Goal: Task Accomplishment & Management: Use online tool/utility

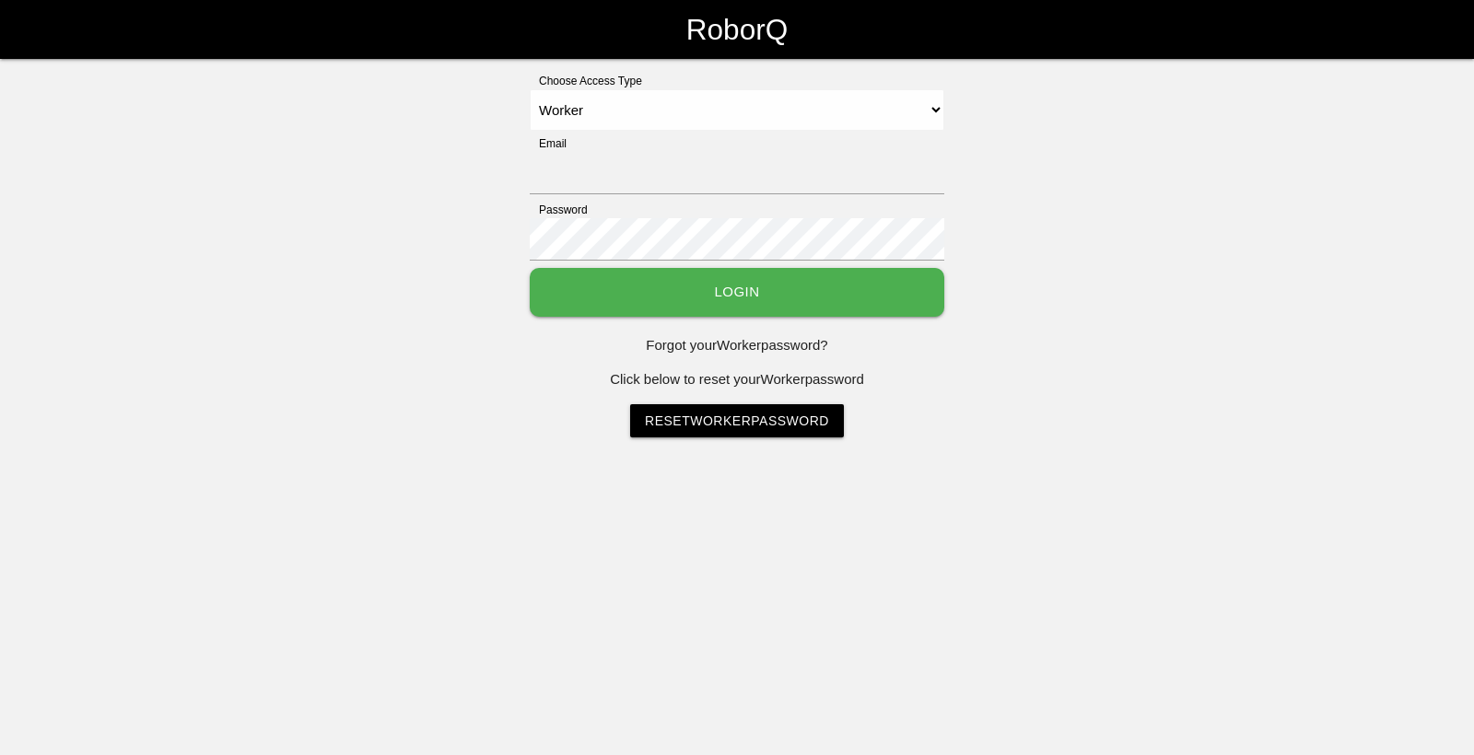
select select "Worker"
click at [801, 175] on input "Email" at bounding box center [737, 173] width 415 height 42
type input "[EMAIL_ADDRESS][DOMAIN_NAME]"
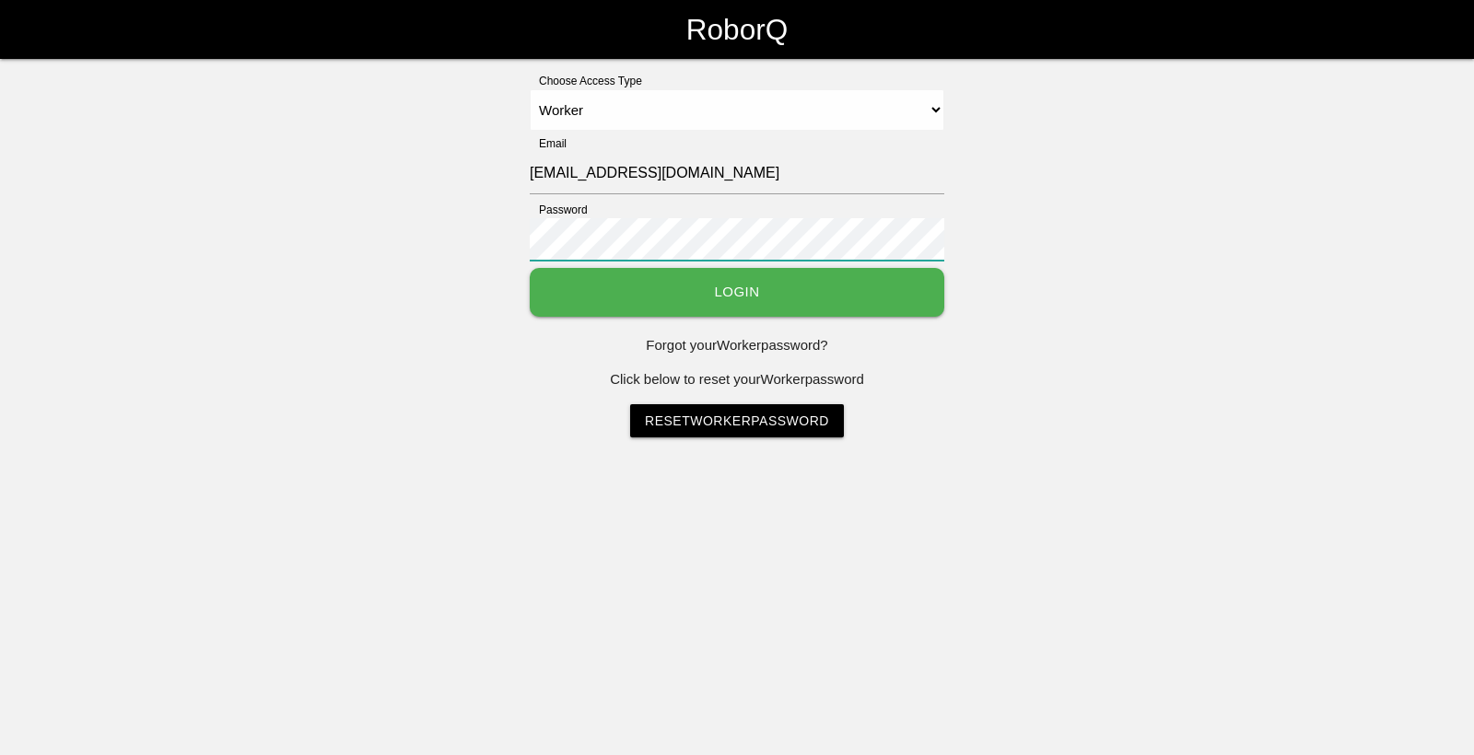
click at [530, 268] on button "Login" at bounding box center [737, 292] width 415 height 49
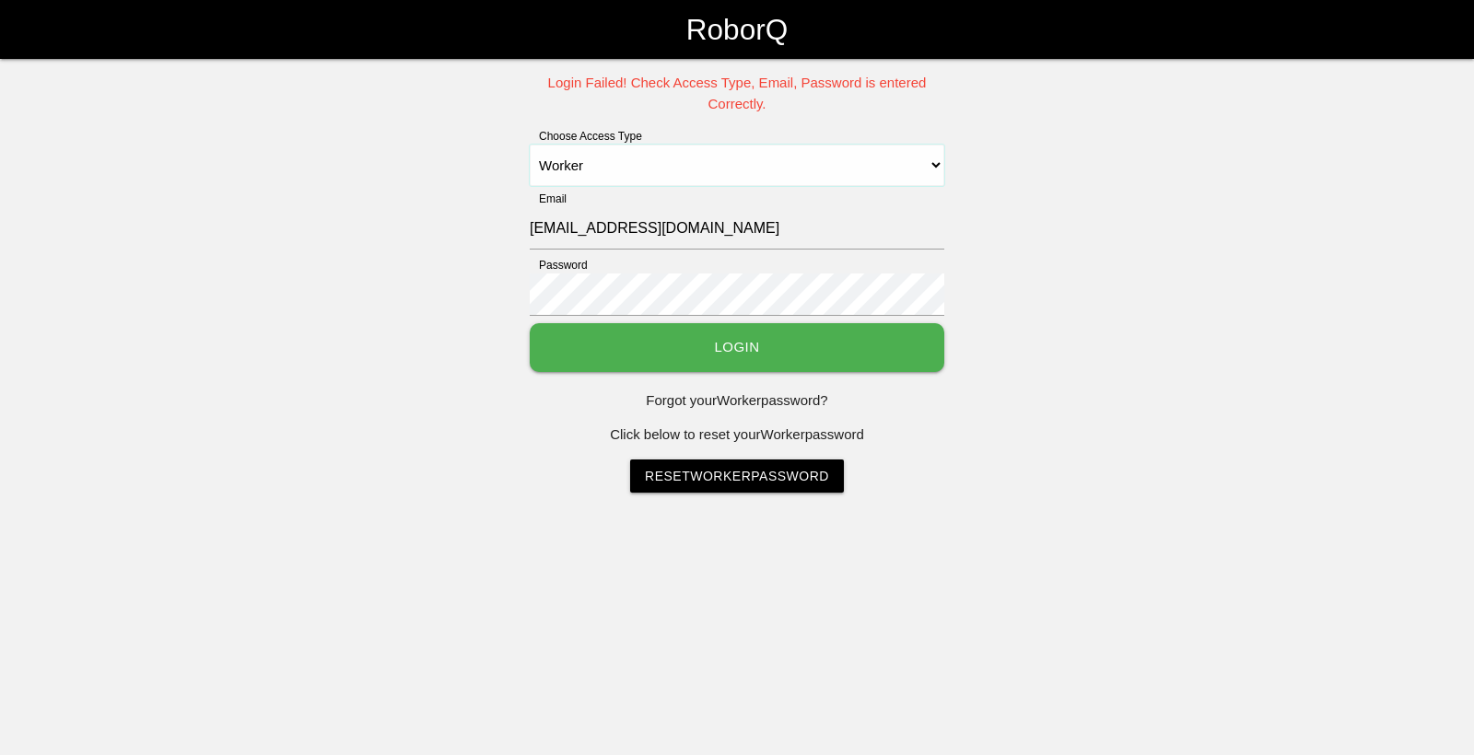
click at [716, 180] on select "Select Access Type Admin Customer Supervisor Worker" at bounding box center [737, 165] width 415 height 41
click at [530, 145] on select "Select Access Type Admin Customer Supervisor Worker" at bounding box center [737, 165] width 415 height 41
click at [396, 259] on div "Login Failed! Check Access Type, Email, Password is entered Correctly. Choose A…" at bounding box center [737, 283] width 1474 height 420
click at [530, 323] on button "Login" at bounding box center [737, 347] width 415 height 49
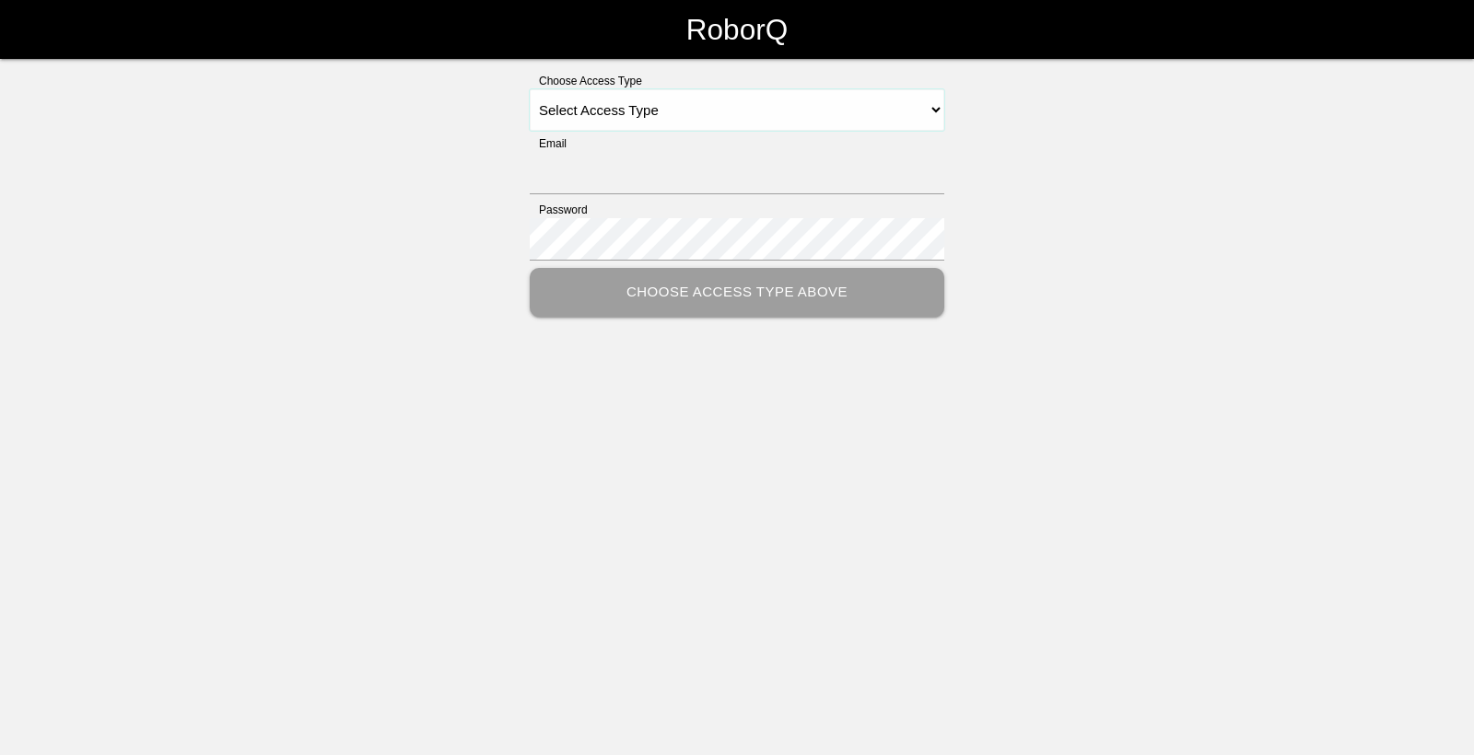
click at [626, 100] on select "Select Access Type Admin Customer Supervisor Worker" at bounding box center [737, 109] width 415 height 41
select select "Worker"
click at [530, 89] on select "Select Access Type Admin Customer Supervisor Worker" at bounding box center [737, 109] width 415 height 41
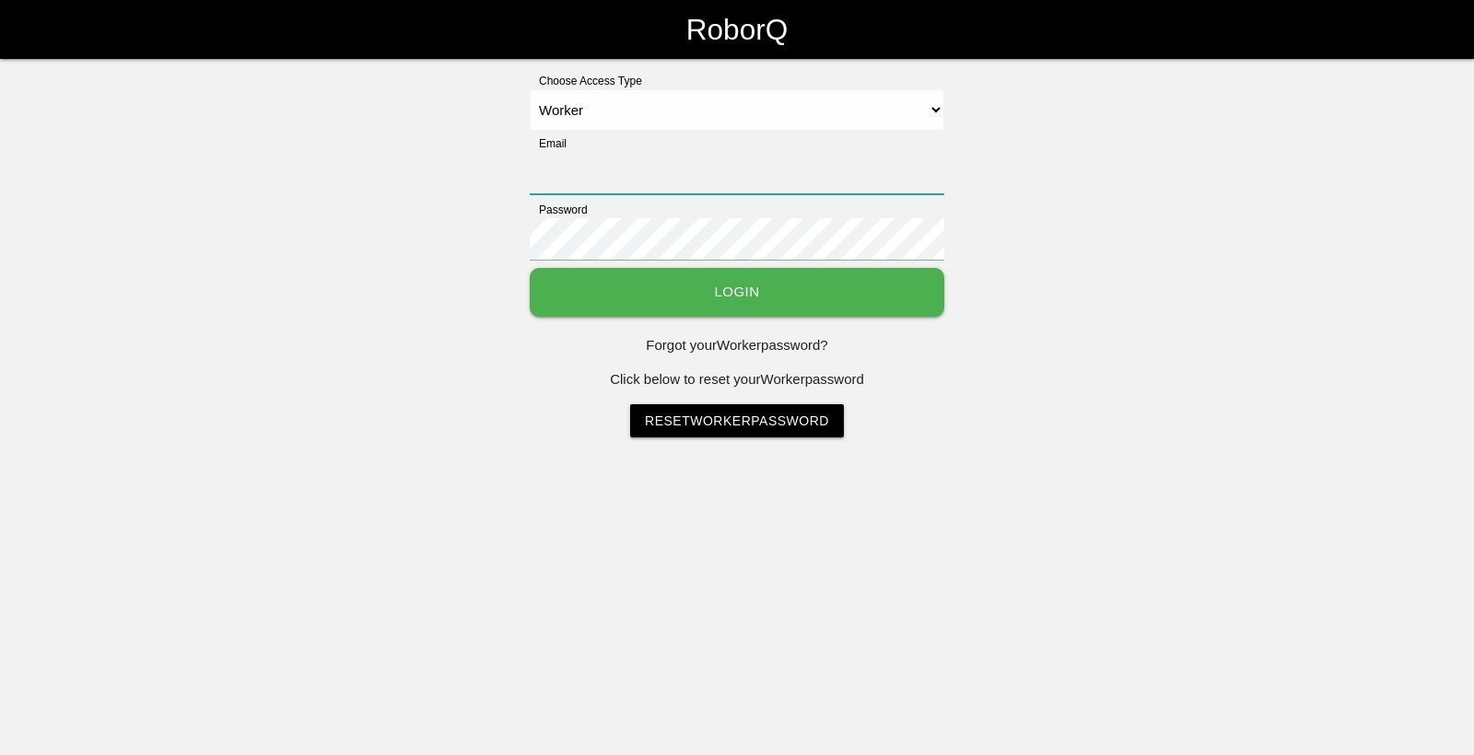
click at [596, 192] on input "Email" at bounding box center [737, 173] width 415 height 42
type input "[EMAIL_ADDRESS][DOMAIN_NAME]"
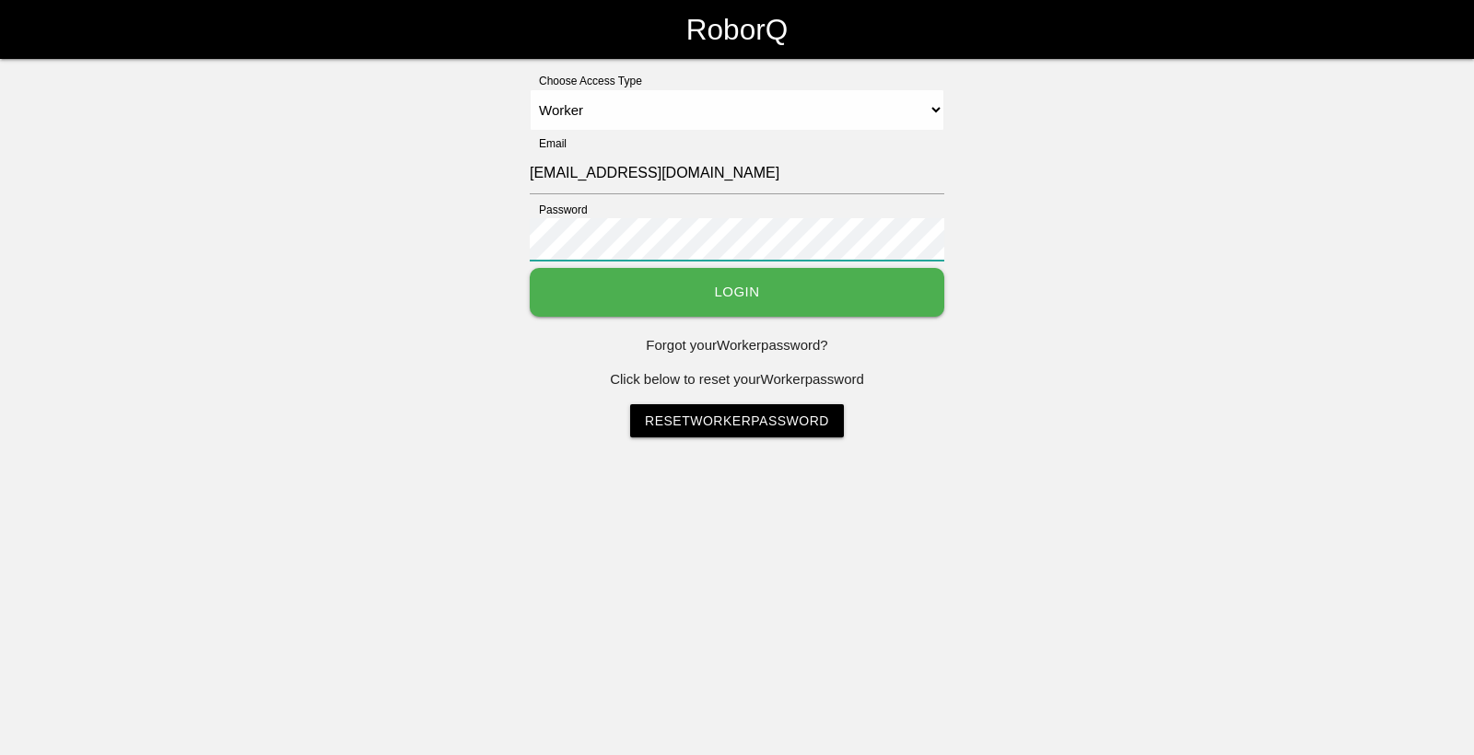
click at [530, 268] on button "Login" at bounding box center [737, 292] width 415 height 49
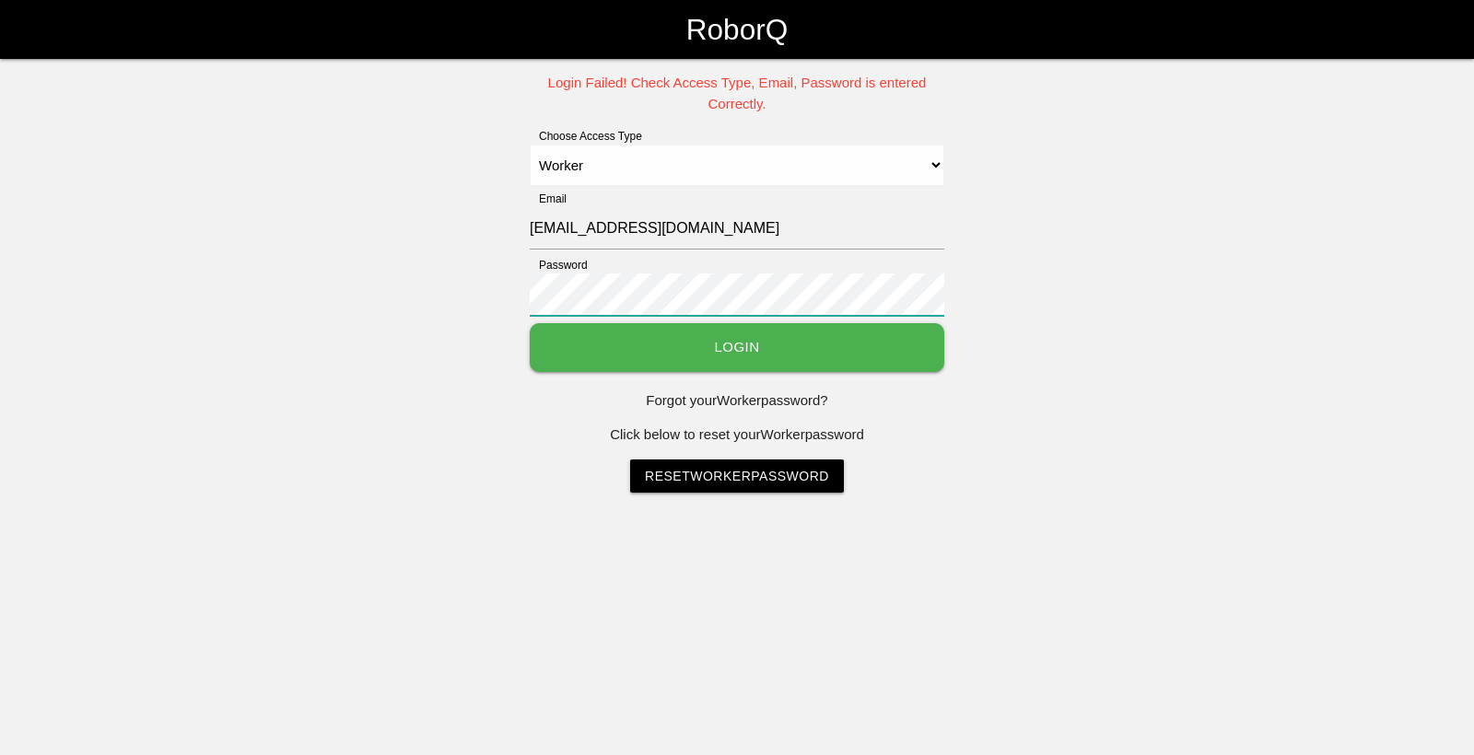
click at [508, 301] on div "Login Failed! Check Access Type, Email, Password is entered Correctly. Choose A…" at bounding box center [737, 283] width 1474 height 420
click at [530, 323] on button "Login" at bounding box center [737, 347] width 415 height 49
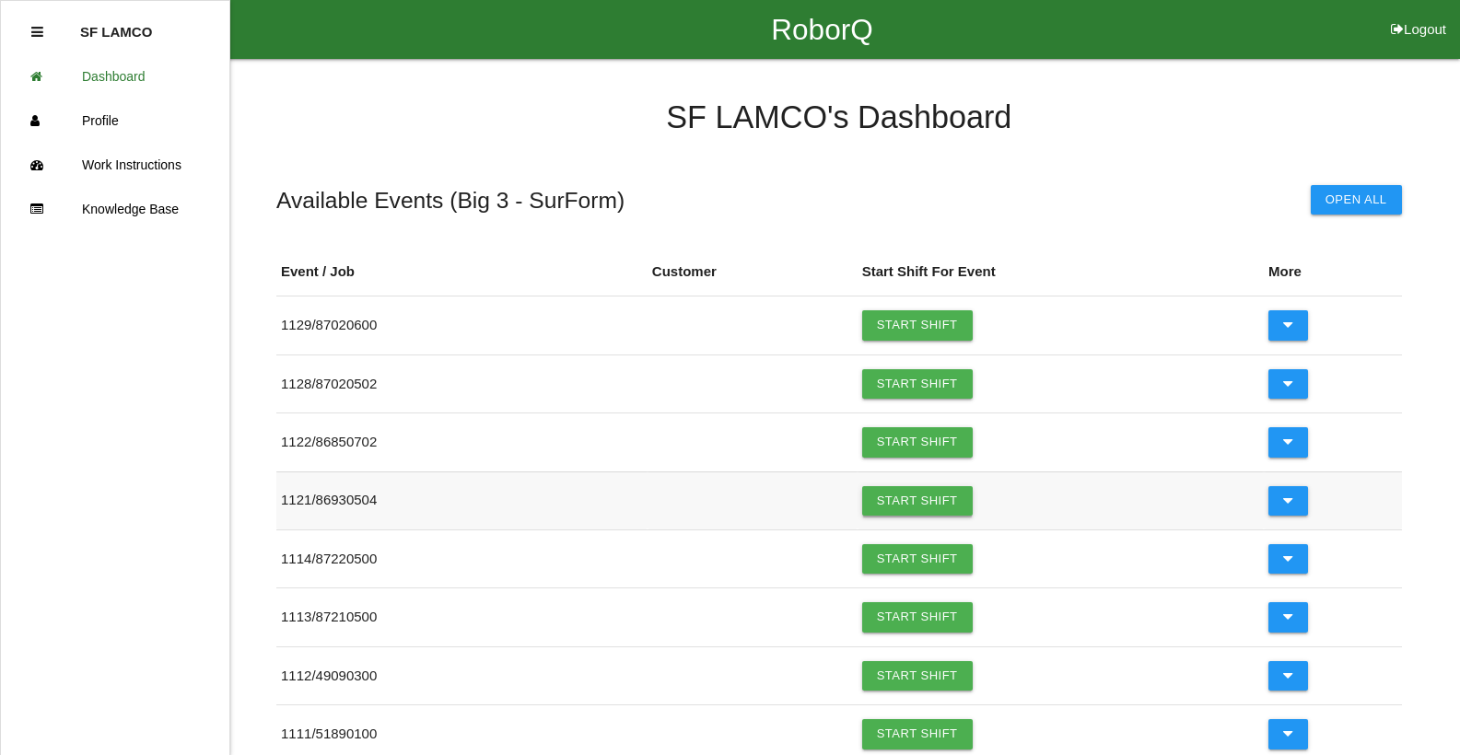
click at [922, 507] on link "Start Shift" at bounding box center [917, 500] width 111 height 29
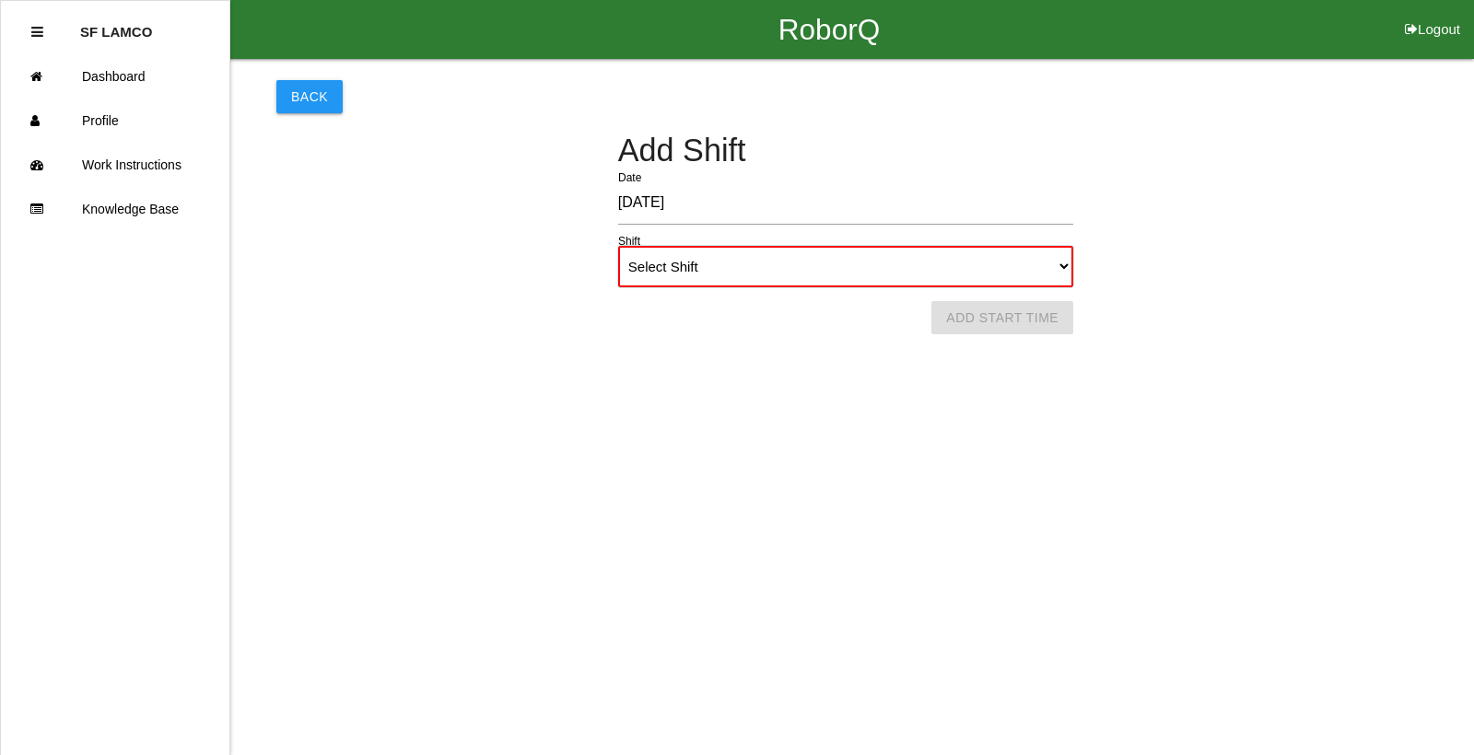
click at [921, 266] on select "Select Shift 1st Shift 2nd Shift 3rd Shift 4th Shift" at bounding box center [845, 266] width 455 height 41
select select "1"
click at [618, 246] on select "Select Shift 1st Shift 2nd Shift 3rd Shift 4th Shift" at bounding box center [845, 266] width 455 height 41
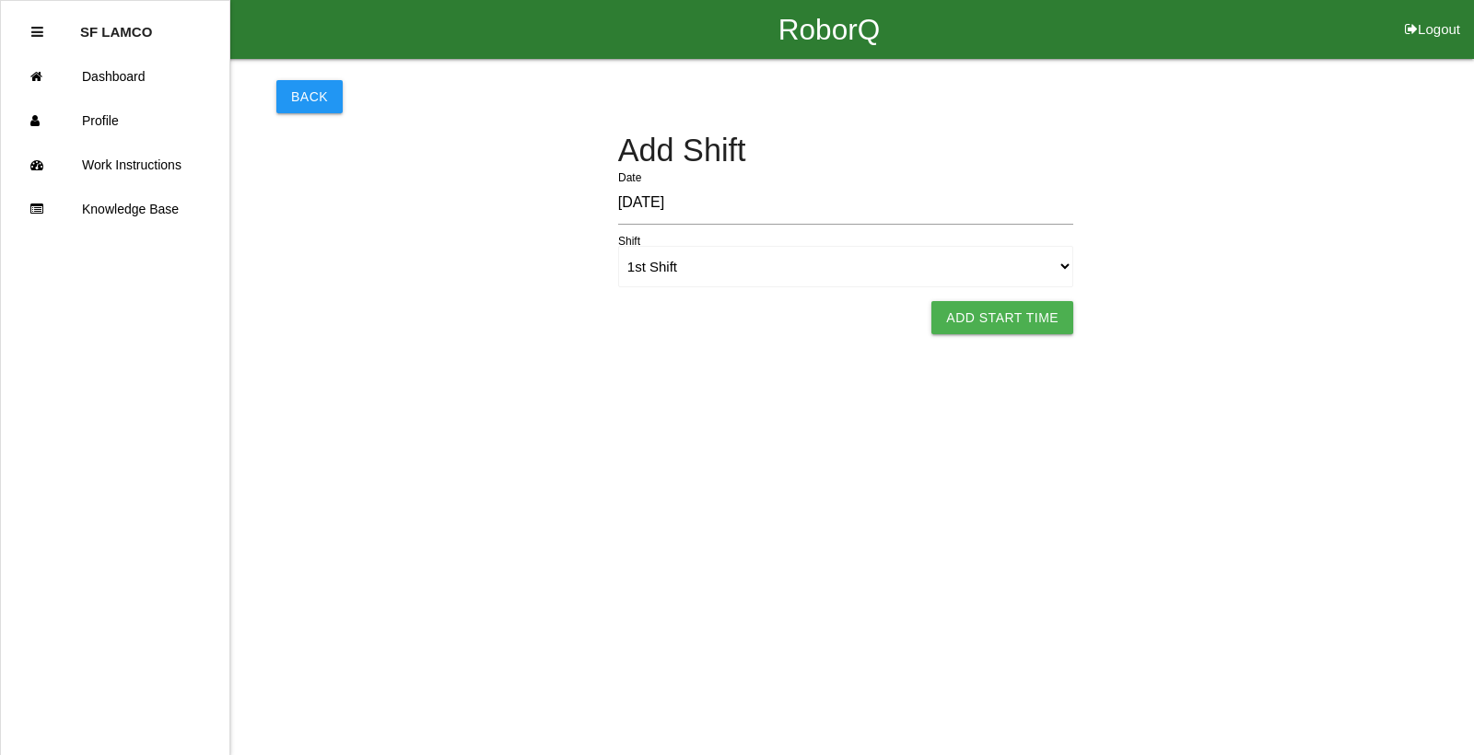
click at [1014, 337] on html "RoborQ Logout SF LAMCO Dashboard Profile Work Instructions Knowledge Base Back …" at bounding box center [737, 190] width 1474 height 380
click at [1012, 321] on button "Add Start Time" at bounding box center [1002, 317] width 142 height 33
select select "6"
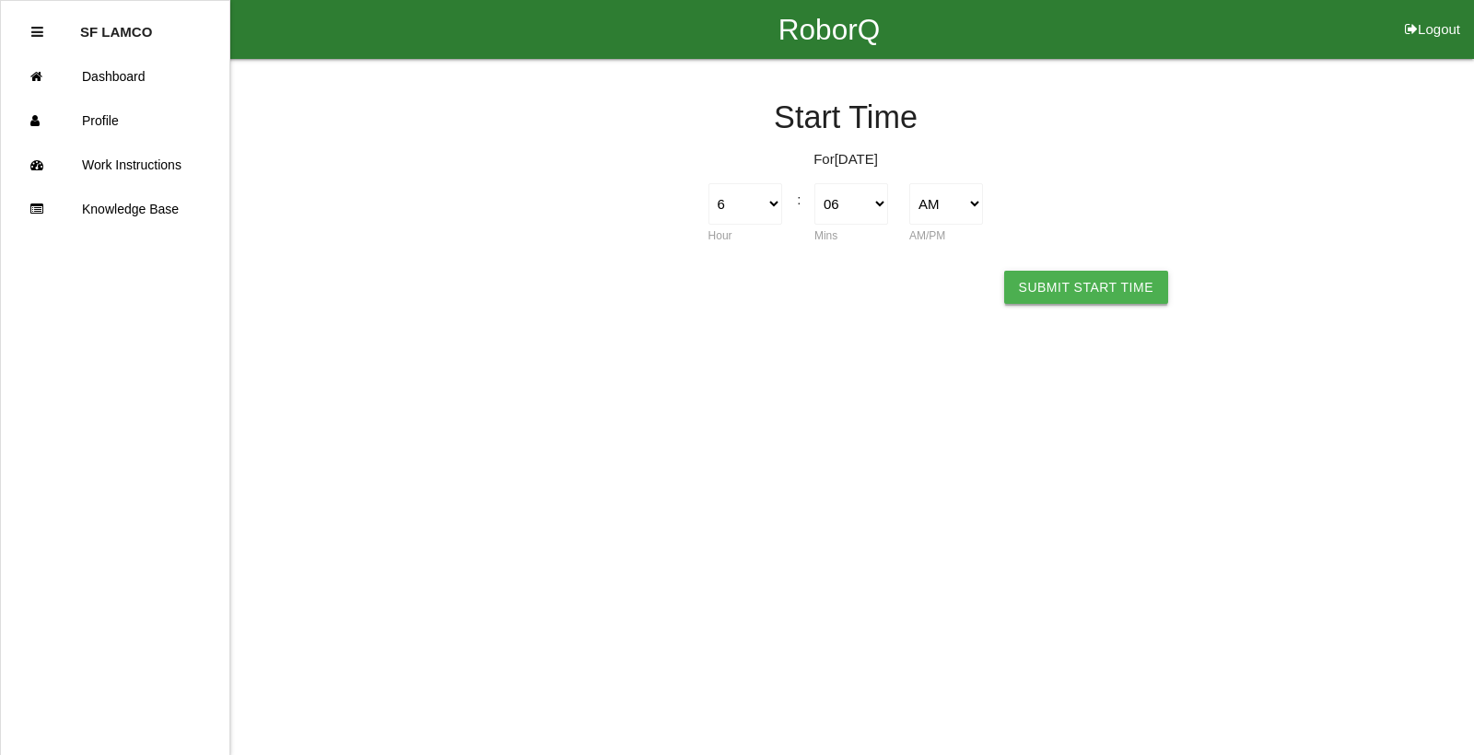
click at [1026, 296] on button "Submit Start Time" at bounding box center [1086, 287] width 164 height 33
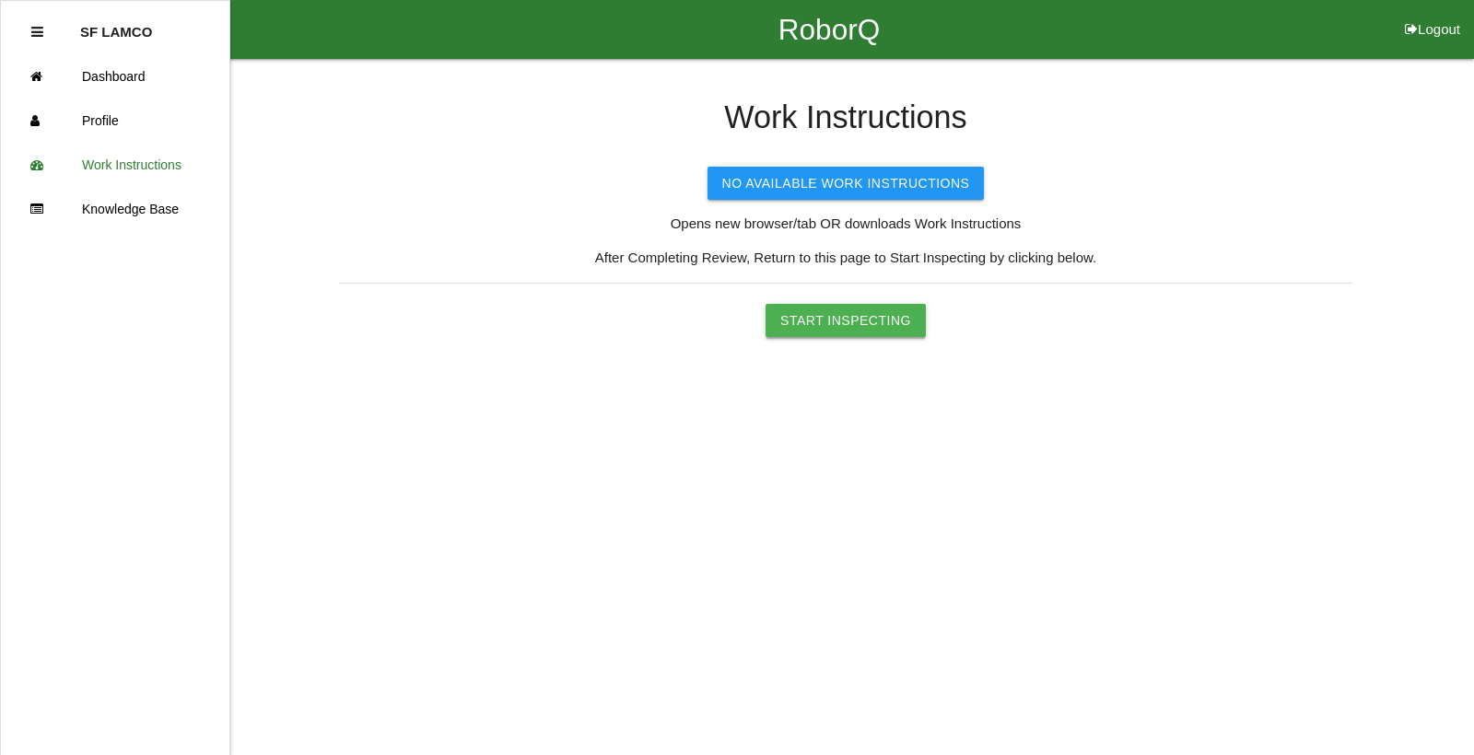
click at [855, 328] on button "Start Inspecting" at bounding box center [846, 320] width 160 height 33
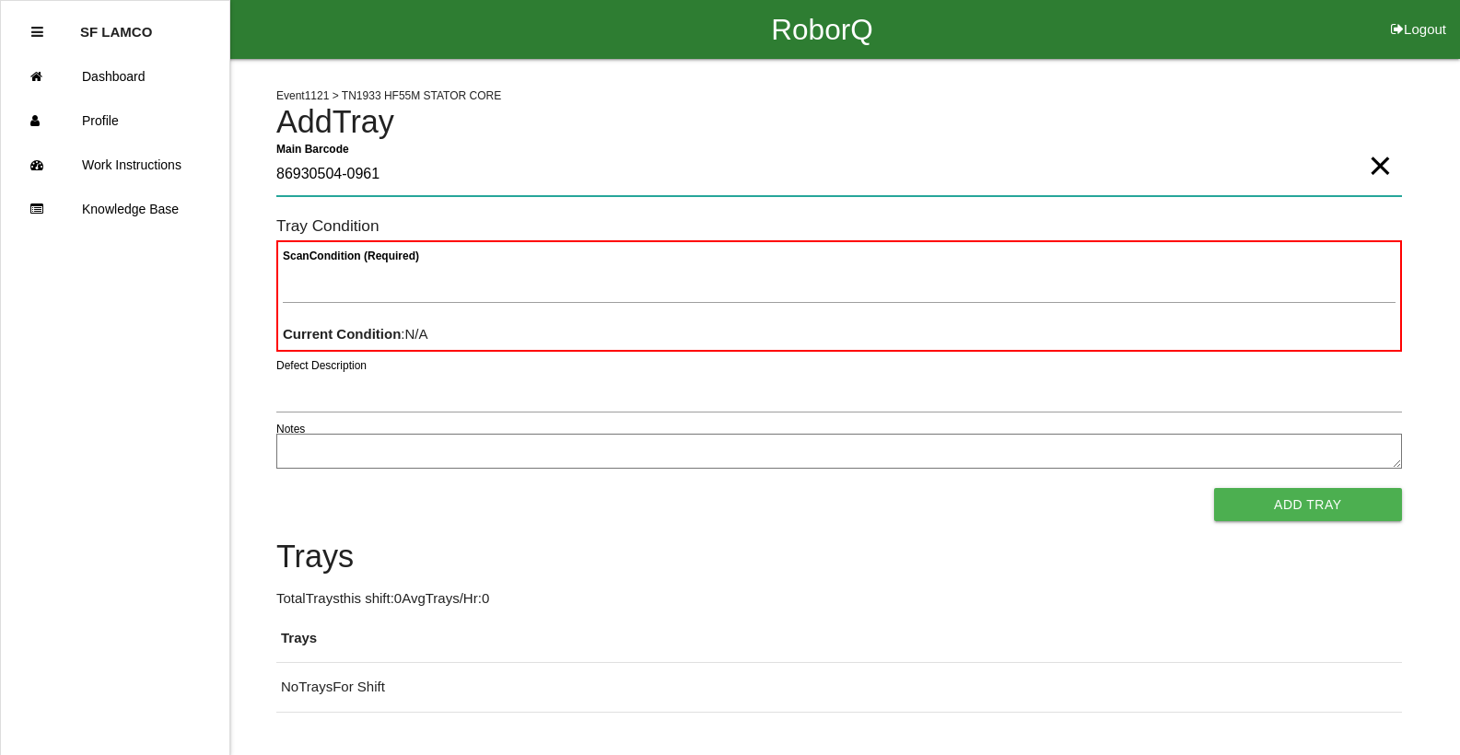
type Barcode "86930504-0961"
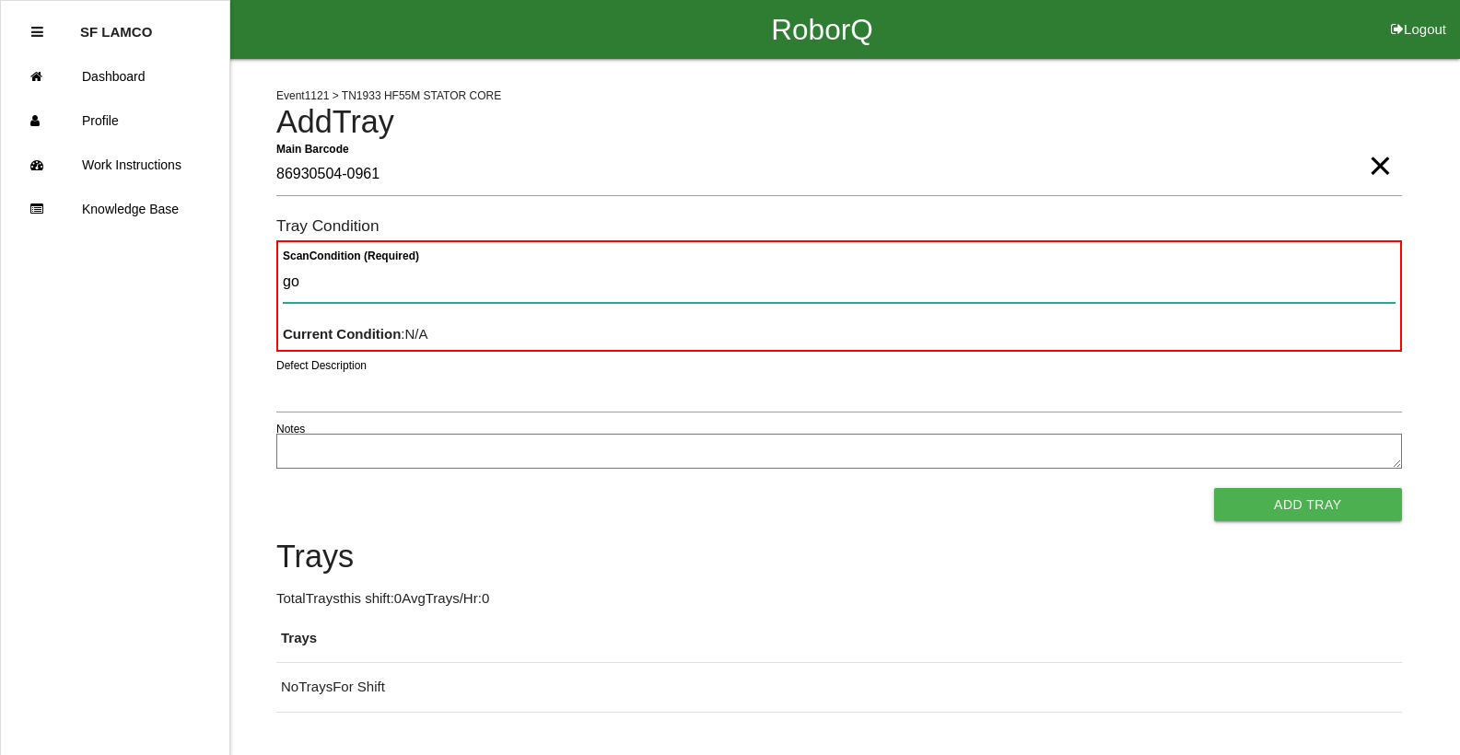
type Condition "goo"
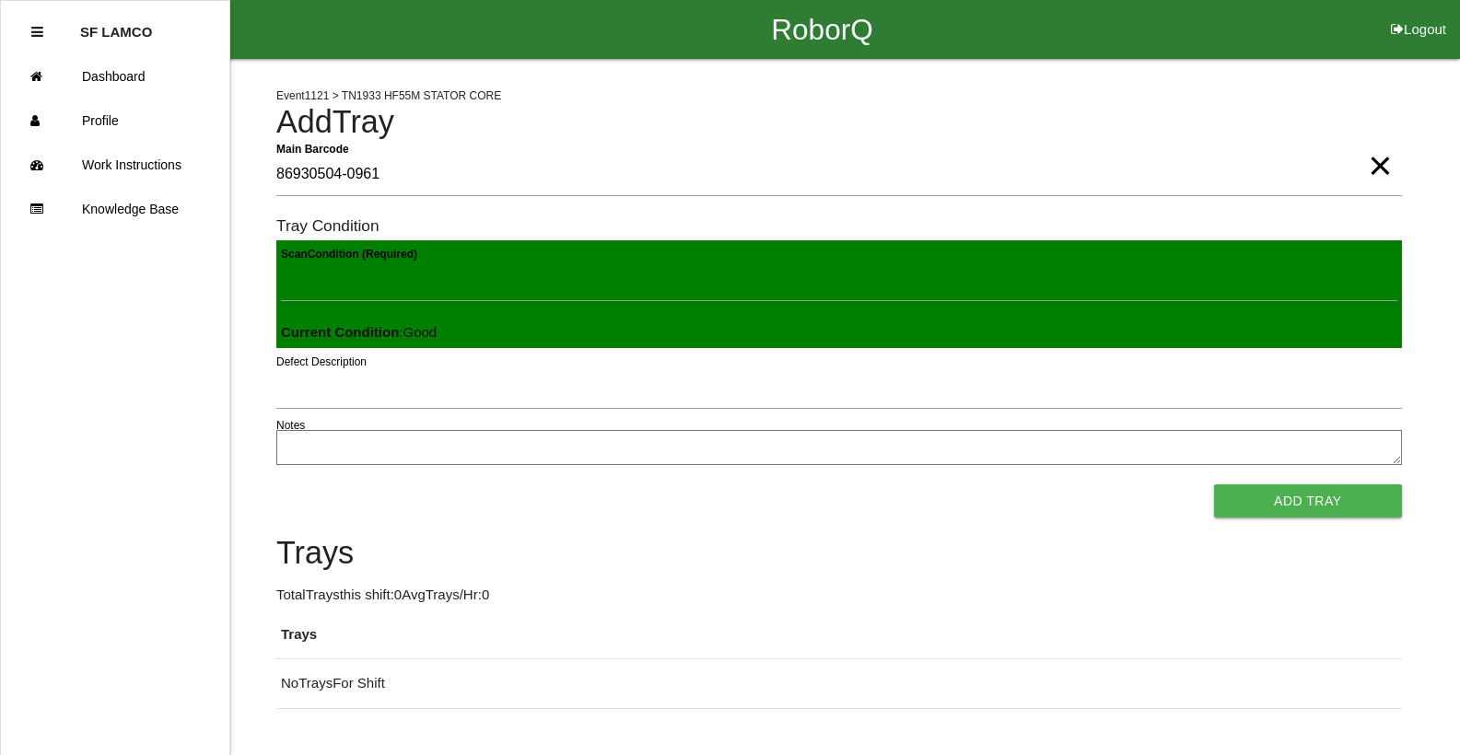
click at [1214, 485] on button "Add Tray" at bounding box center [1308, 501] width 188 height 33
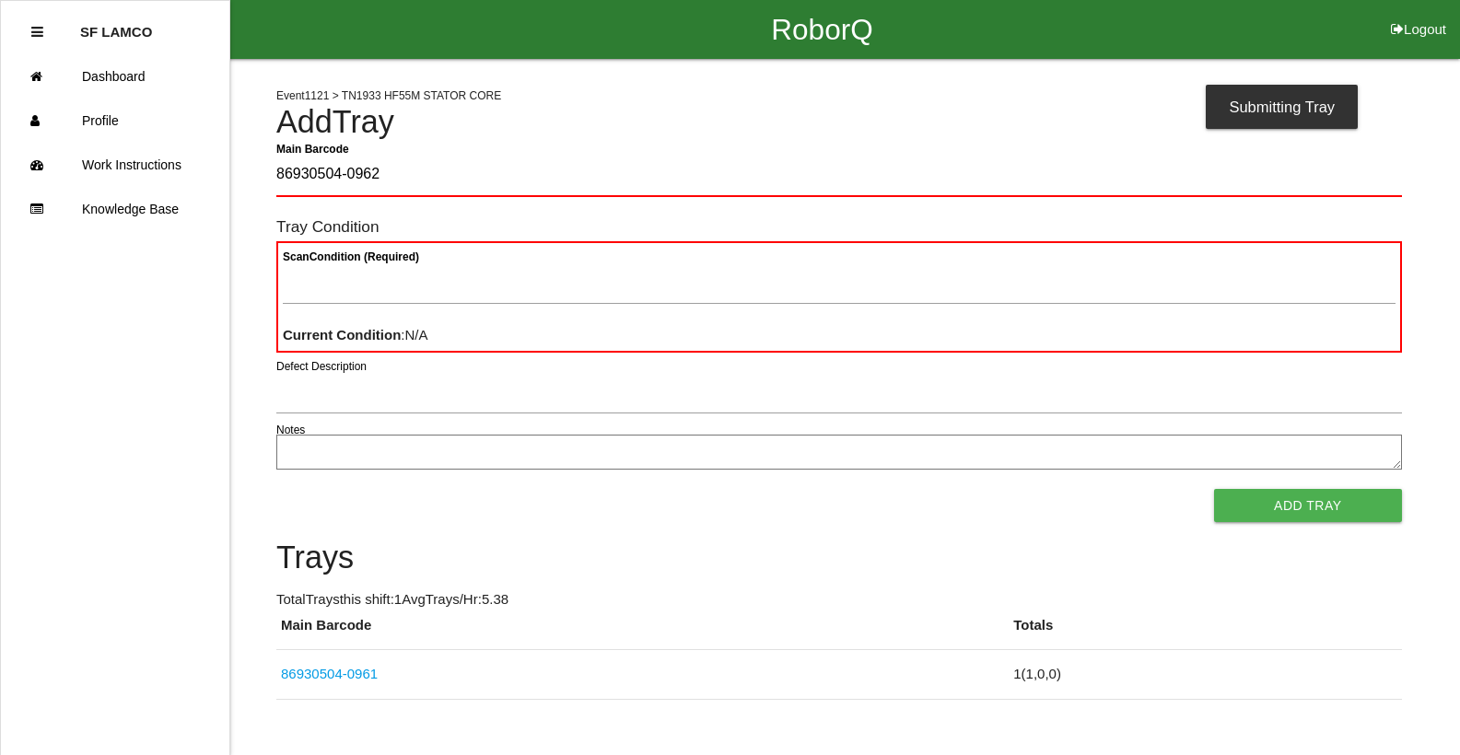
type Barcode "86930504-0962"
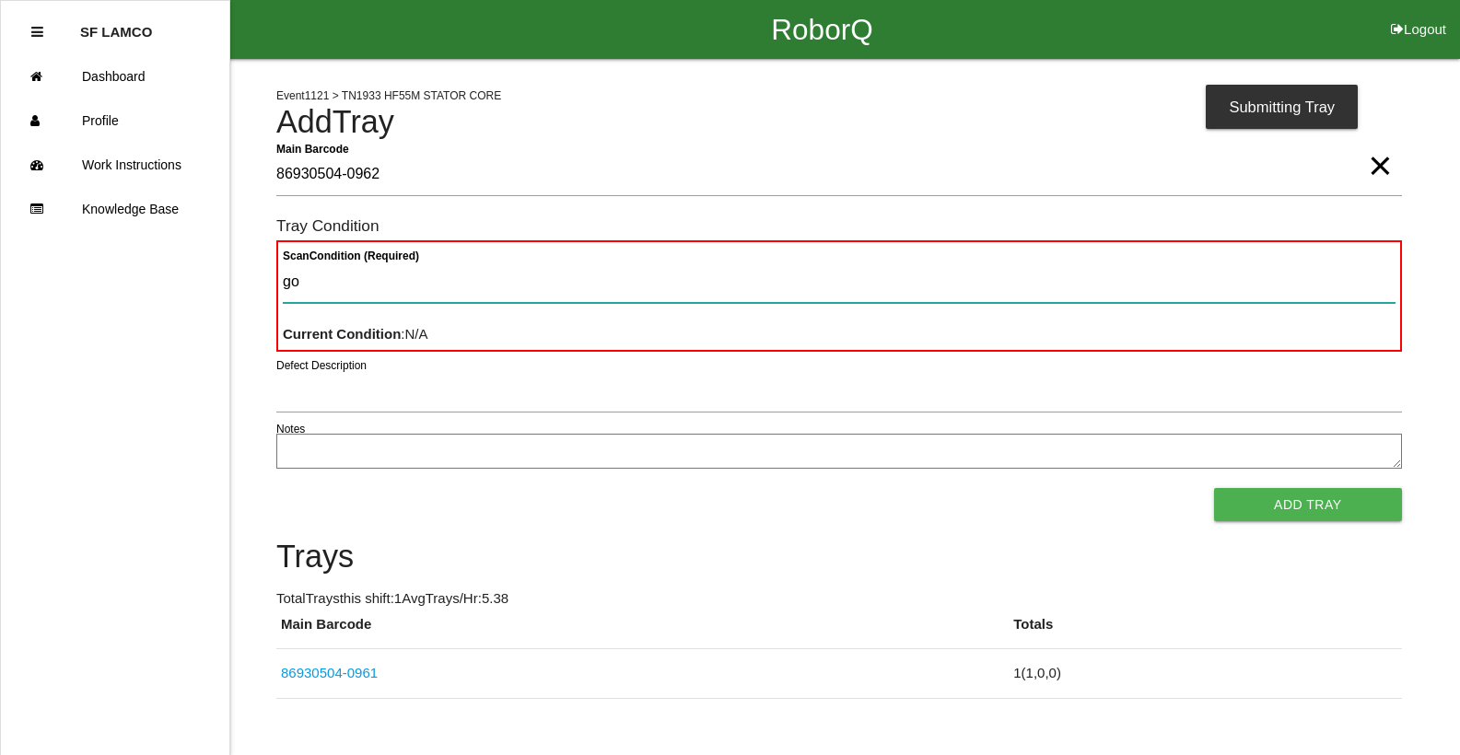
type Condition "goo"
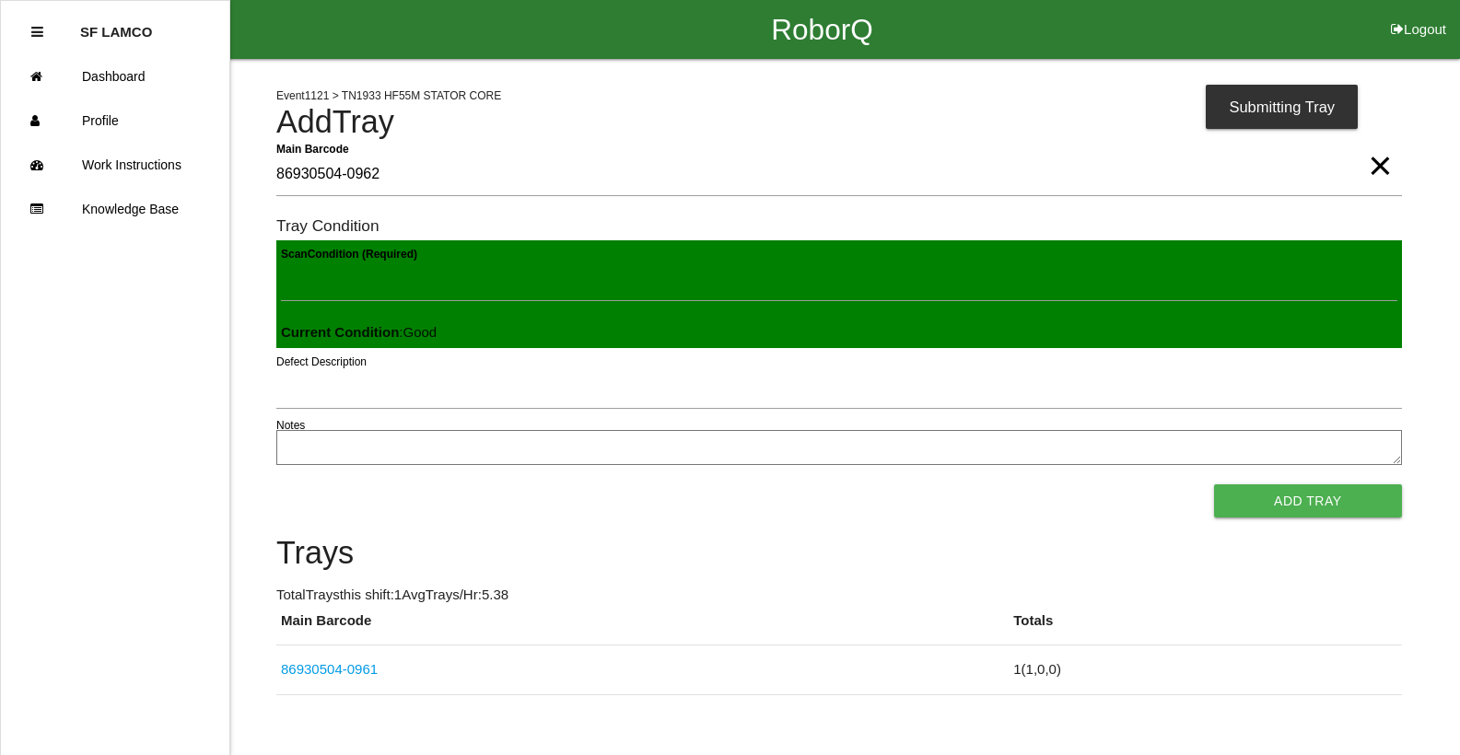
click at [1214, 485] on button "Add Tray" at bounding box center [1308, 501] width 188 height 33
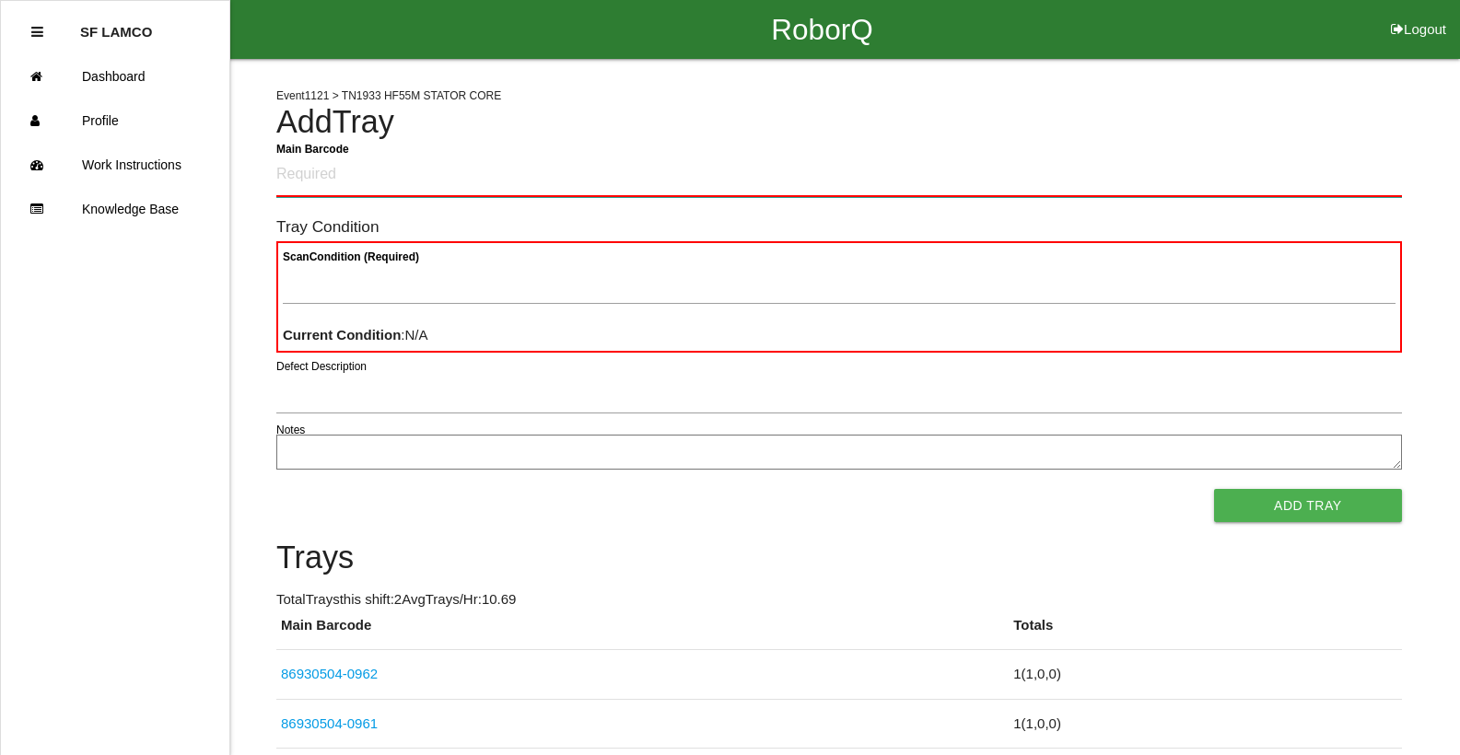
click at [309, 184] on Barcode "Main Barcode" at bounding box center [839, 175] width 1126 height 43
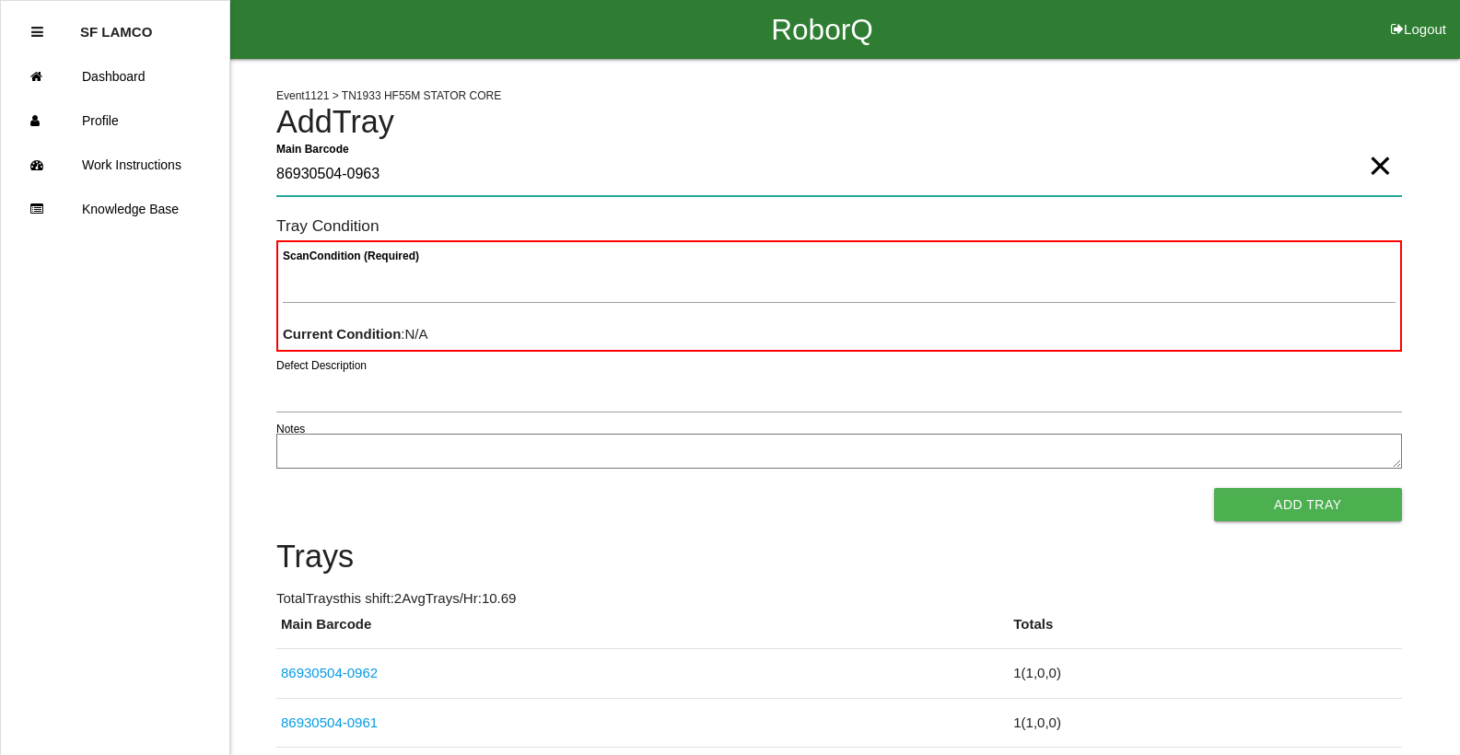
type Barcode "86930504-0963"
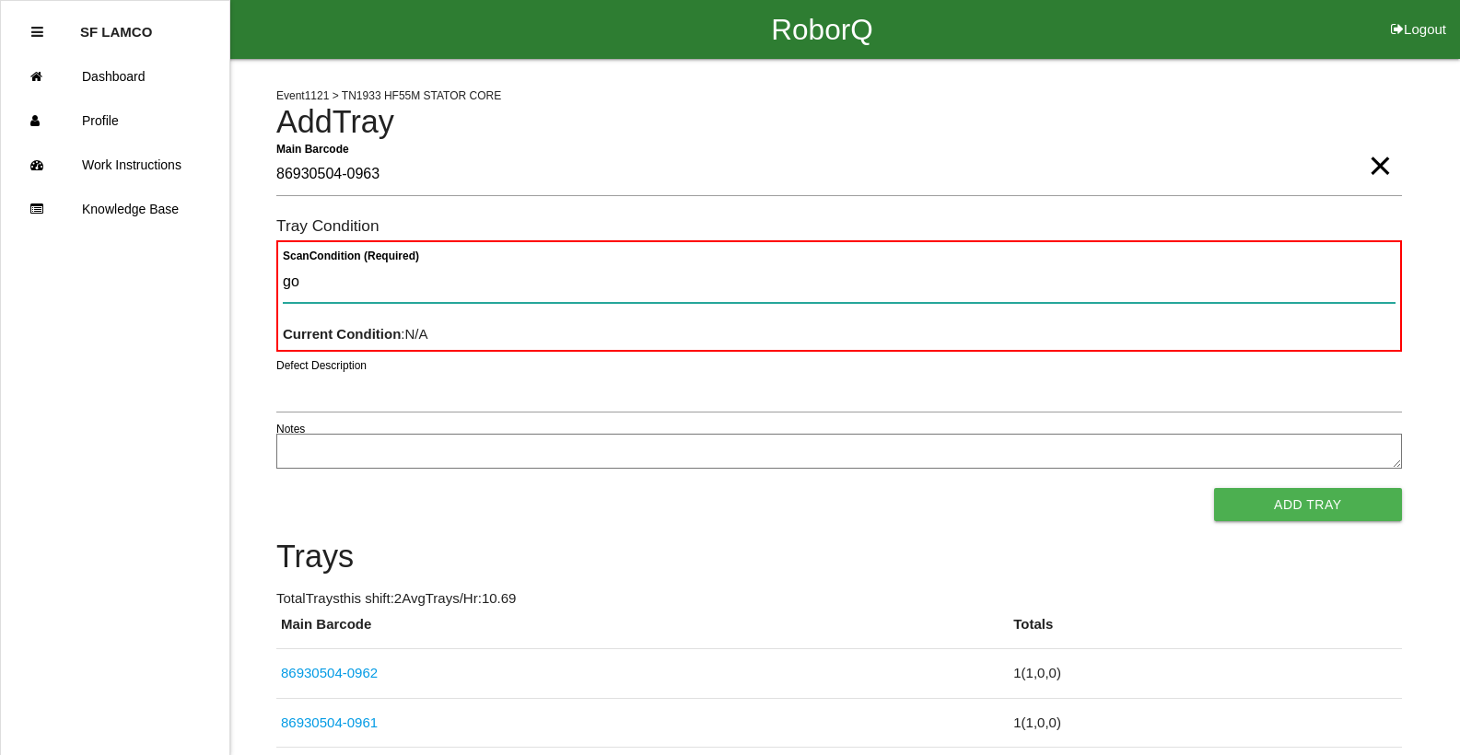
type Condition "goo"
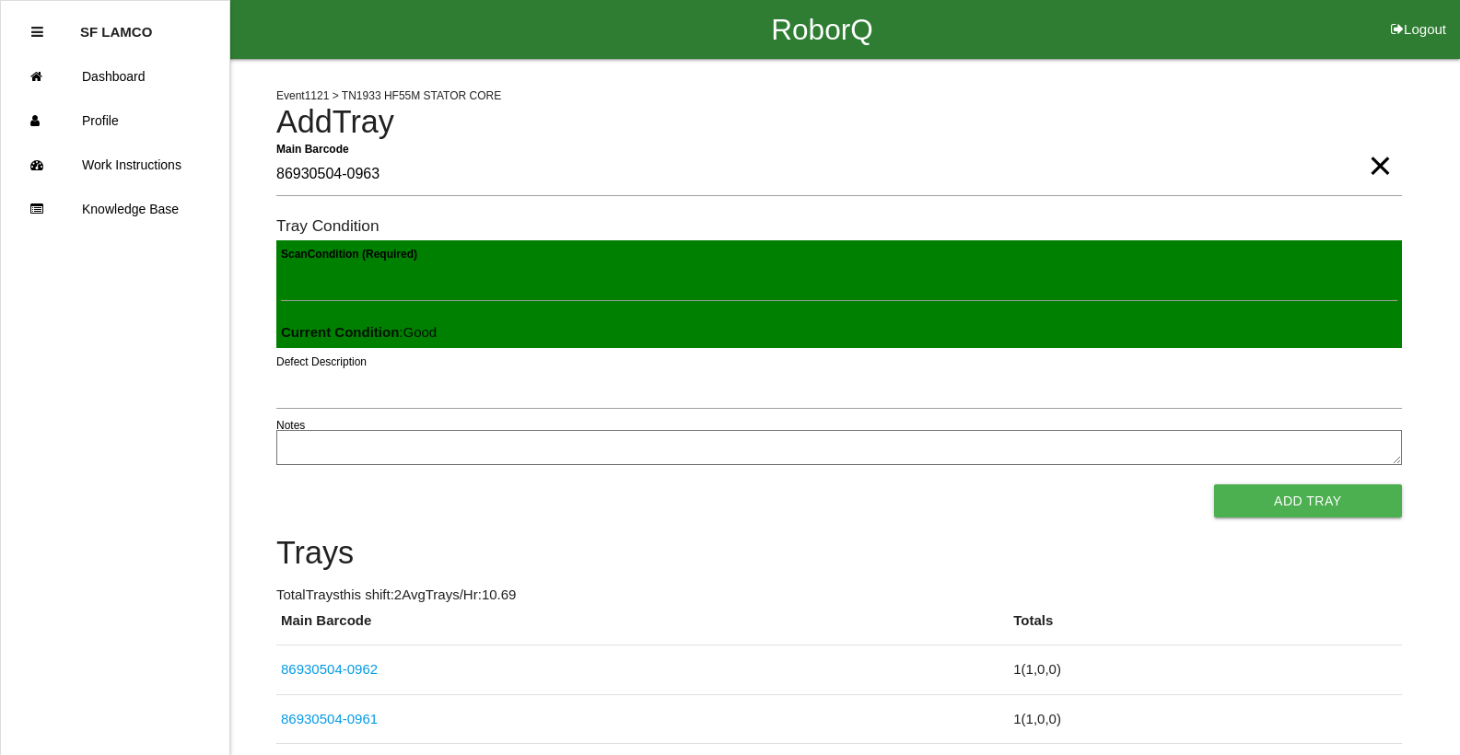
click at [1214, 485] on button "Add Tray" at bounding box center [1308, 501] width 188 height 33
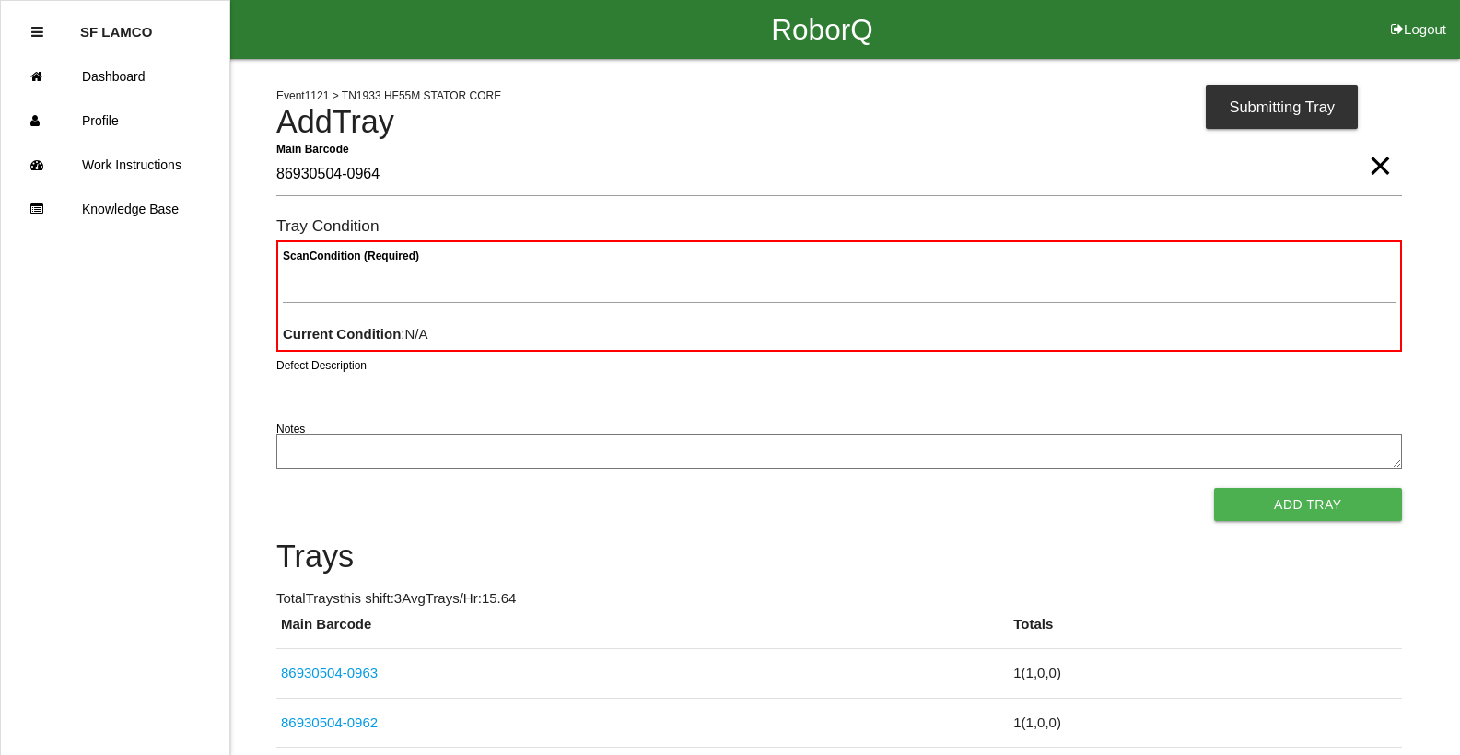
type Barcode "86930504-0964"
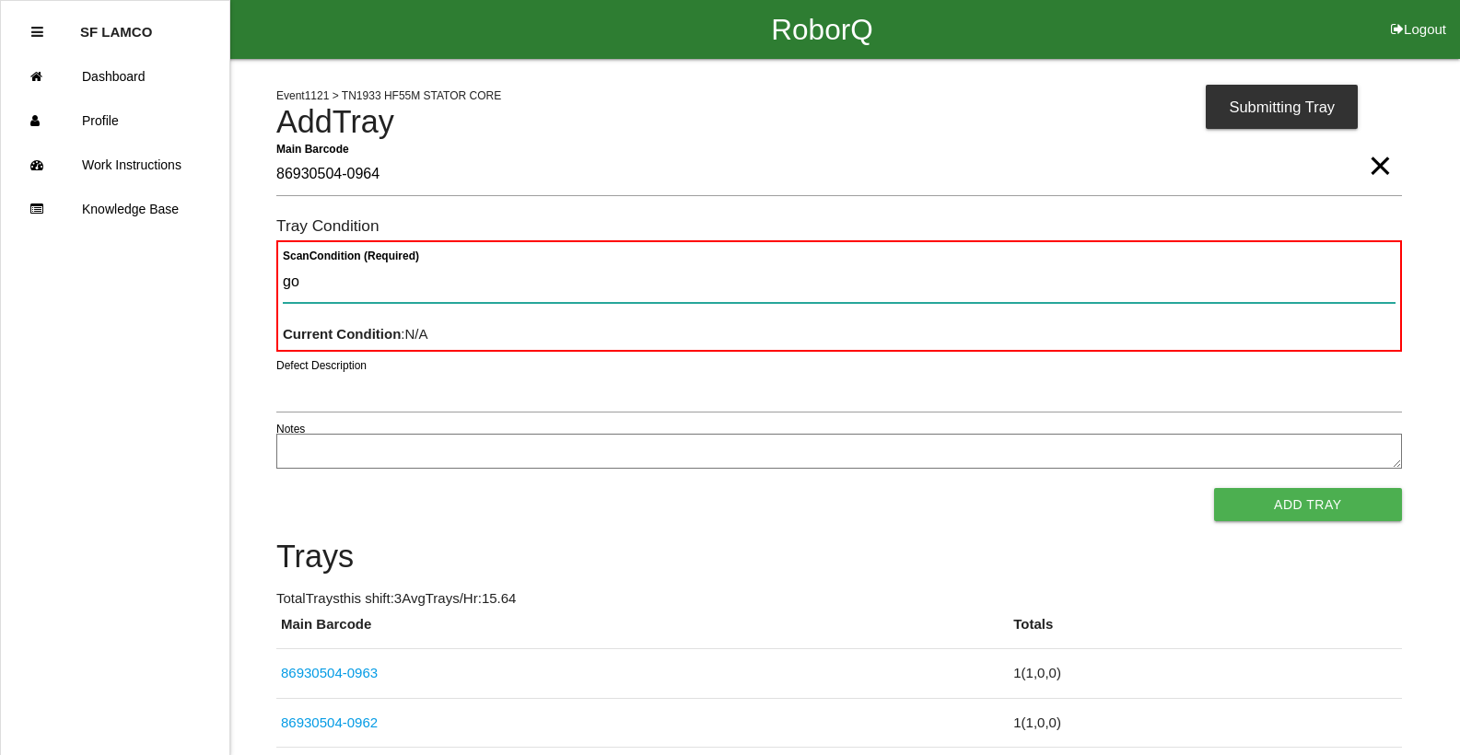
type Condition "goo"
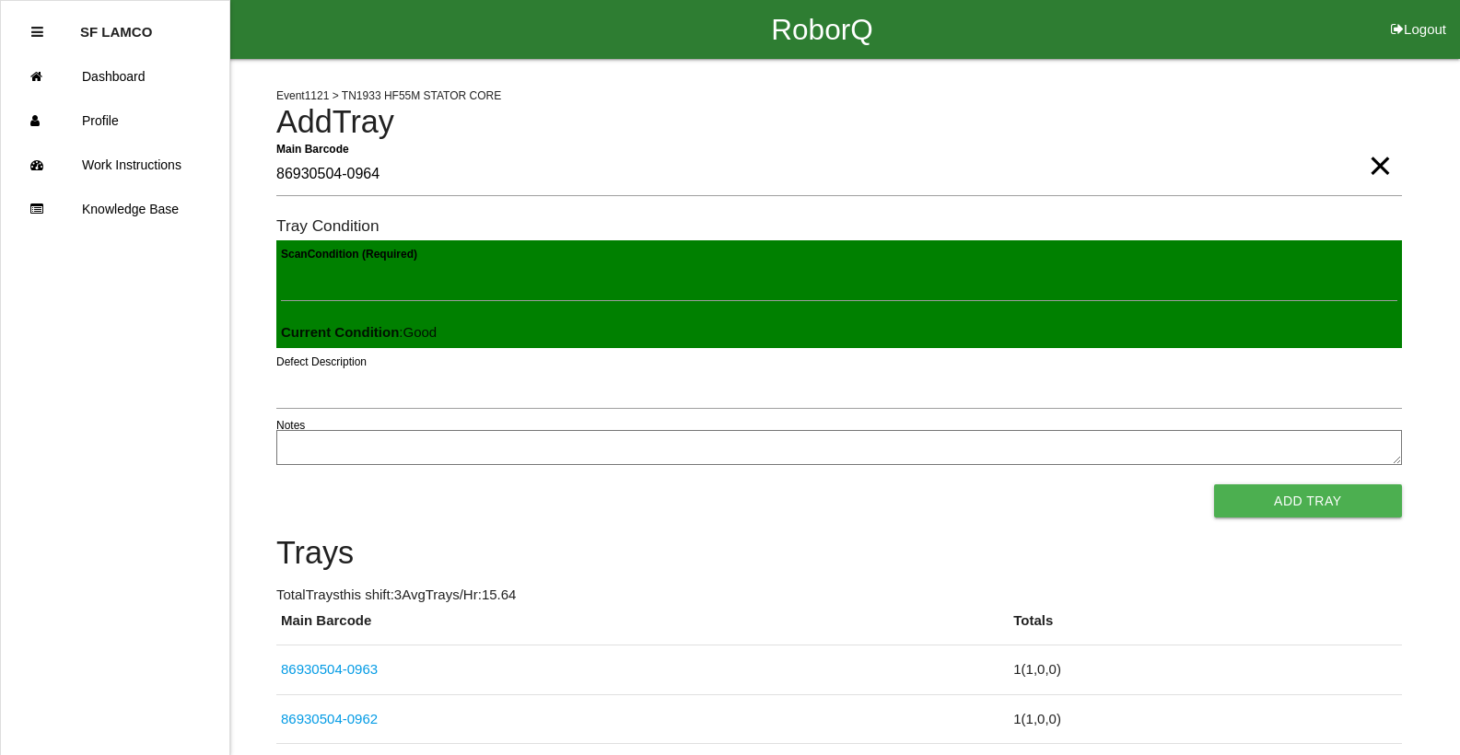
click at [1214, 485] on button "Add Tray" at bounding box center [1308, 501] width 188 height 33
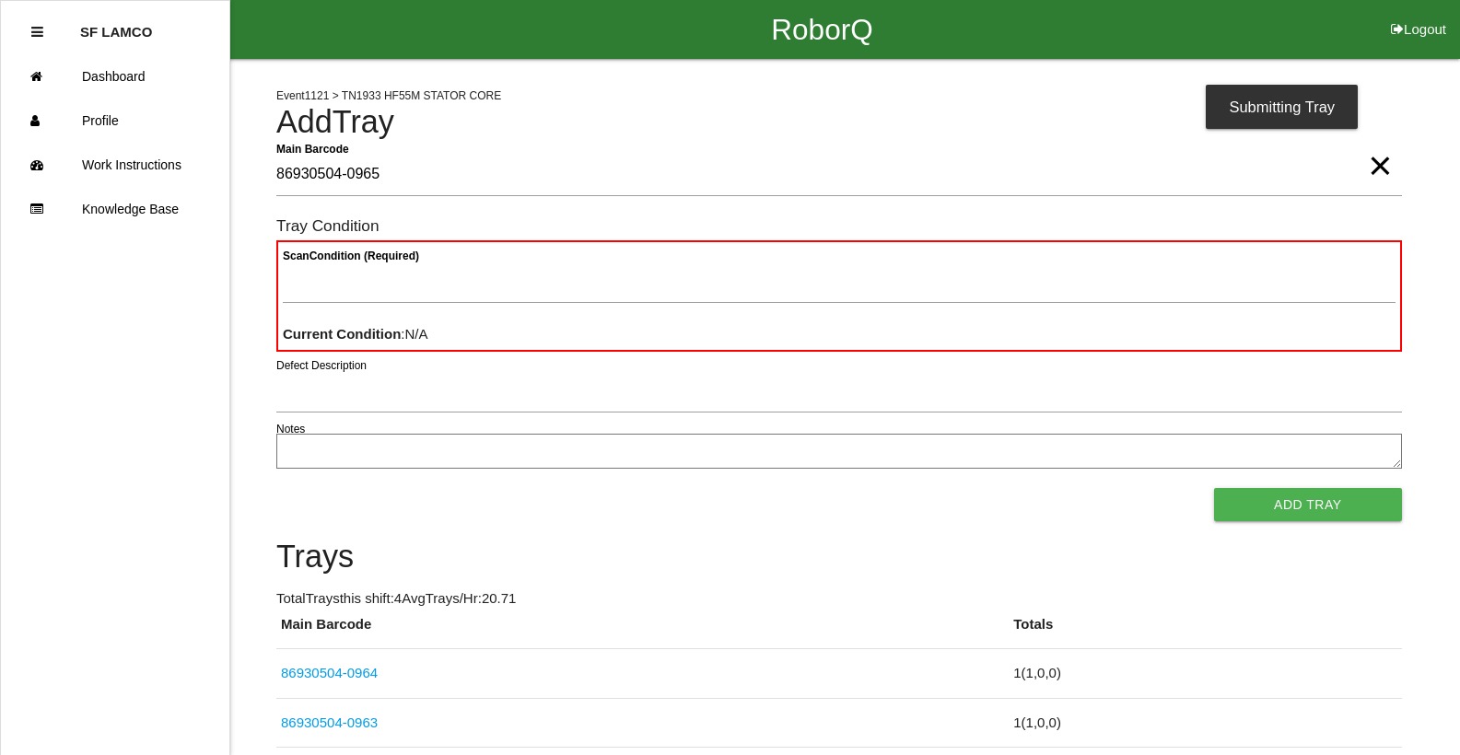
type Barcode "86930504-0965"
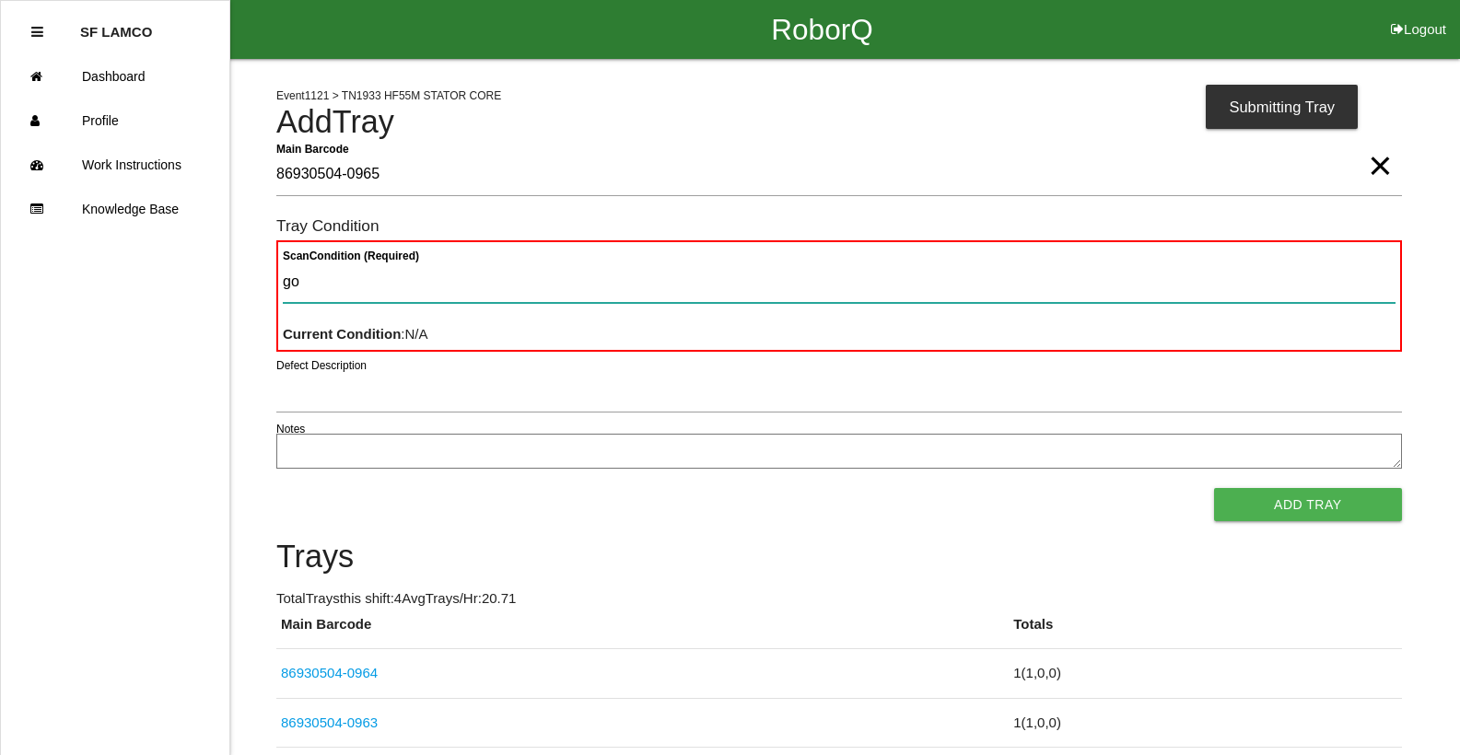
type Condition "goo"
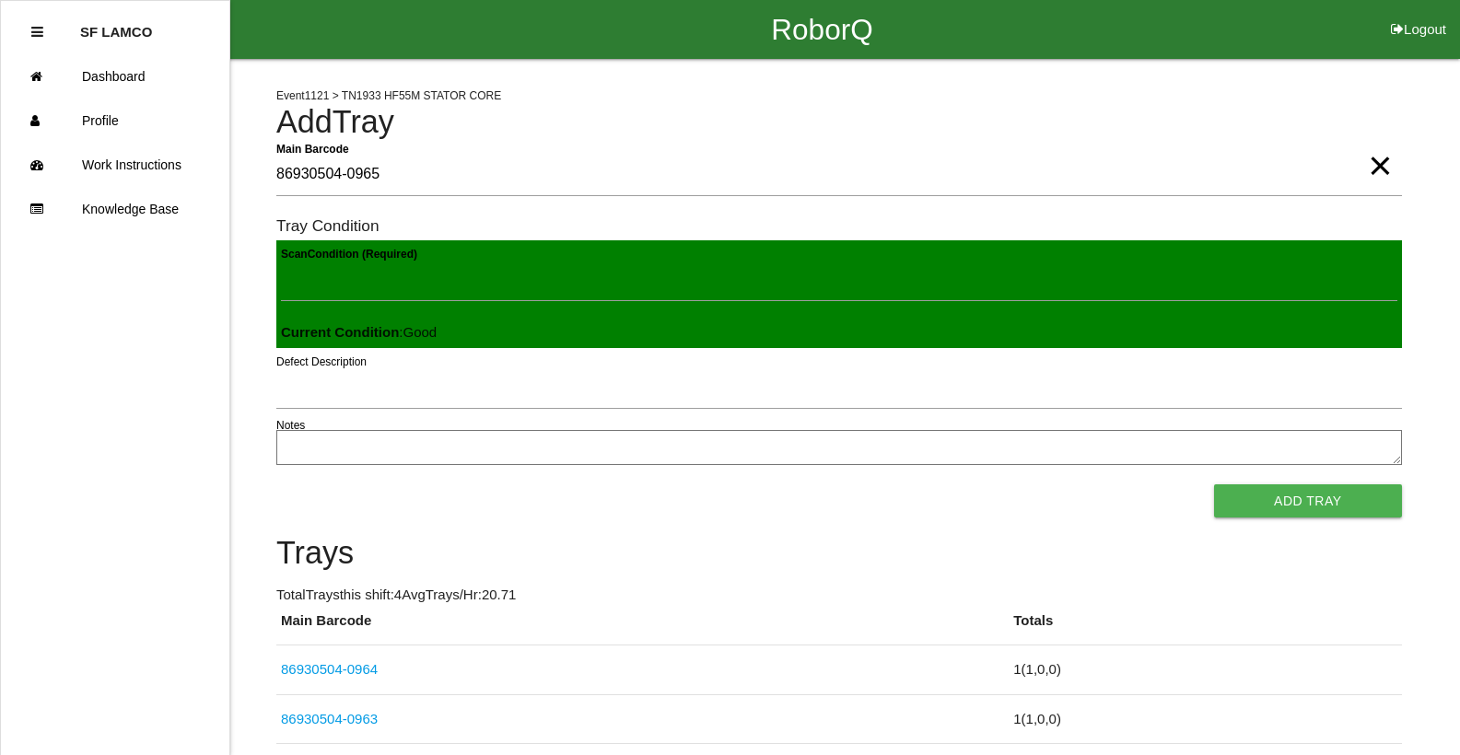
click at [1214, 485] on button "Add Tray" at bounding box center [1308, 501] width 188 height 33
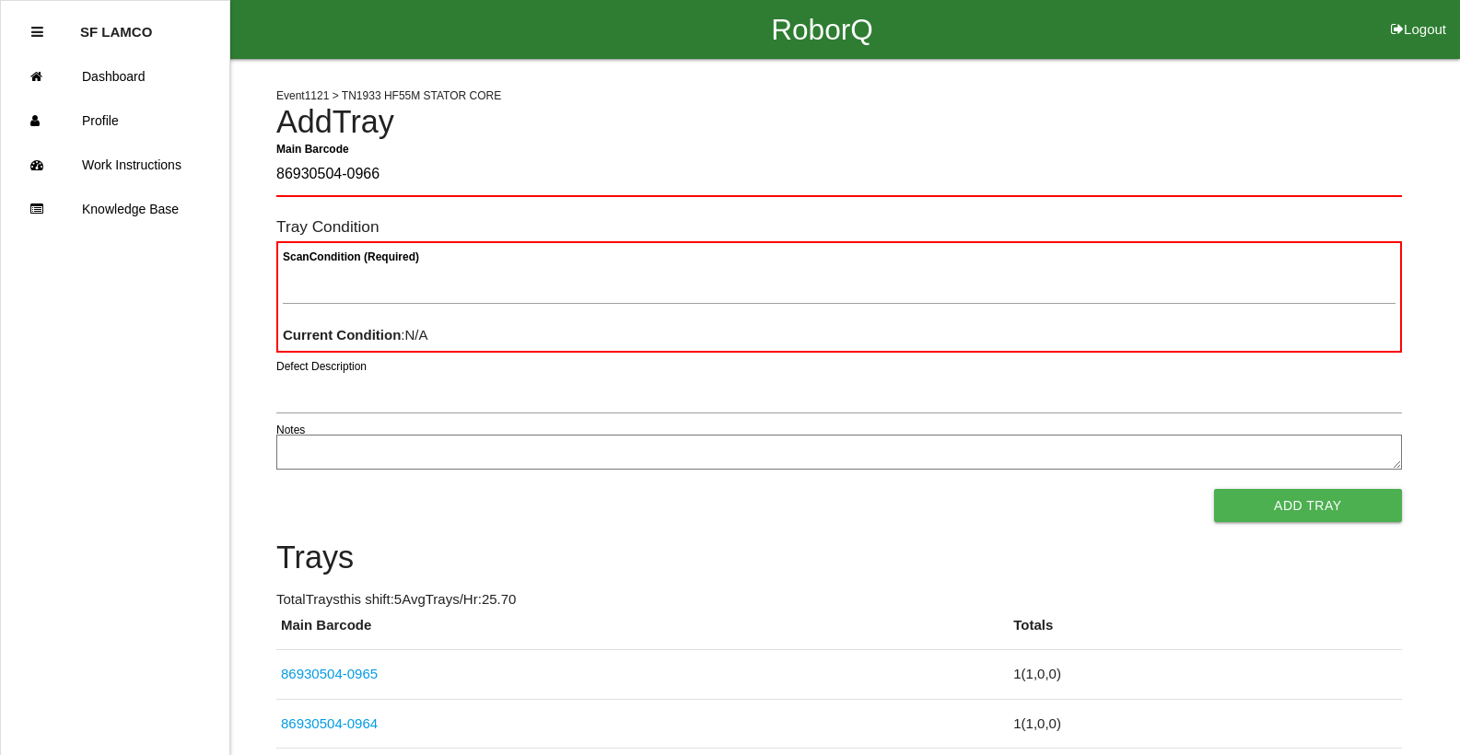
type Barcode "86930504-0966"
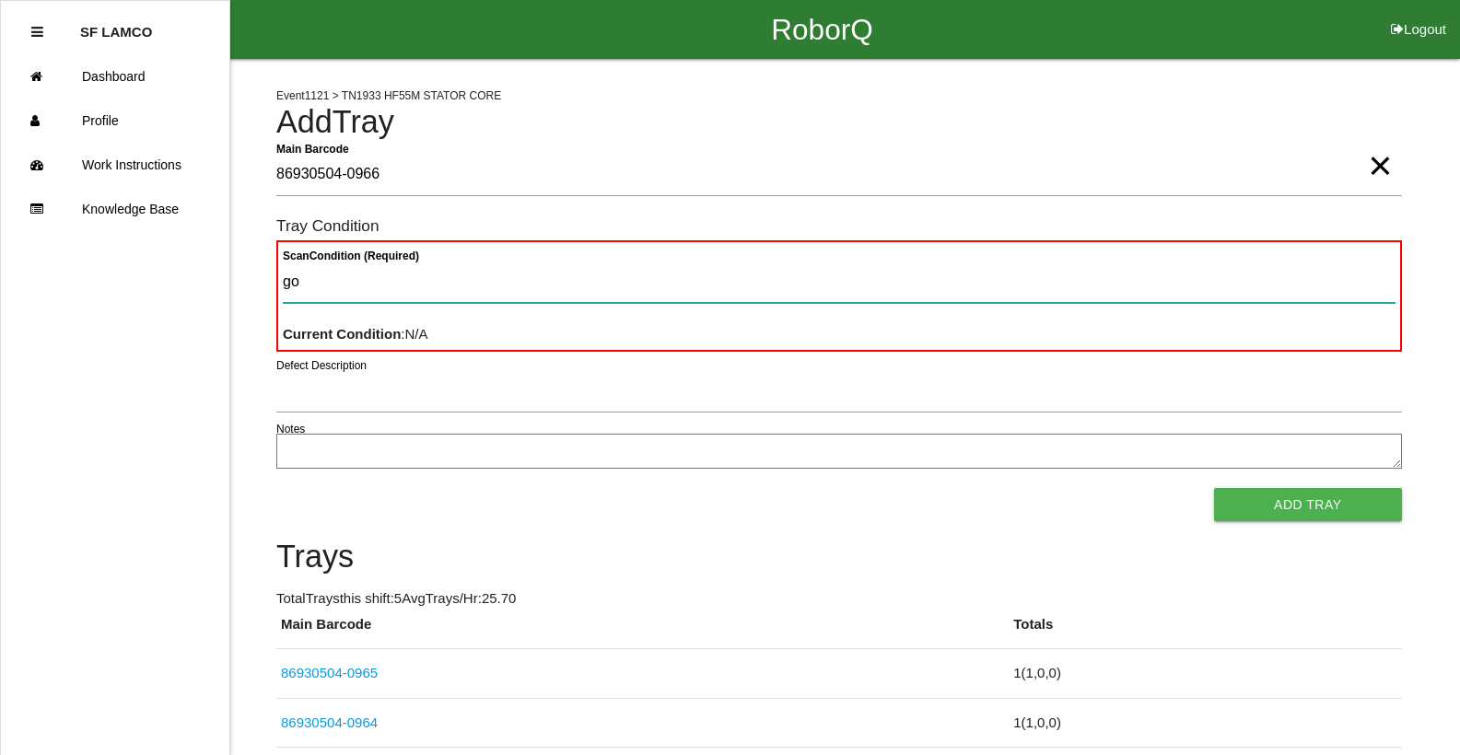
type Condition "goo"
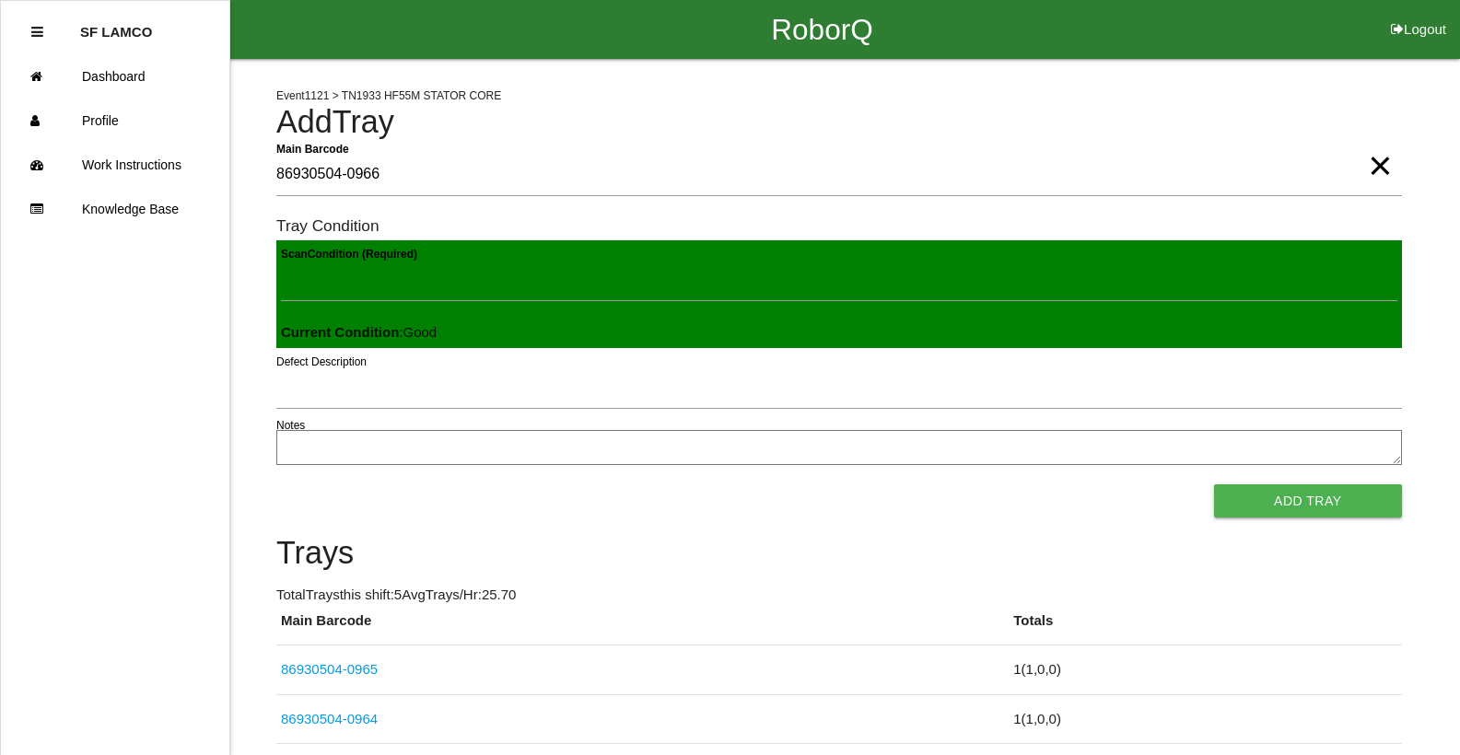
click at [1214, 485] on button "Add Tray" at bounding box center [1308, 501] width 188 height 33
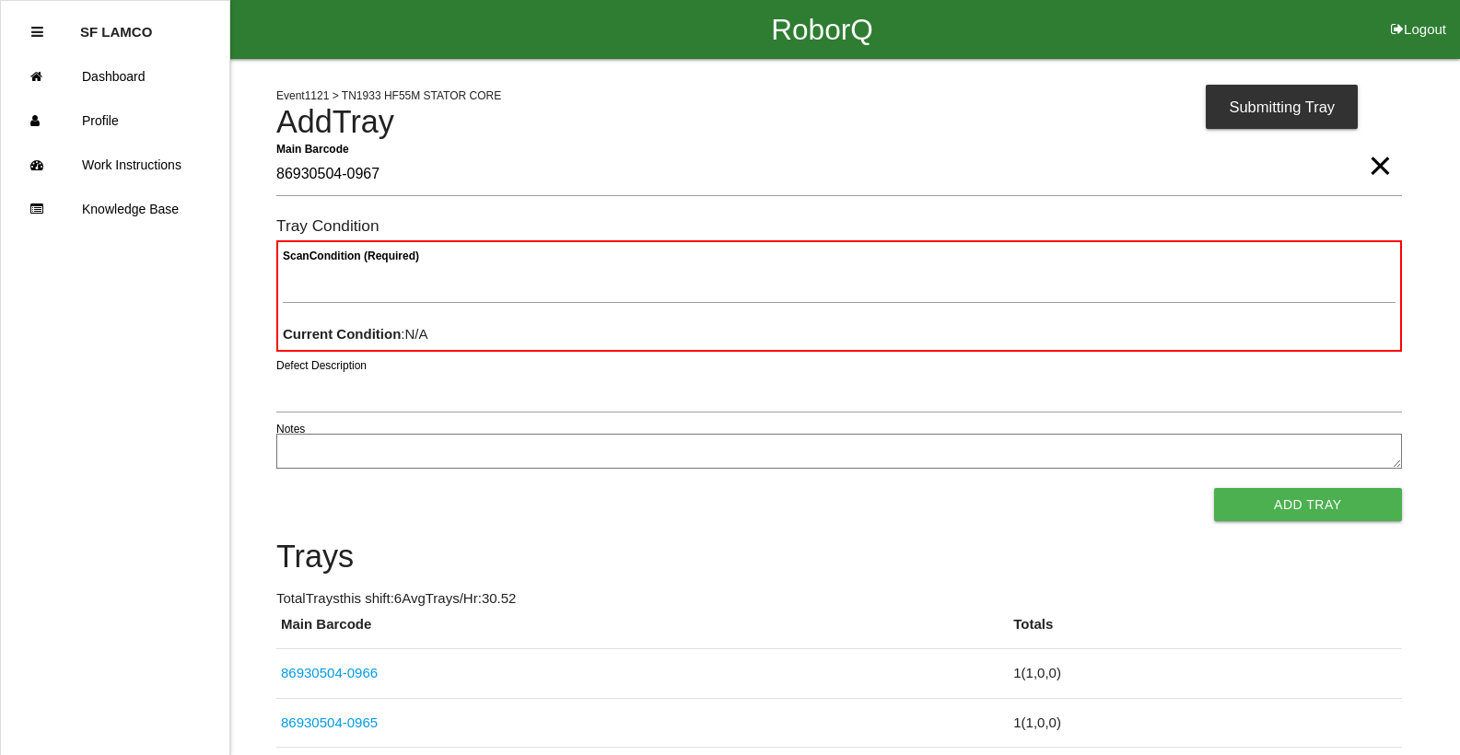
type Barcode "86930504-0967"
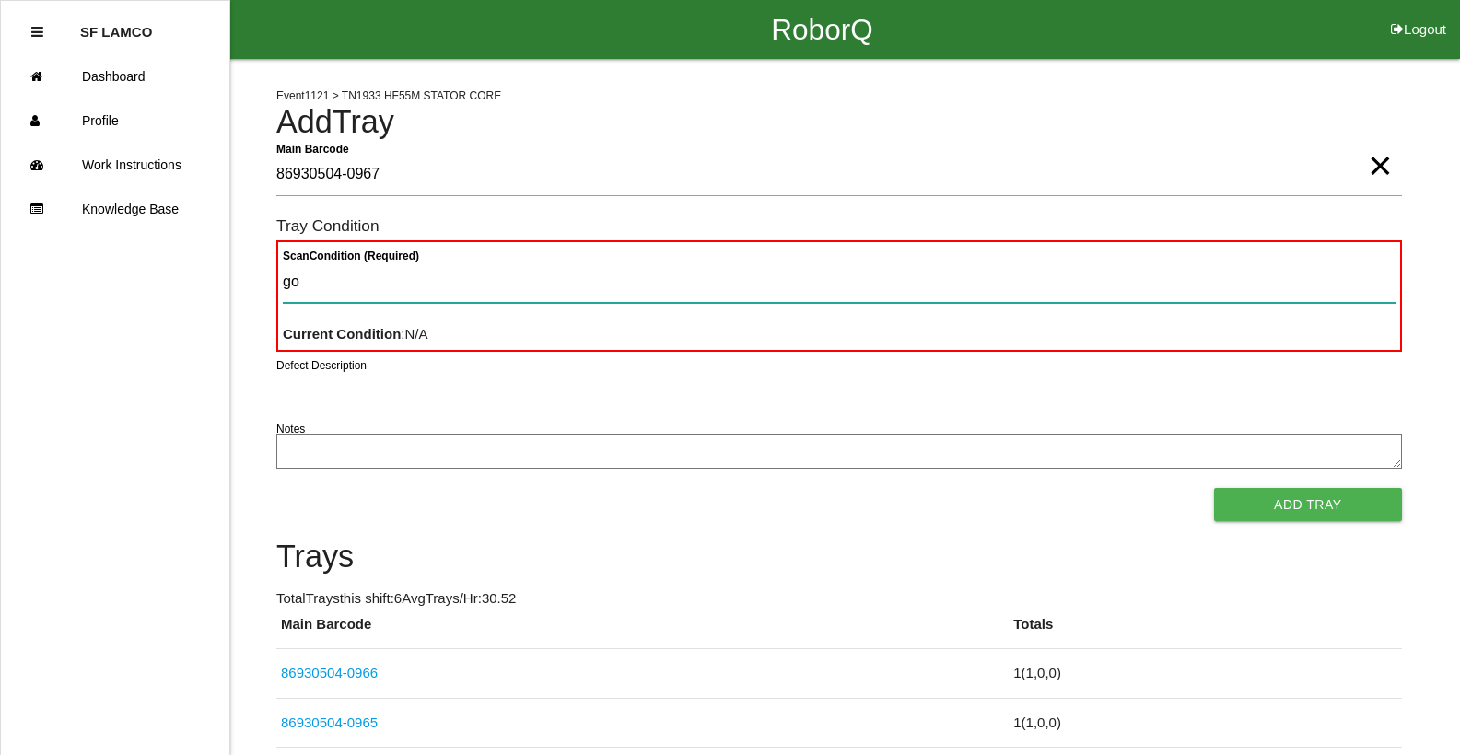
type Condition "goo"
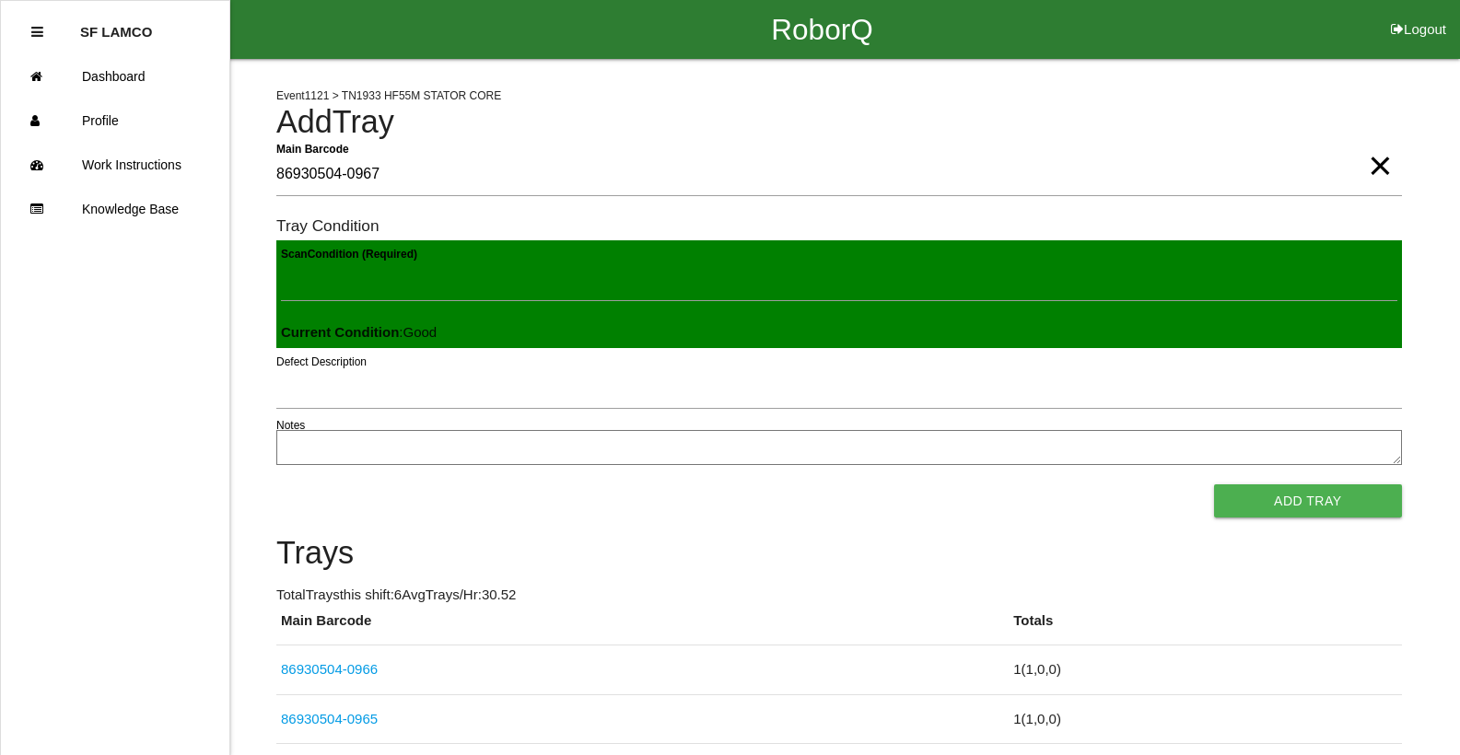
click at [1214, 485] on button "Add Tray" at bounding box center [1308, 501] width 188 height 33
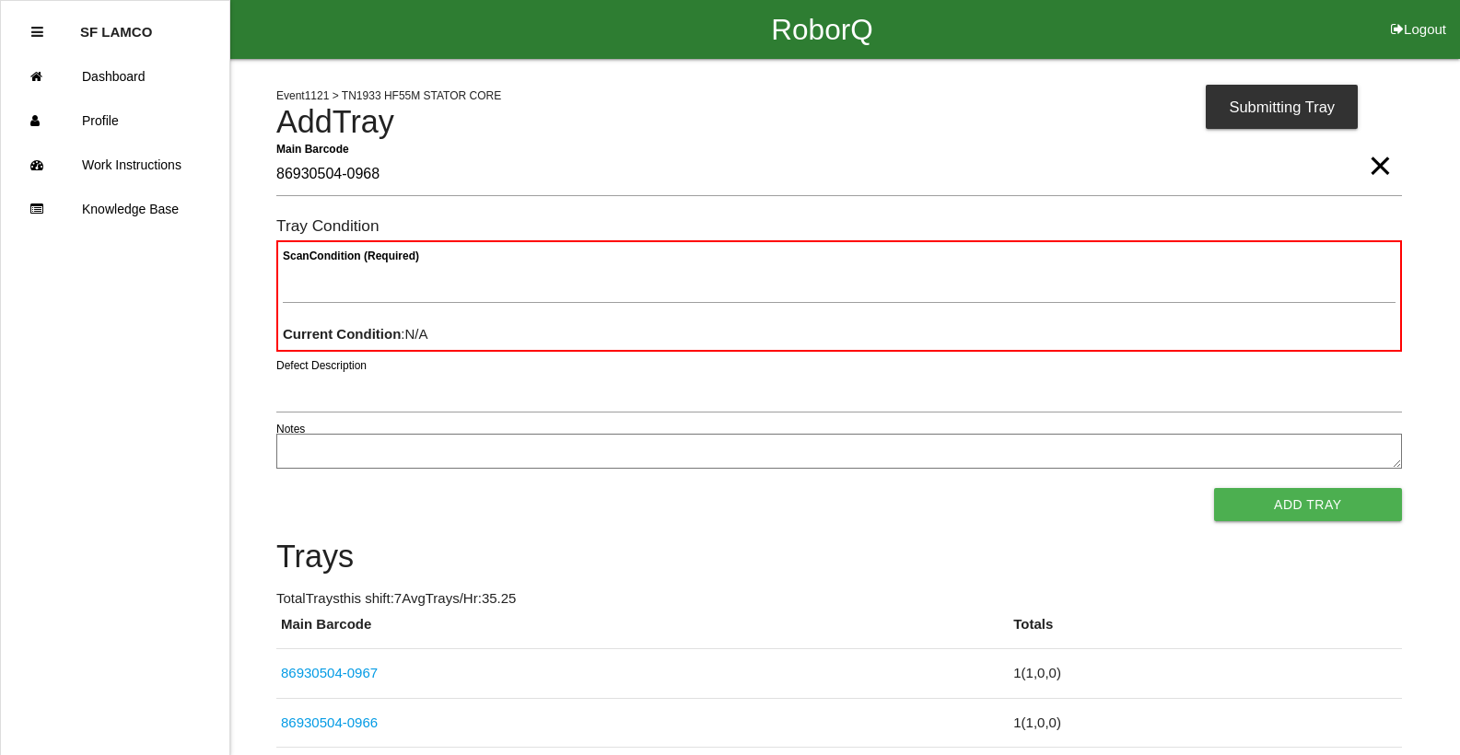
type Barcode "86930504-0968"
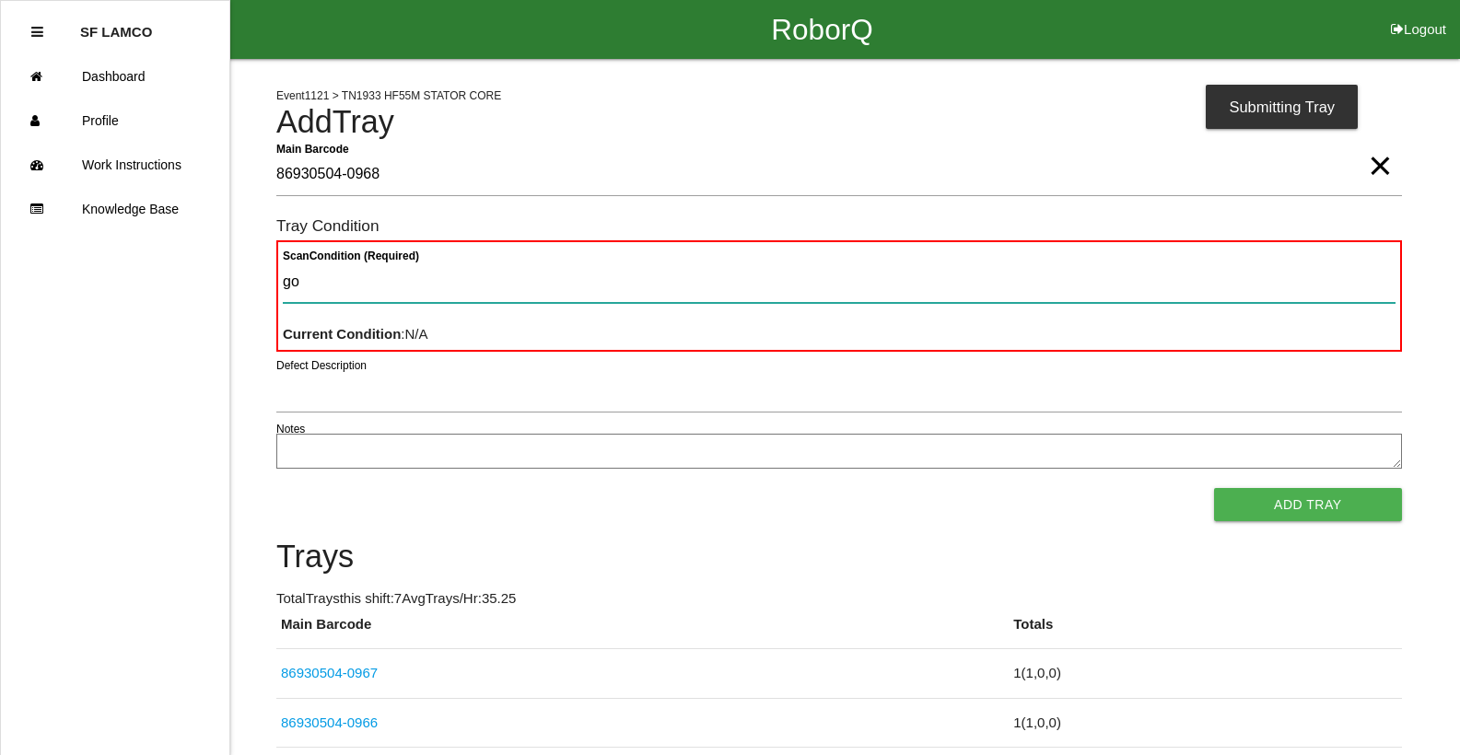
type Condition "goo"
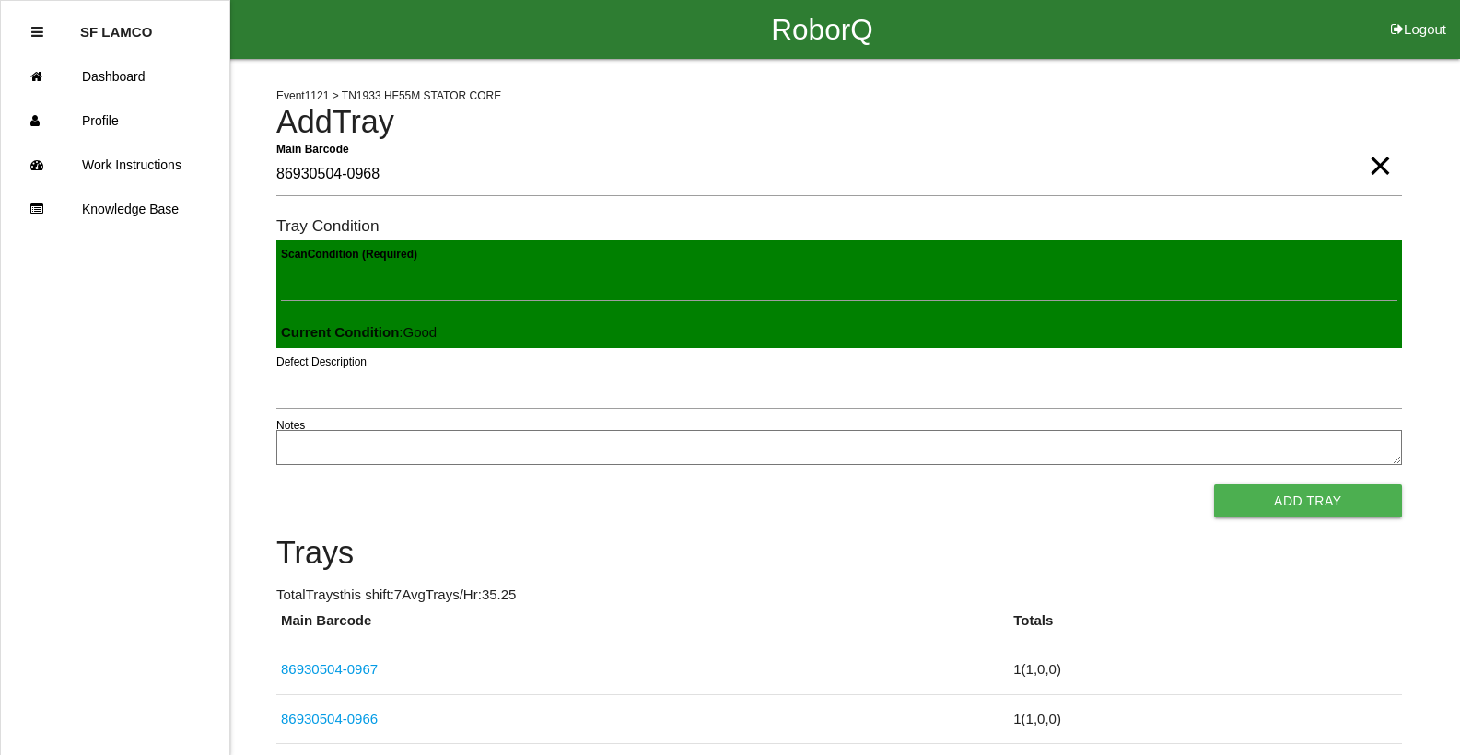
click button "Add Tray" at bounding box center [1308, 501] width 188 height 33
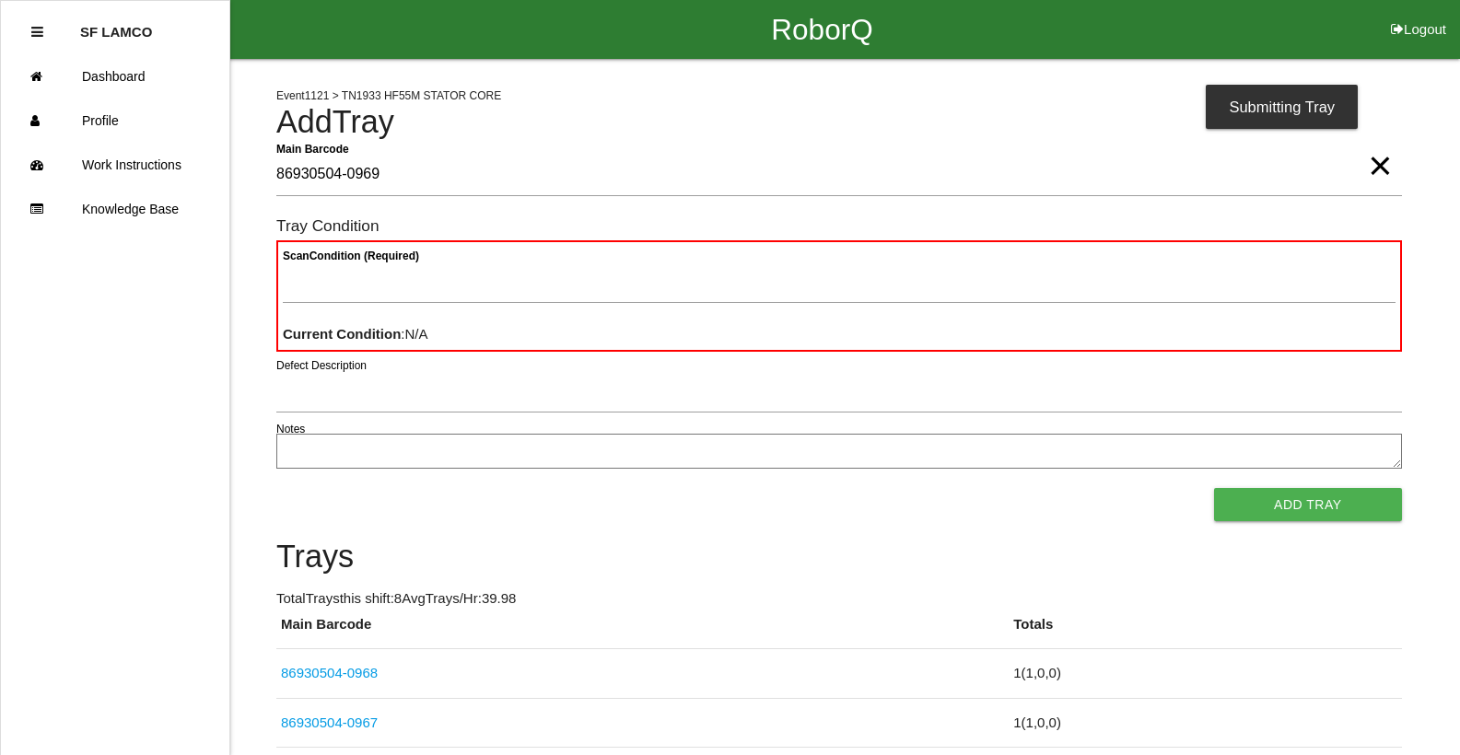
type Barcode "86930504-0969"
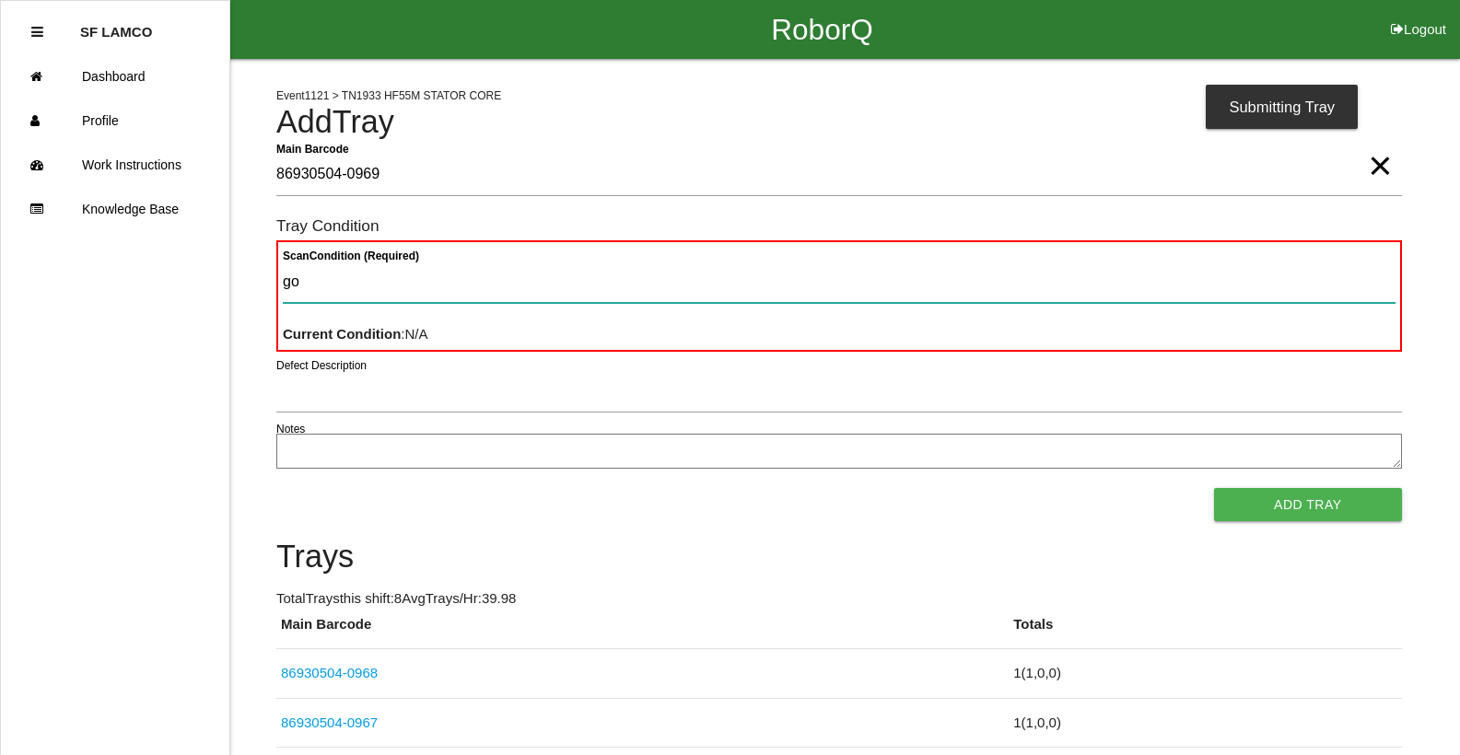
type Condition "goo"
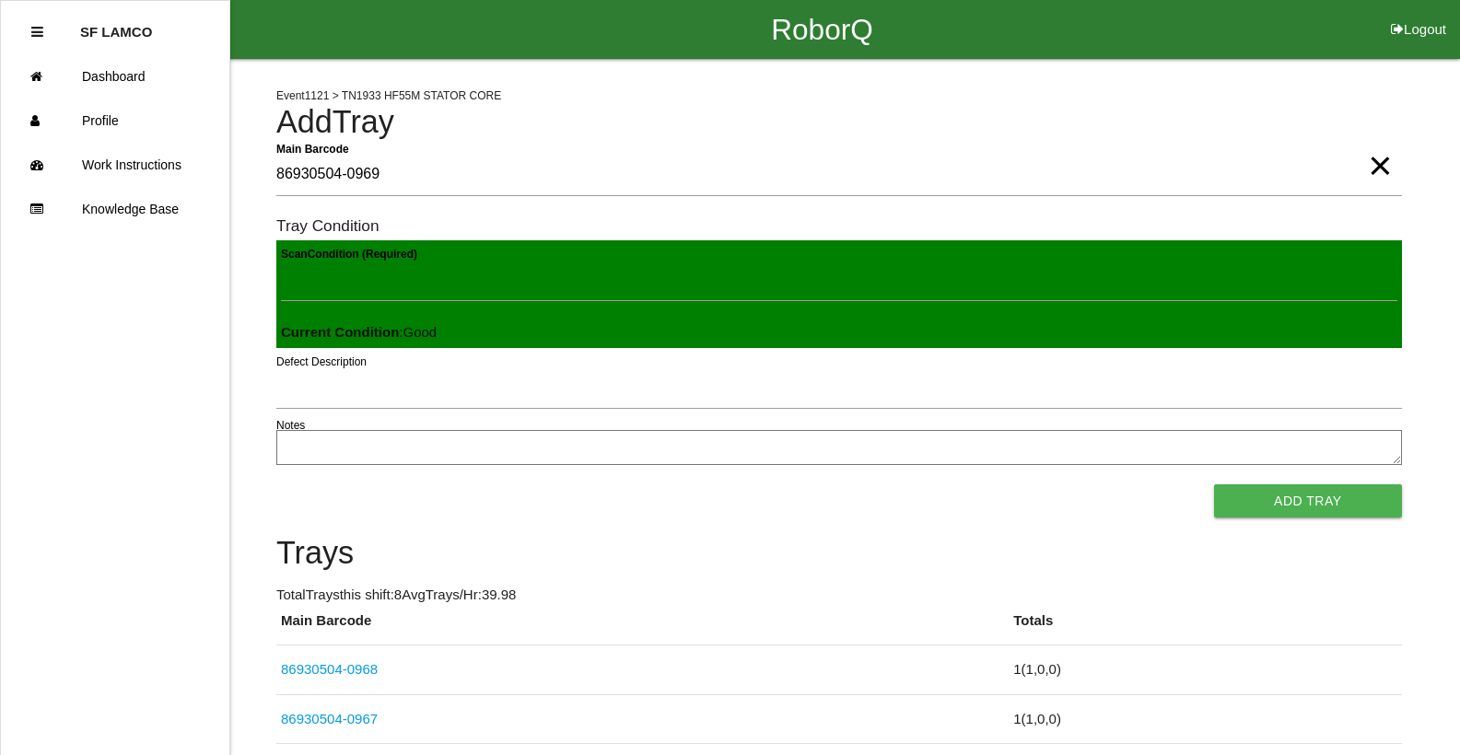
click at [1214, 485] on button "Add Tray" at bounding box center [1308, 501] width 188 height 33
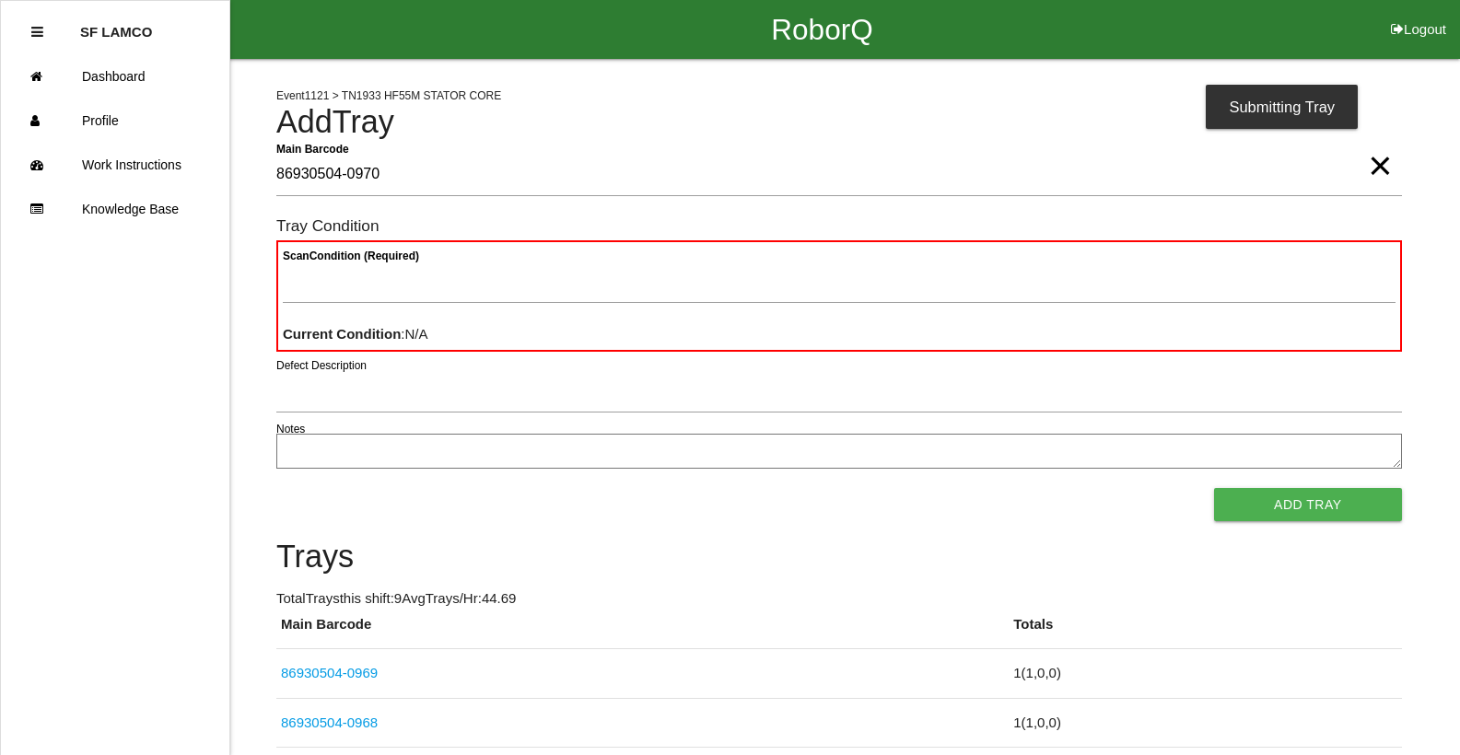
type Barcode "86930504-0970"
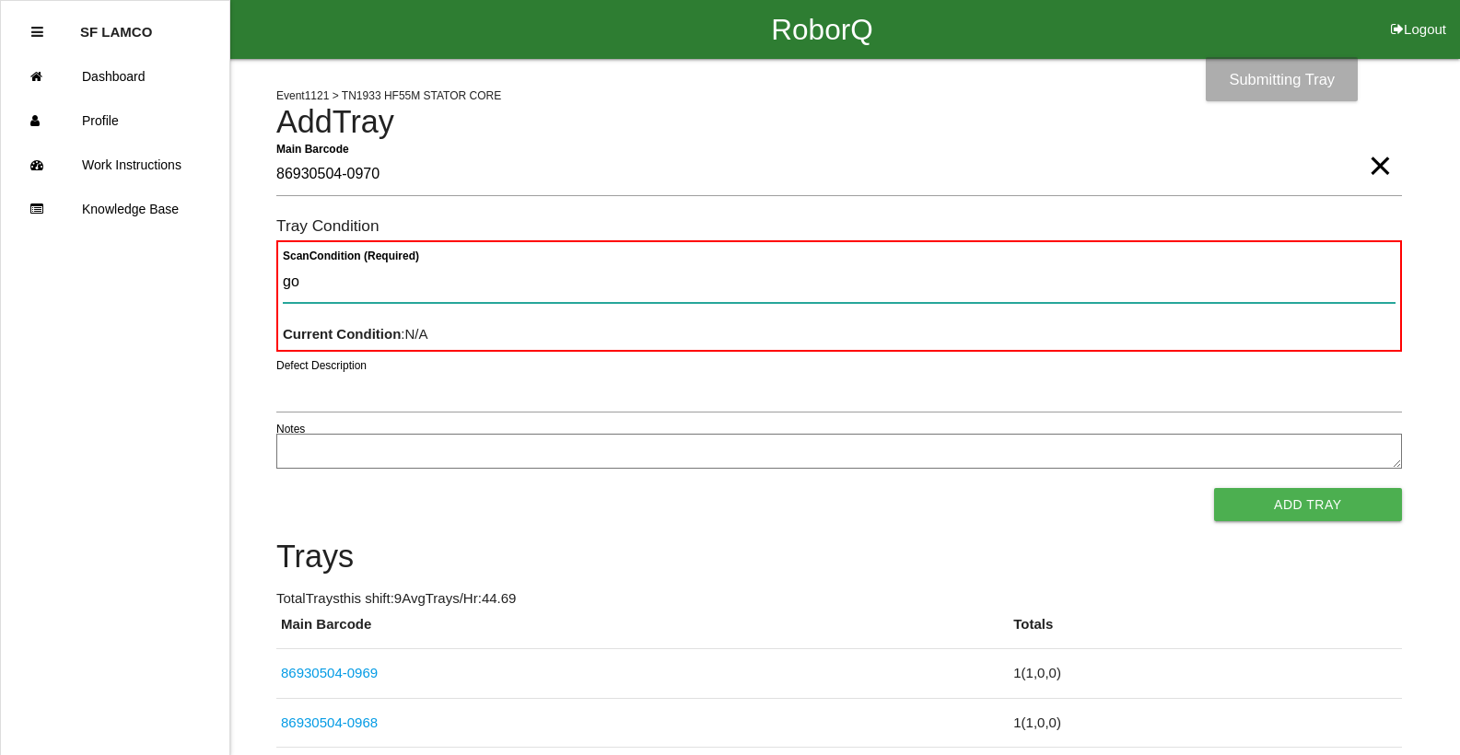
type Condition "goo"
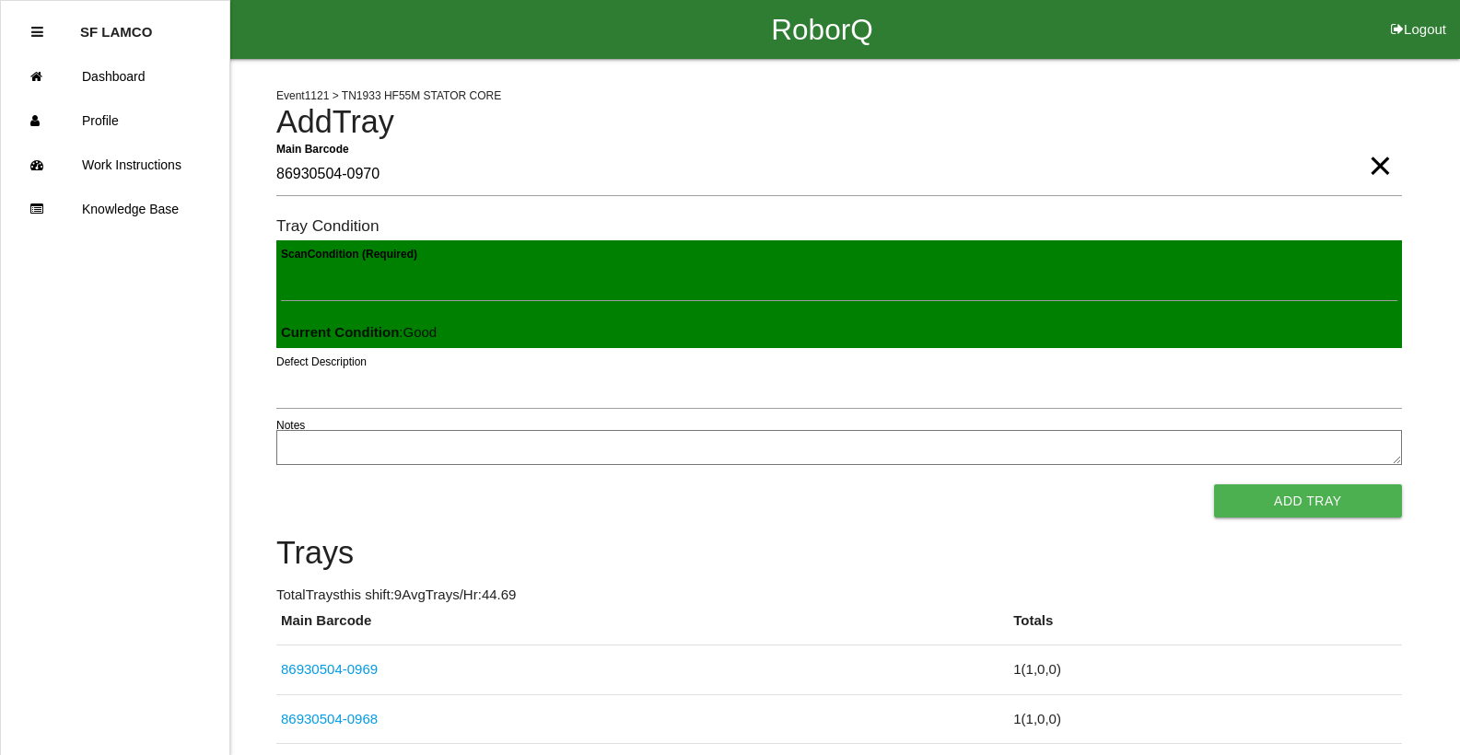
click button "Add Tray" at bounding box center [1308, 501] width 188 height 33
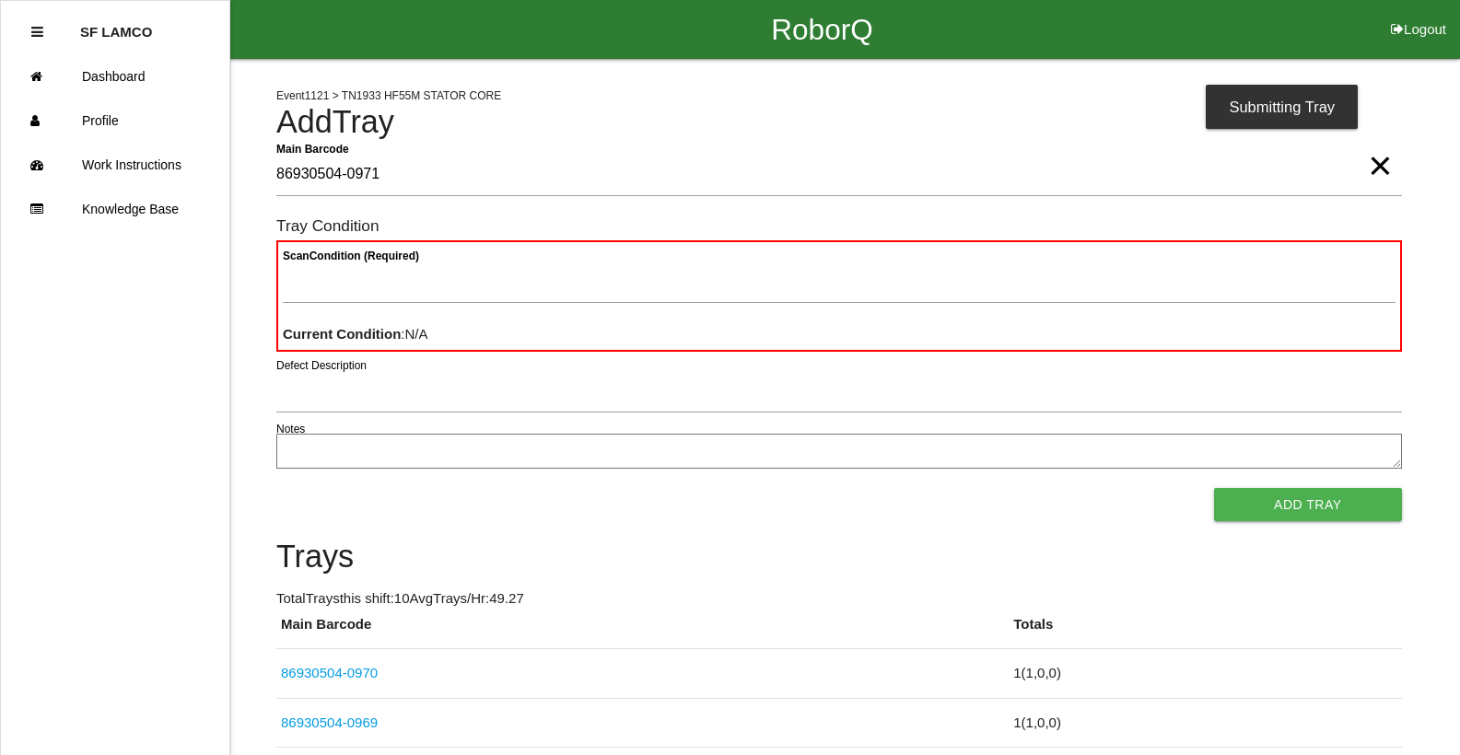
type Barcode "86930504-0971"
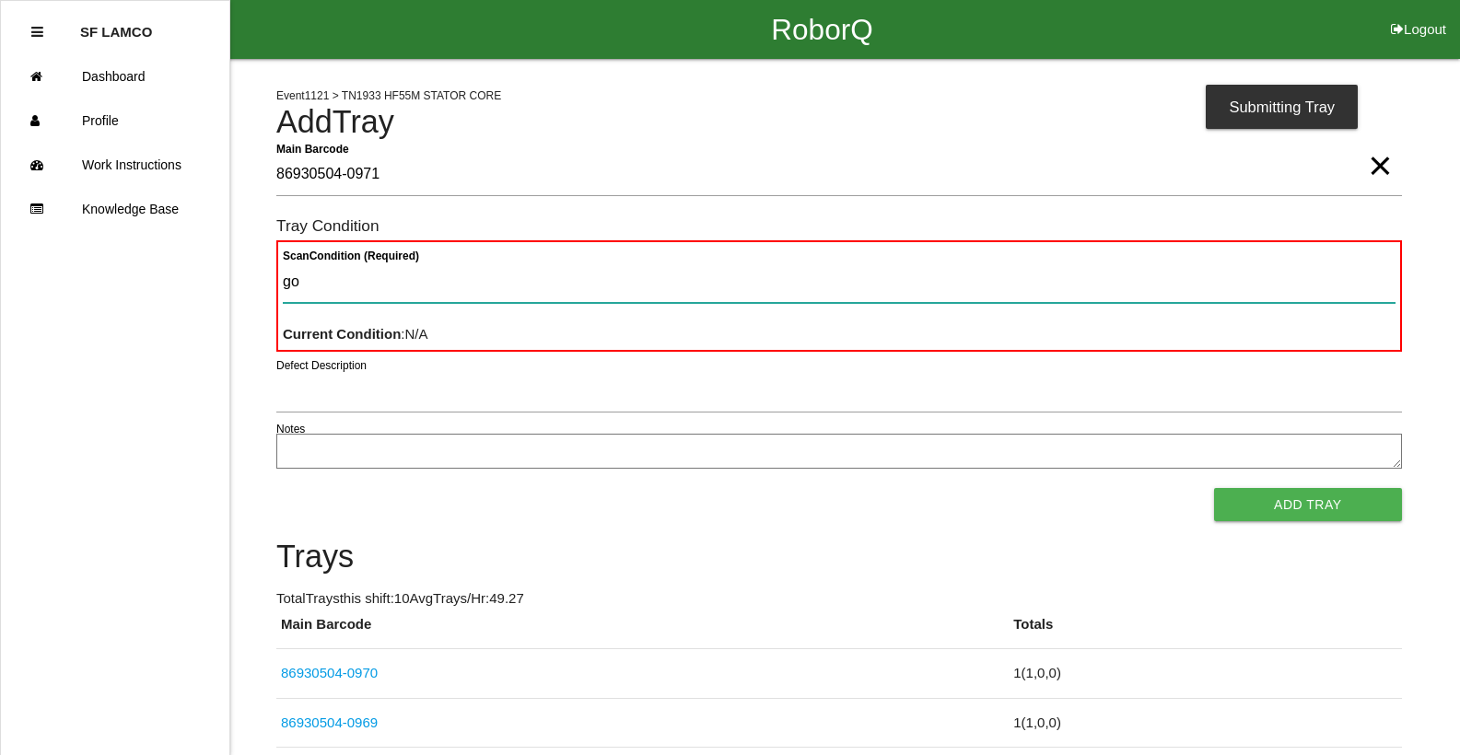
type Condition "goo"
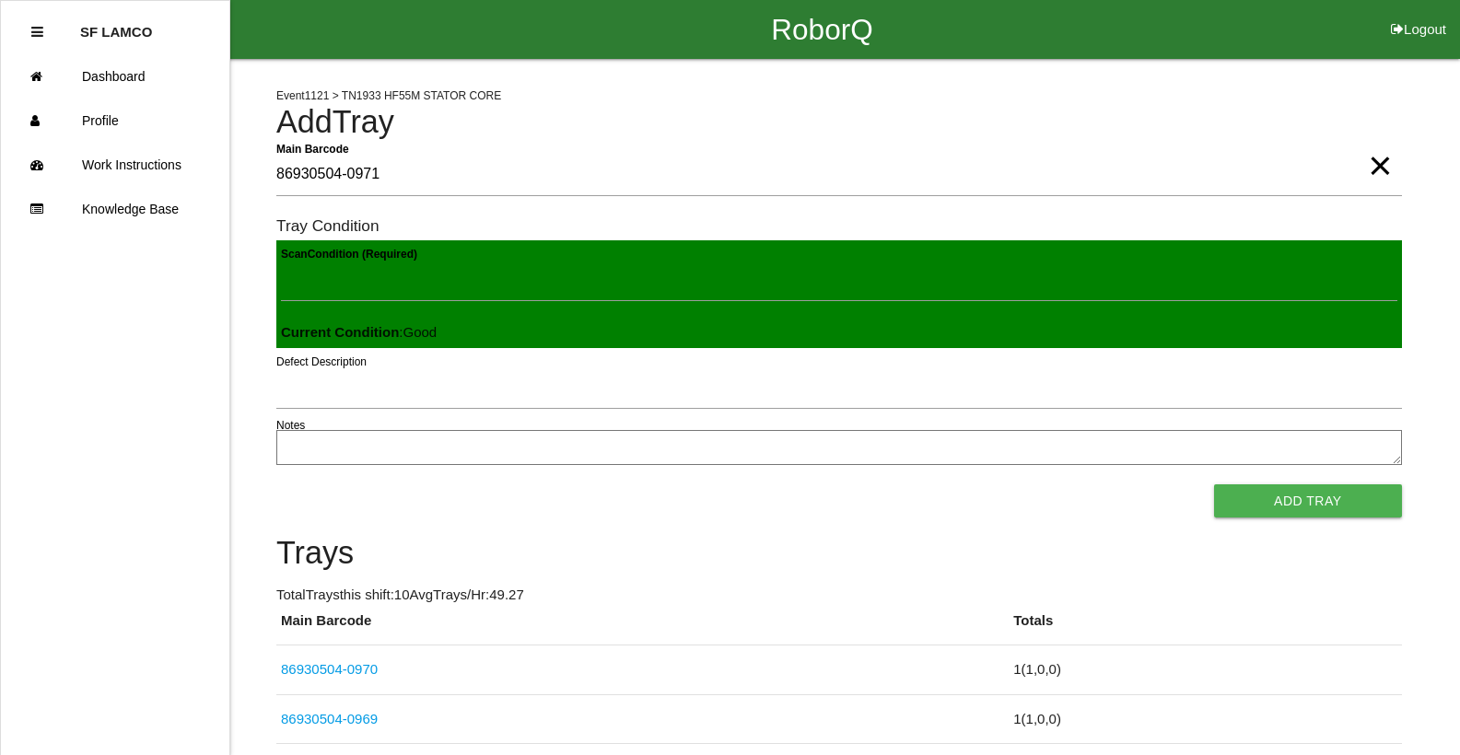
click at [1214, 485] on button "Add Tray" at bounding box center [1308, 501] width 188 height 33
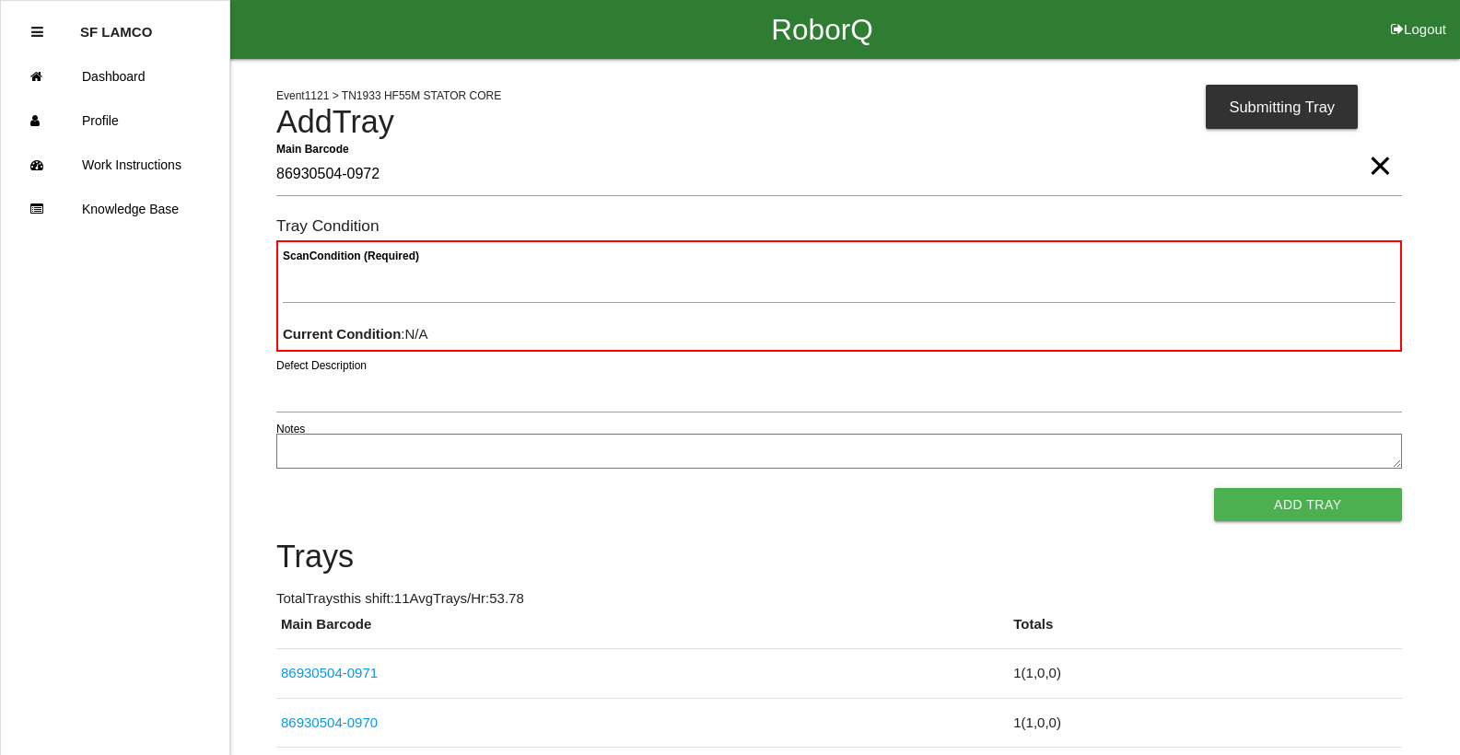
type Barcode "86930504-0972"
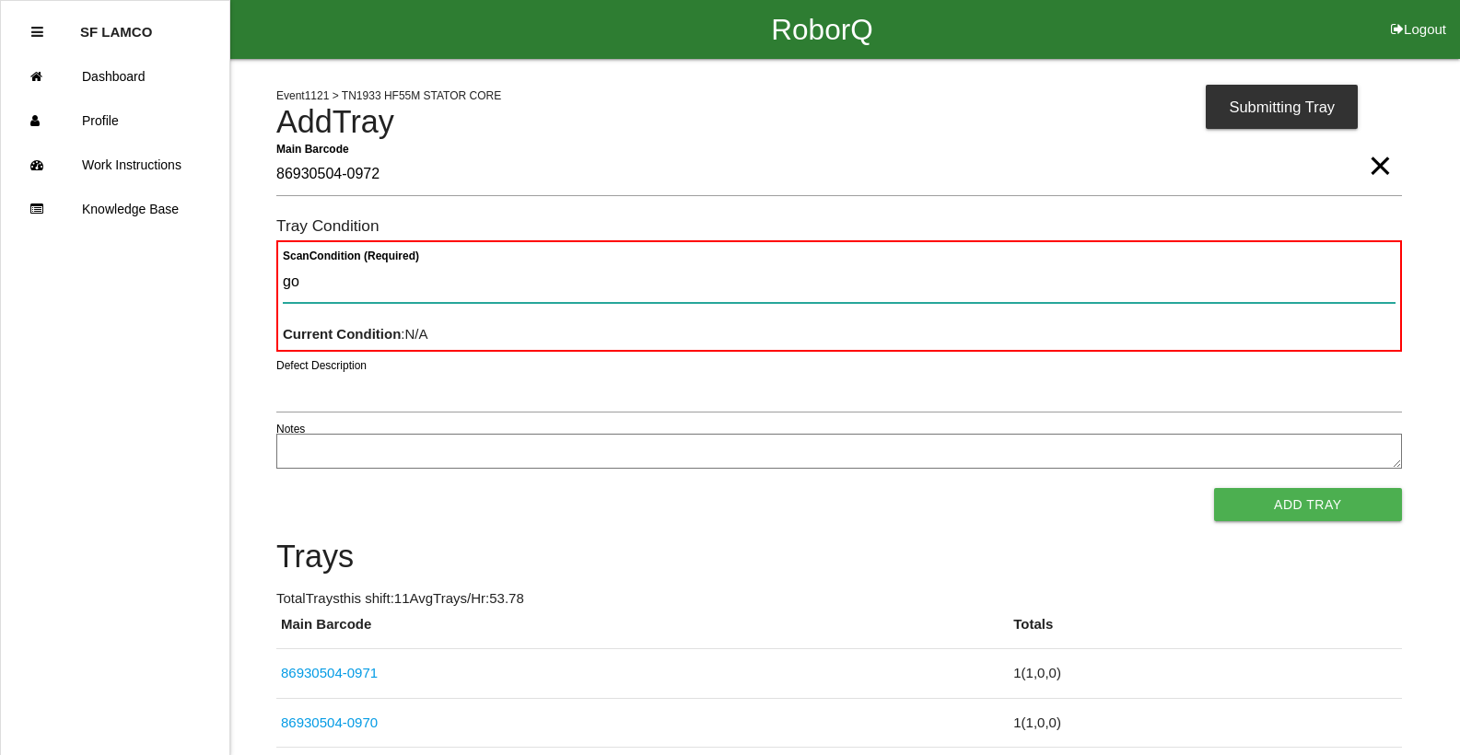
type Condition "goo"
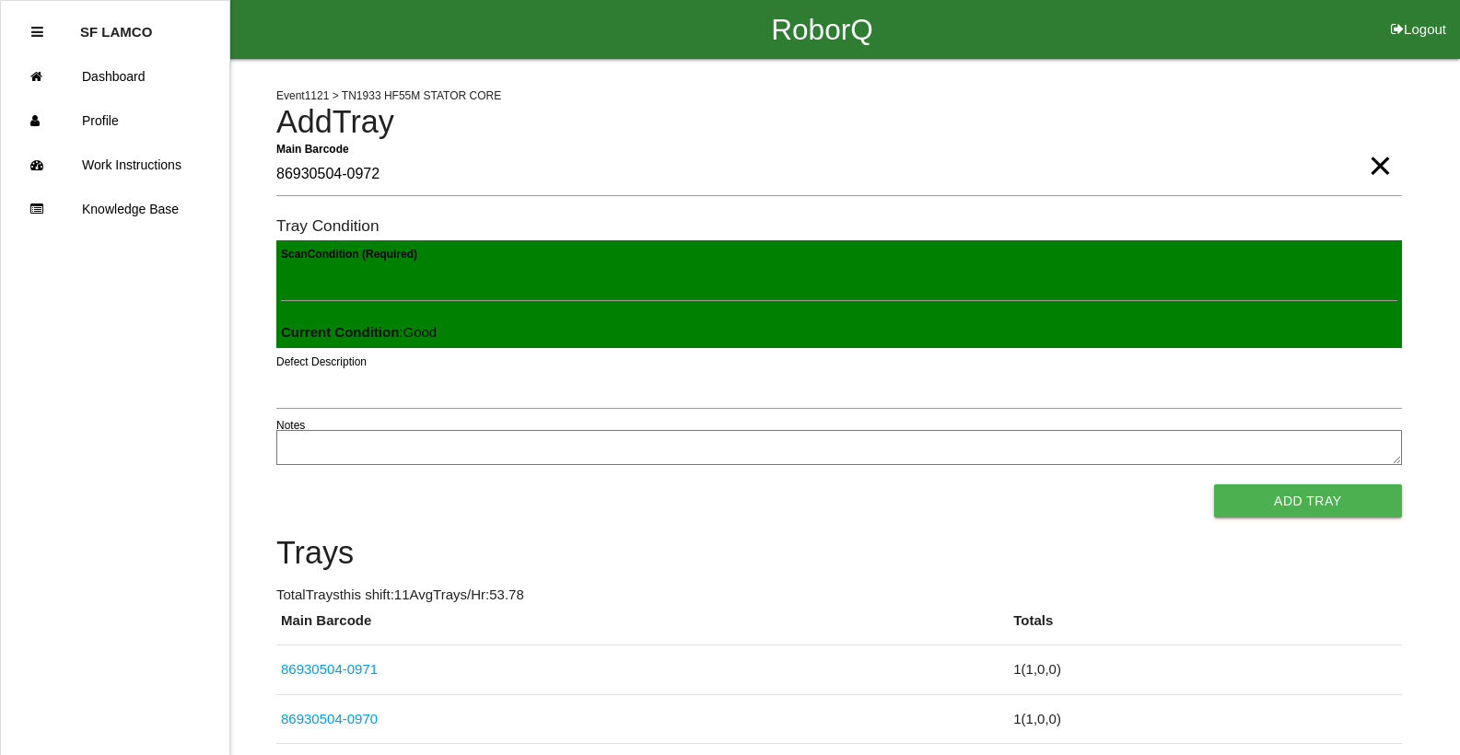
click at [1214, 485] on button "Add Tray" at bounding box center [1308, 501] width 188 height 33
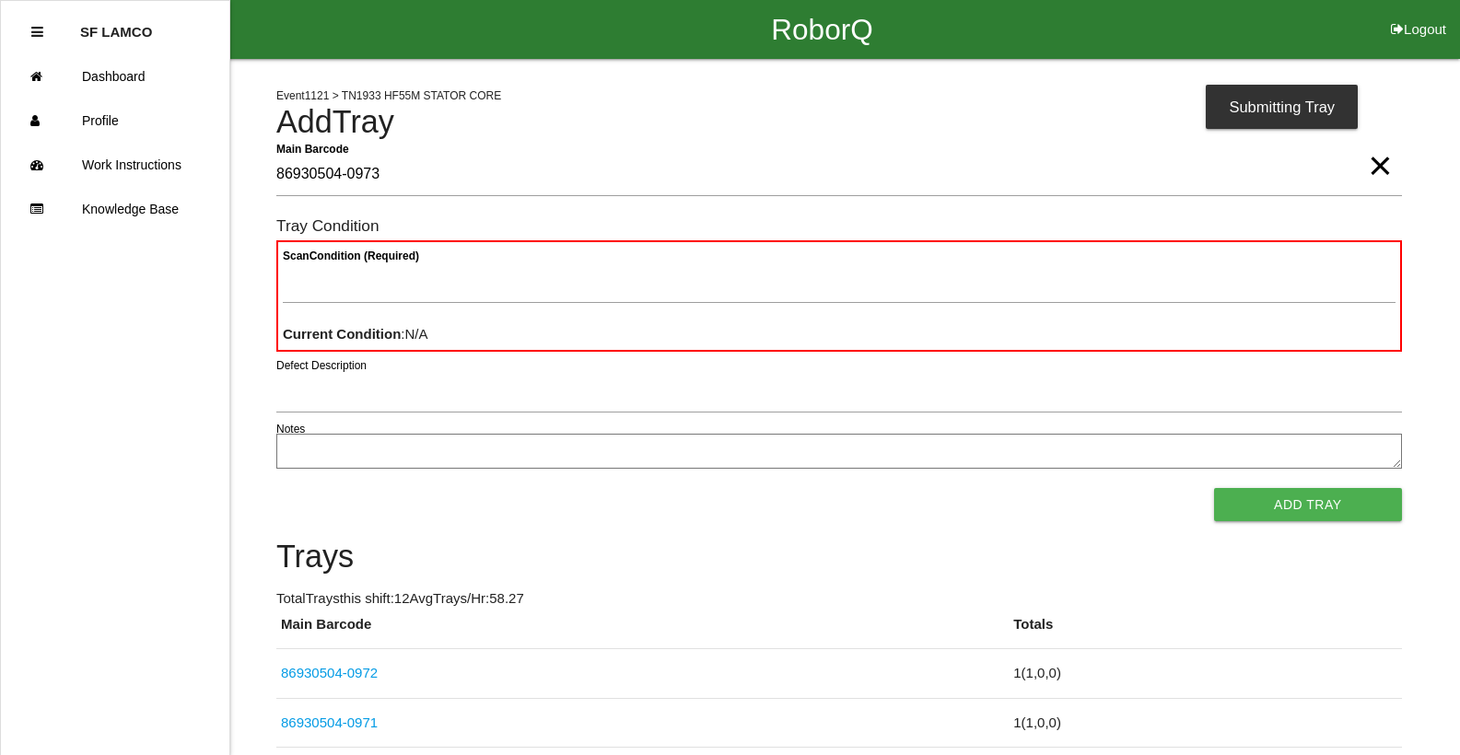
type Barcode "86930504-0973"
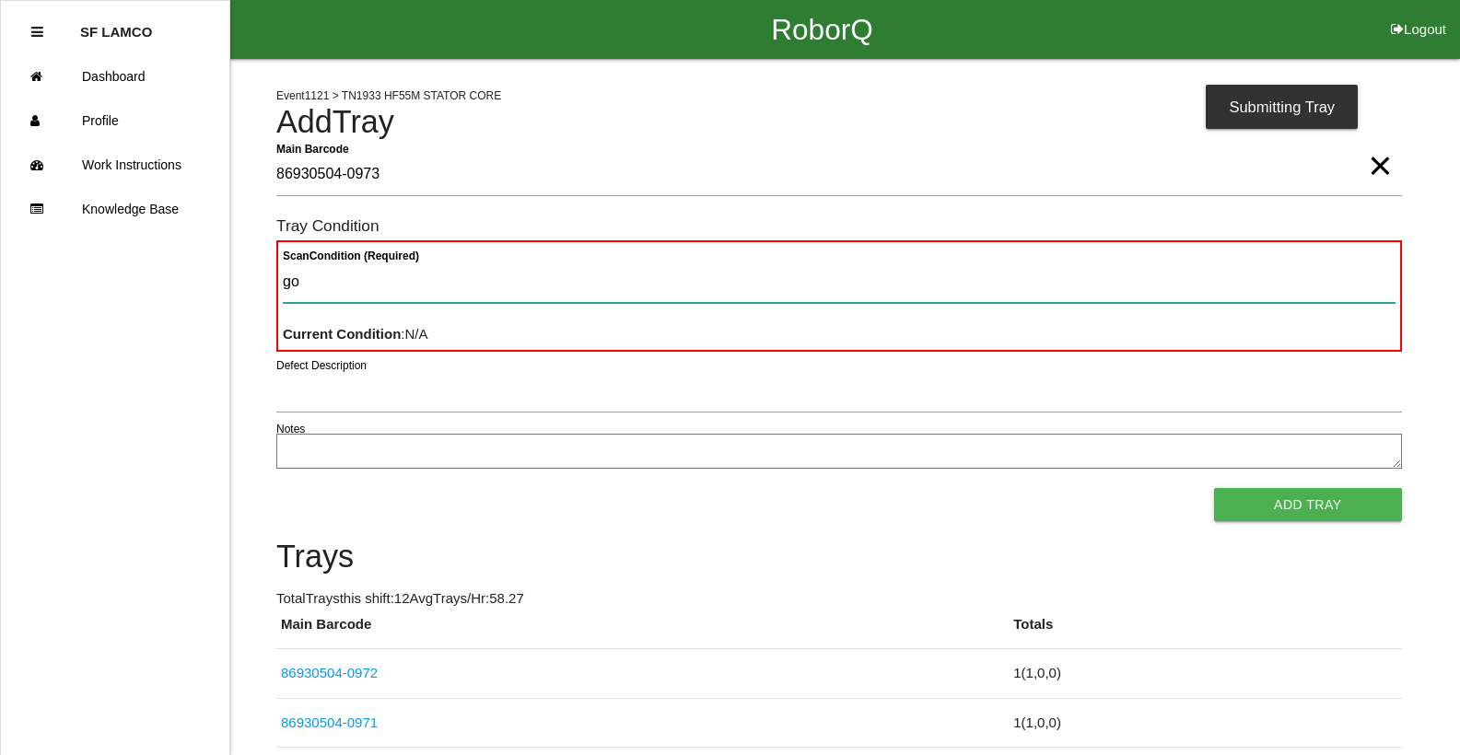
type Condition "goo"
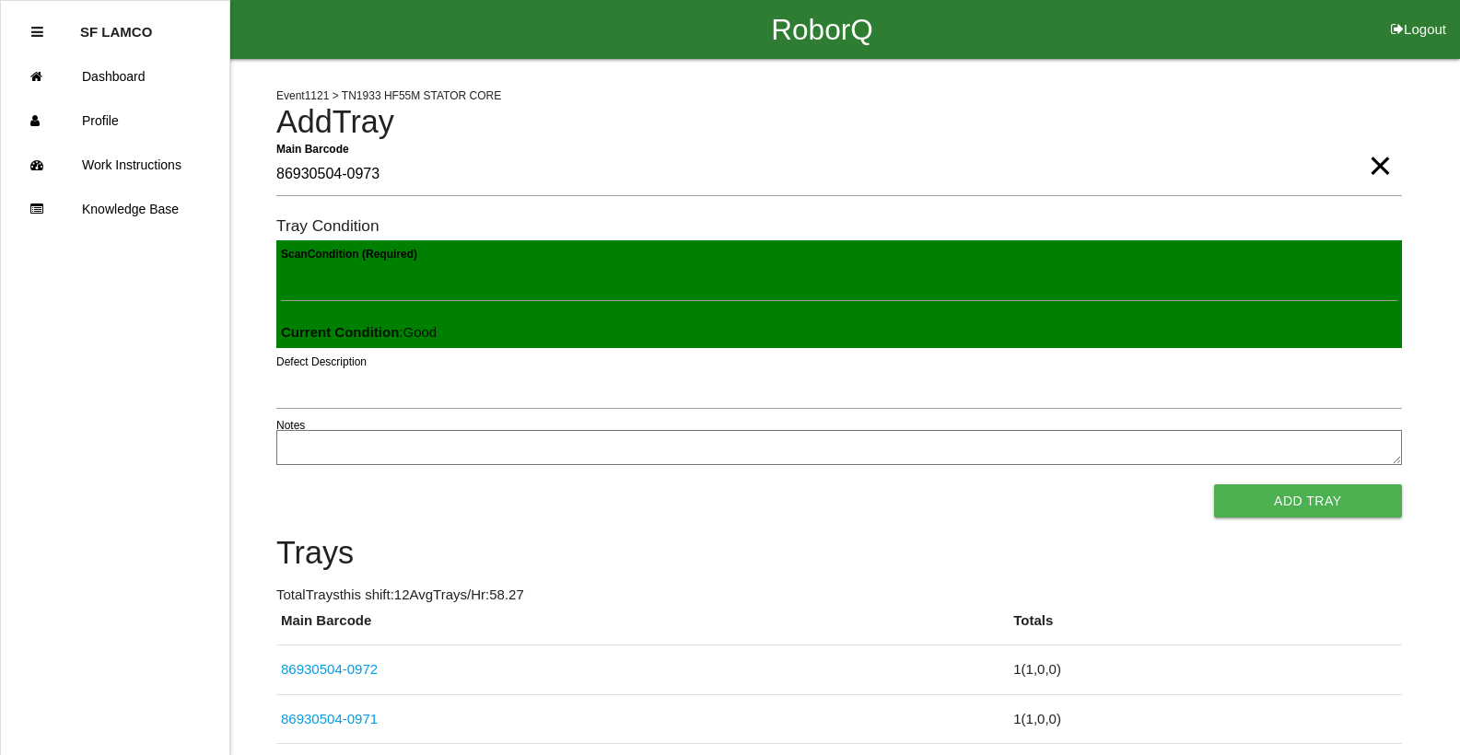
click at [1214, 485] on button "Add Tray" at bounding box center [1308, 501] width 188 height 33
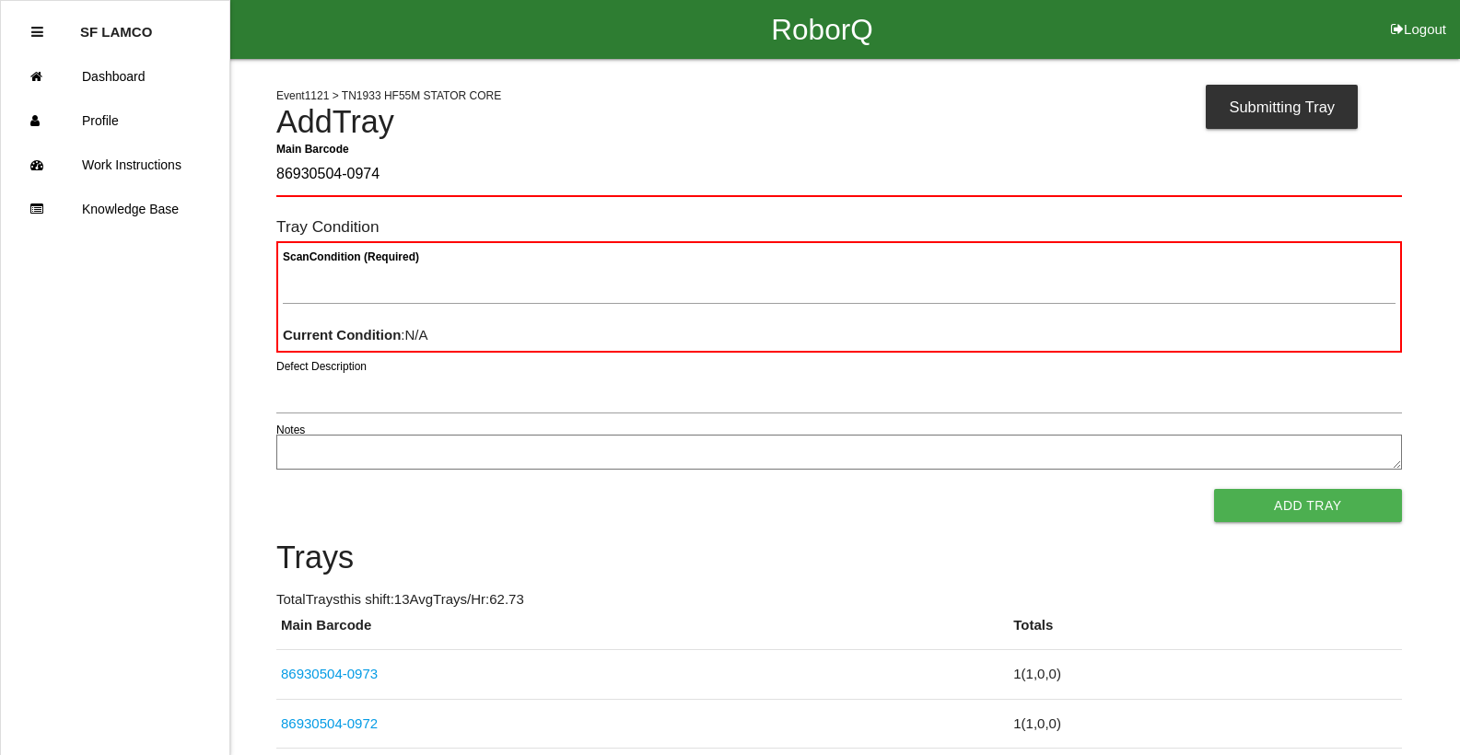
type Barcode "86930504-0974"
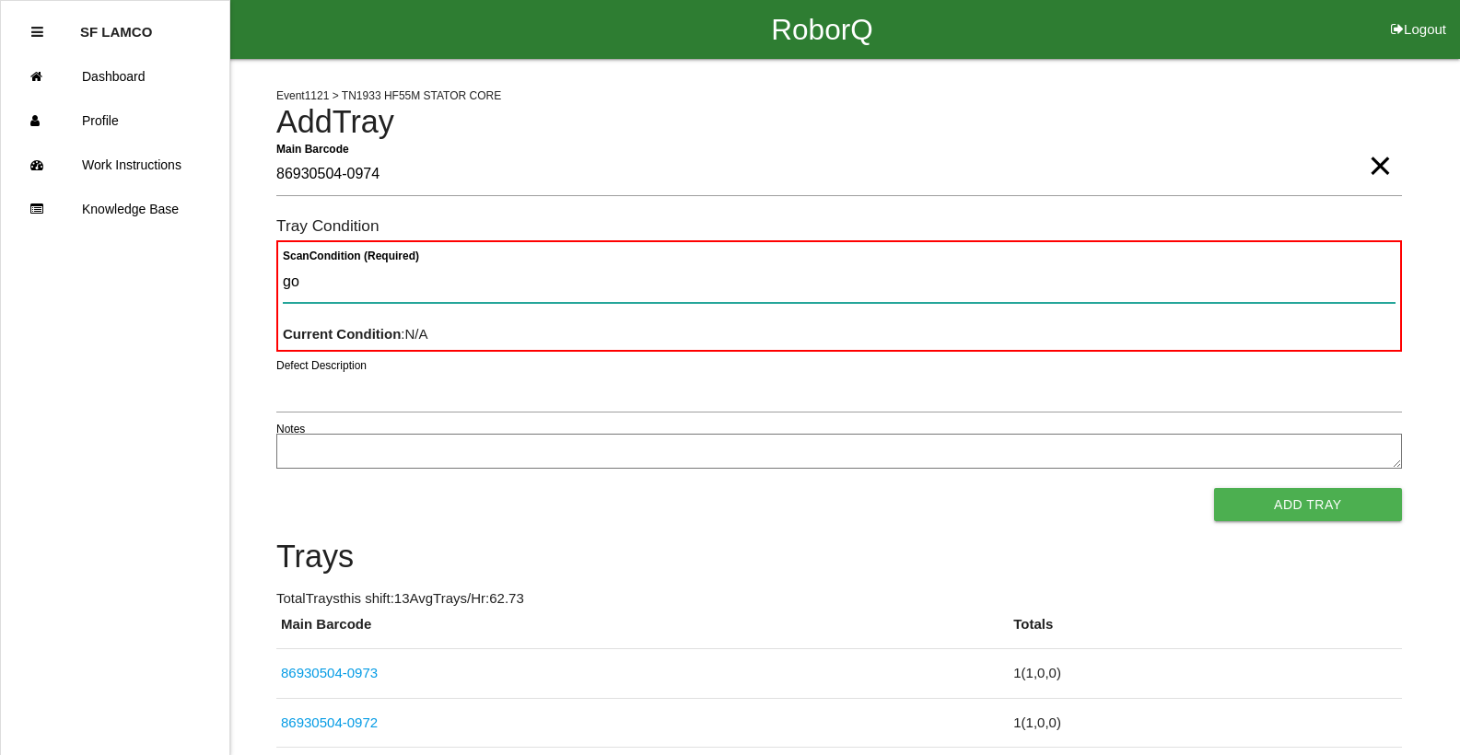
type Condition "goo"
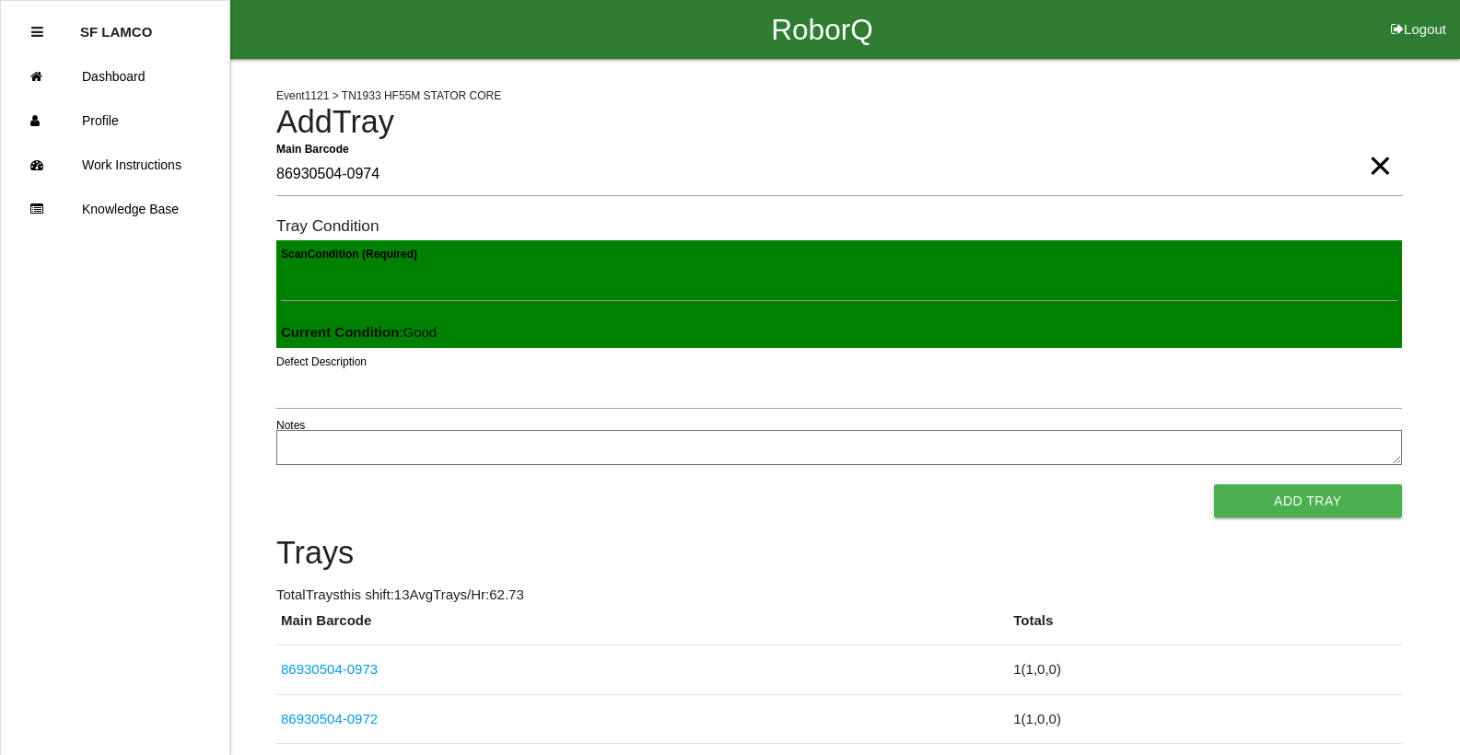
click at [1214, 485] on button "Add Tray" at bounding box center [1308, 501] width 188 height 33
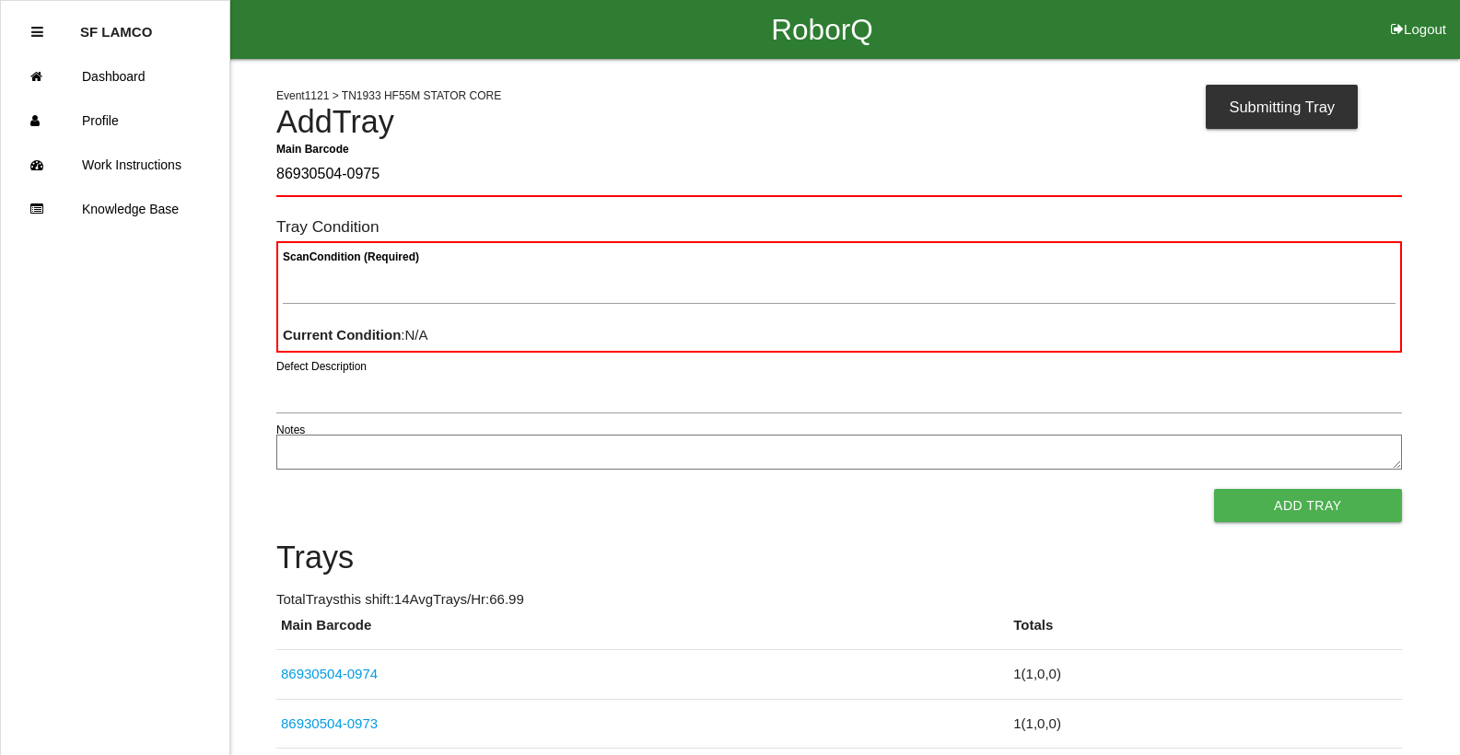
type Barcode "86930504-0975"
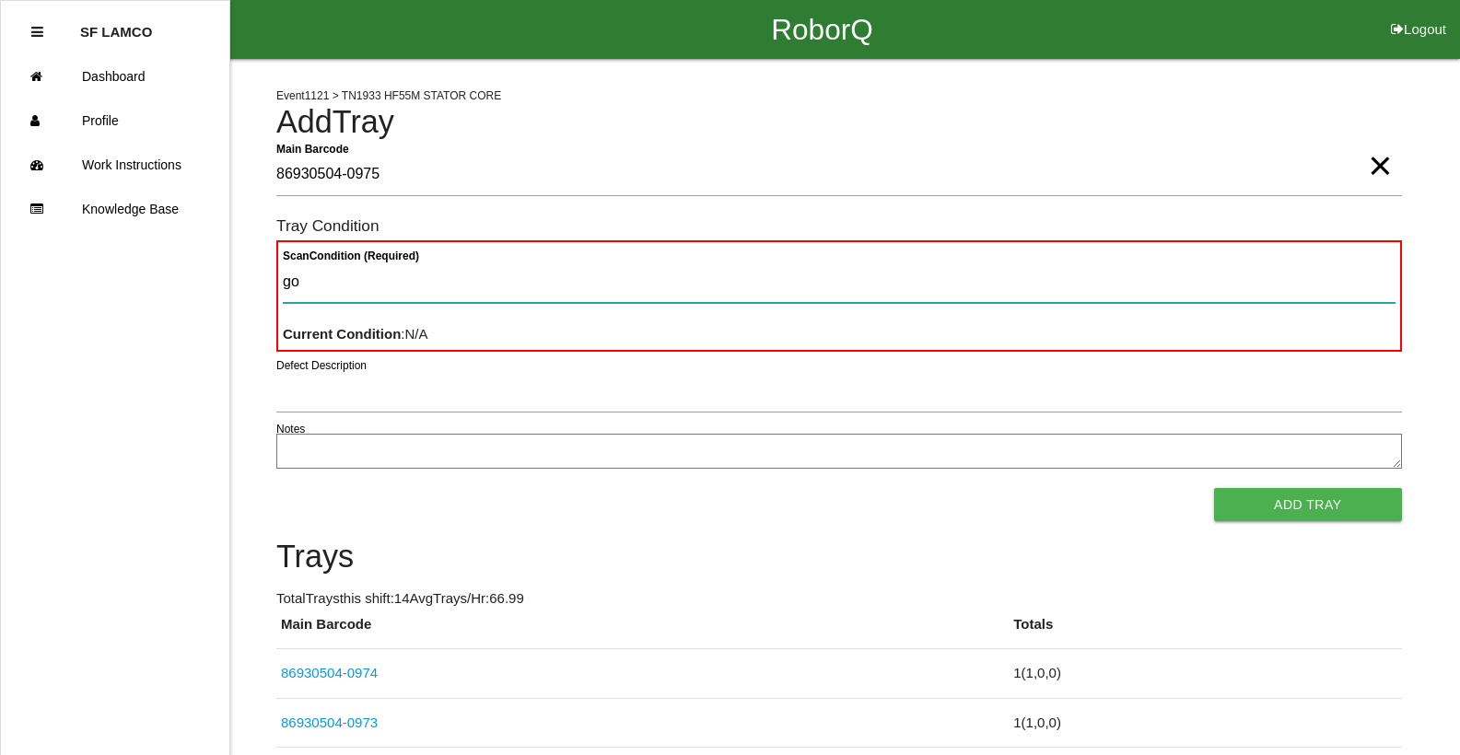
type Condition "goo"
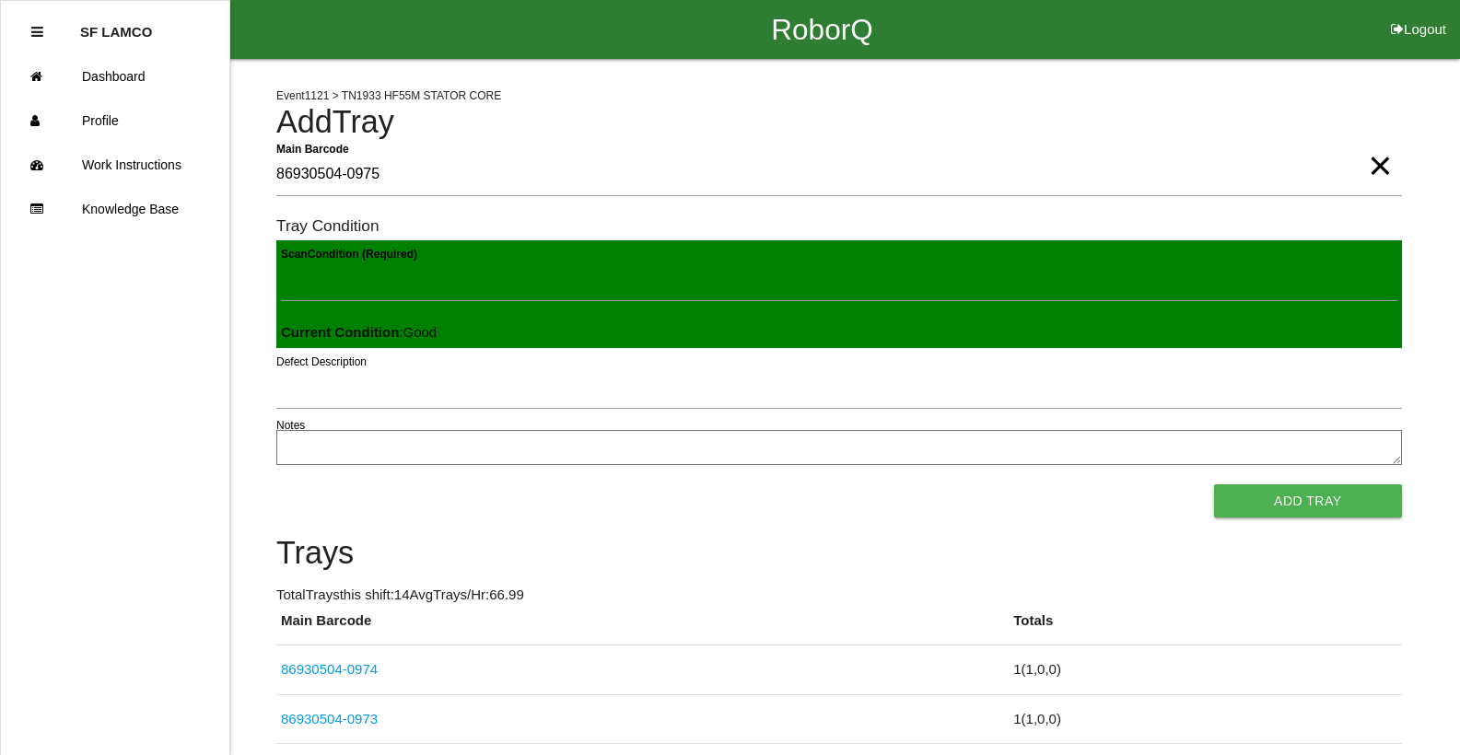
click at [1214, 485] on button "Add Tray" at bounding box center [1308, 501] width 188 height 33
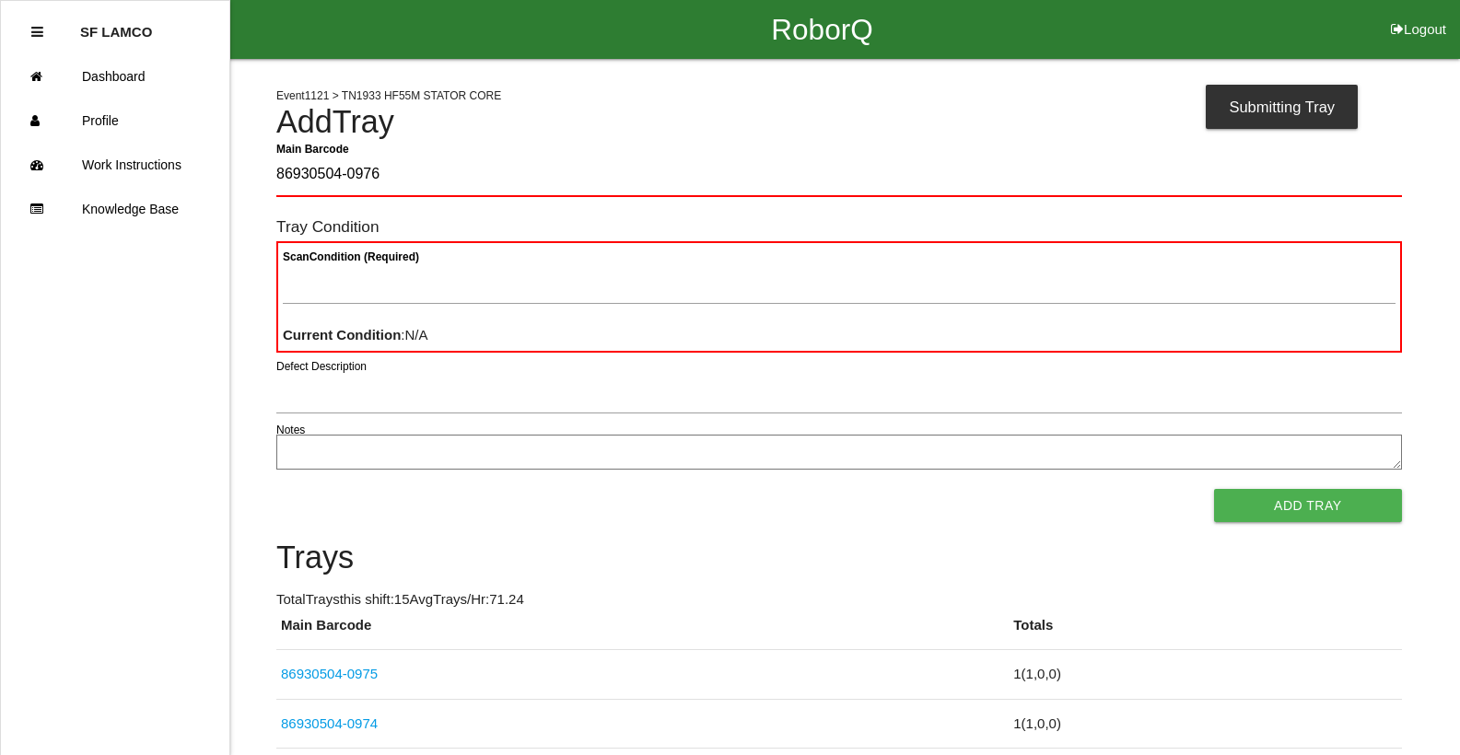
type Barcode "86930504-0976"
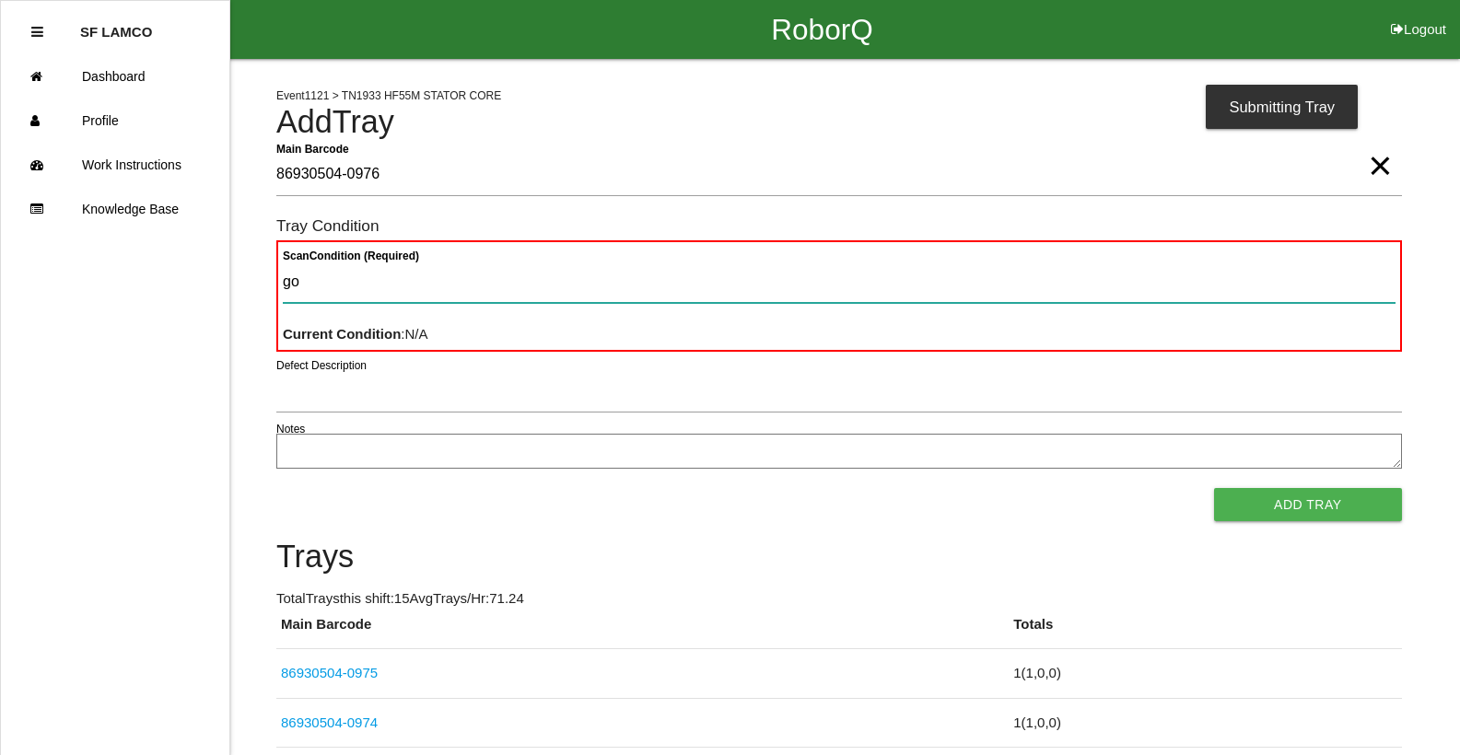
type Condition "goo"
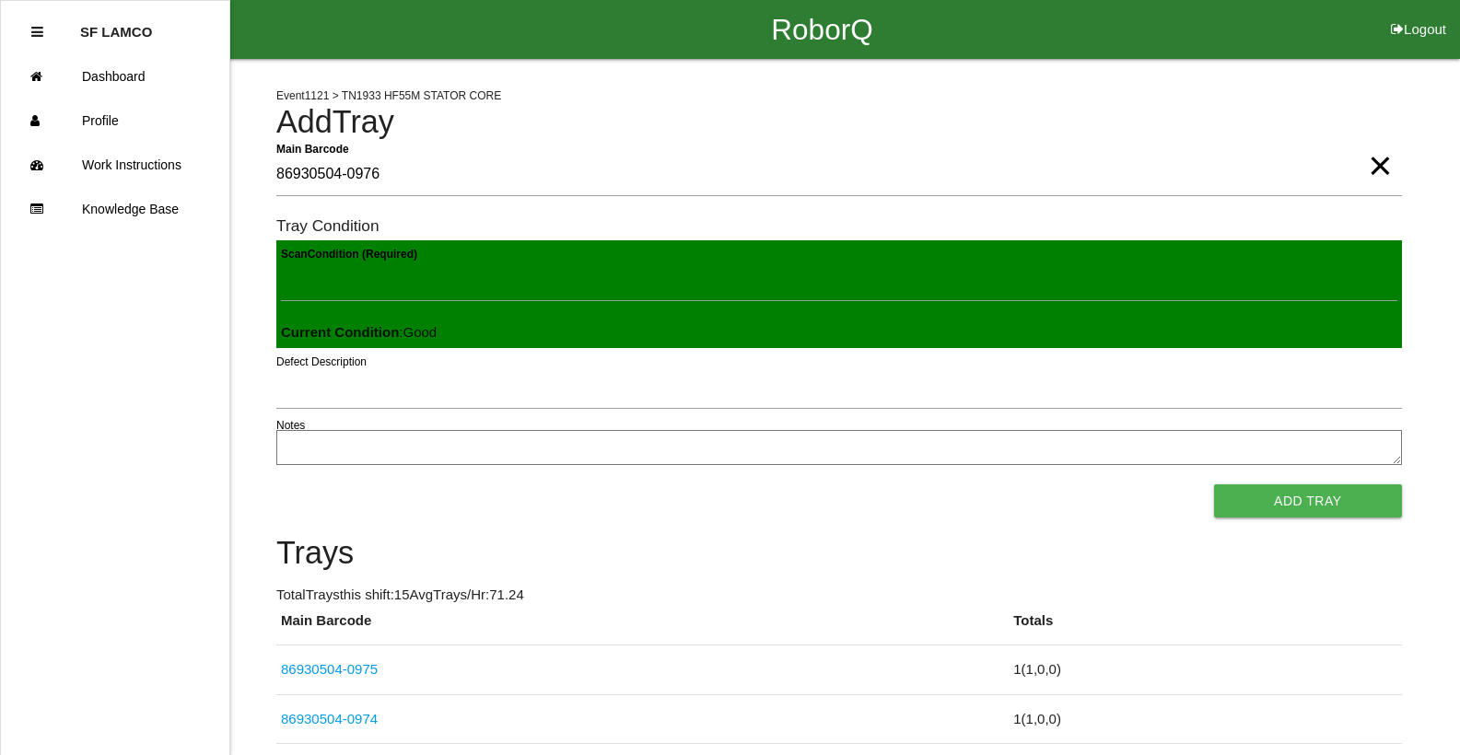
click button "Add Tray" at bounding box center [1308, 501] width 188 height 33
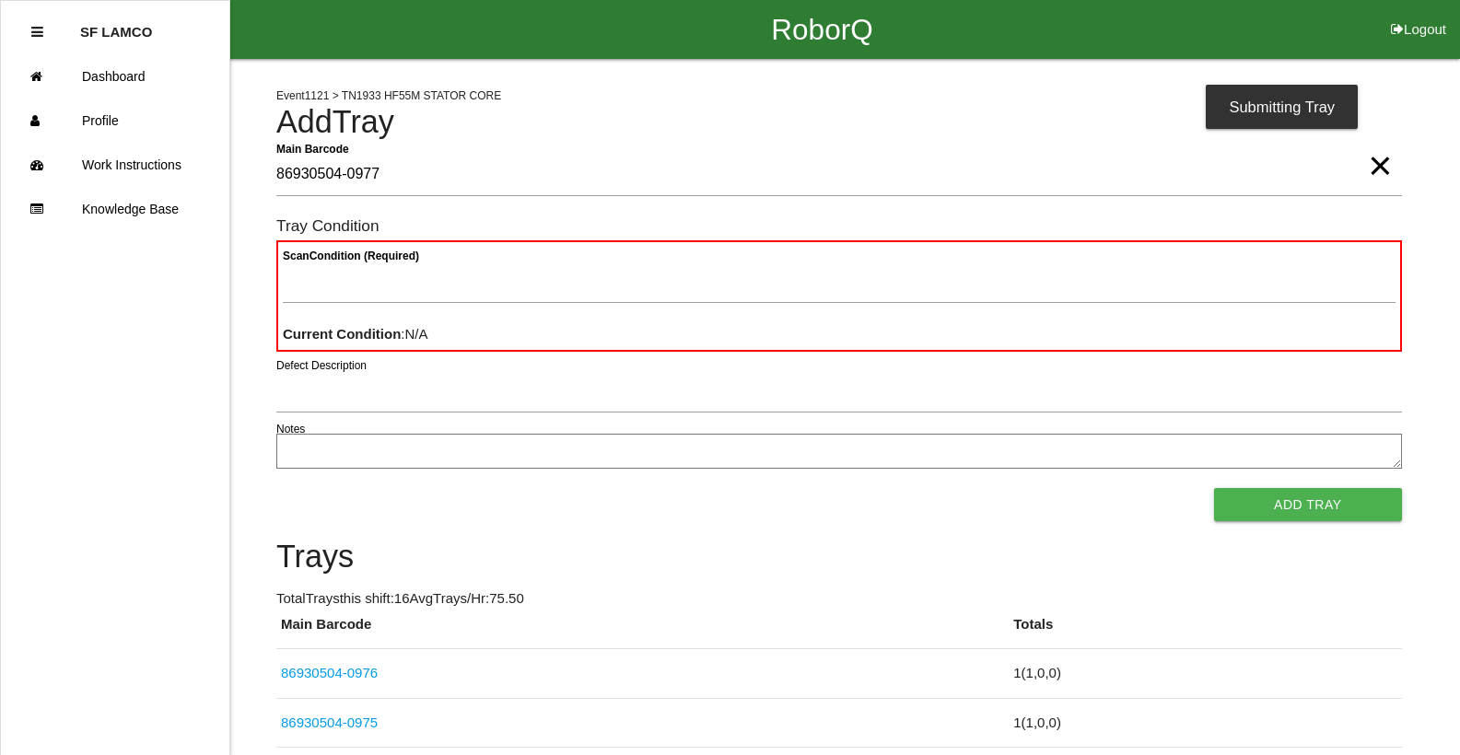
type Barcode "86930504-0977"
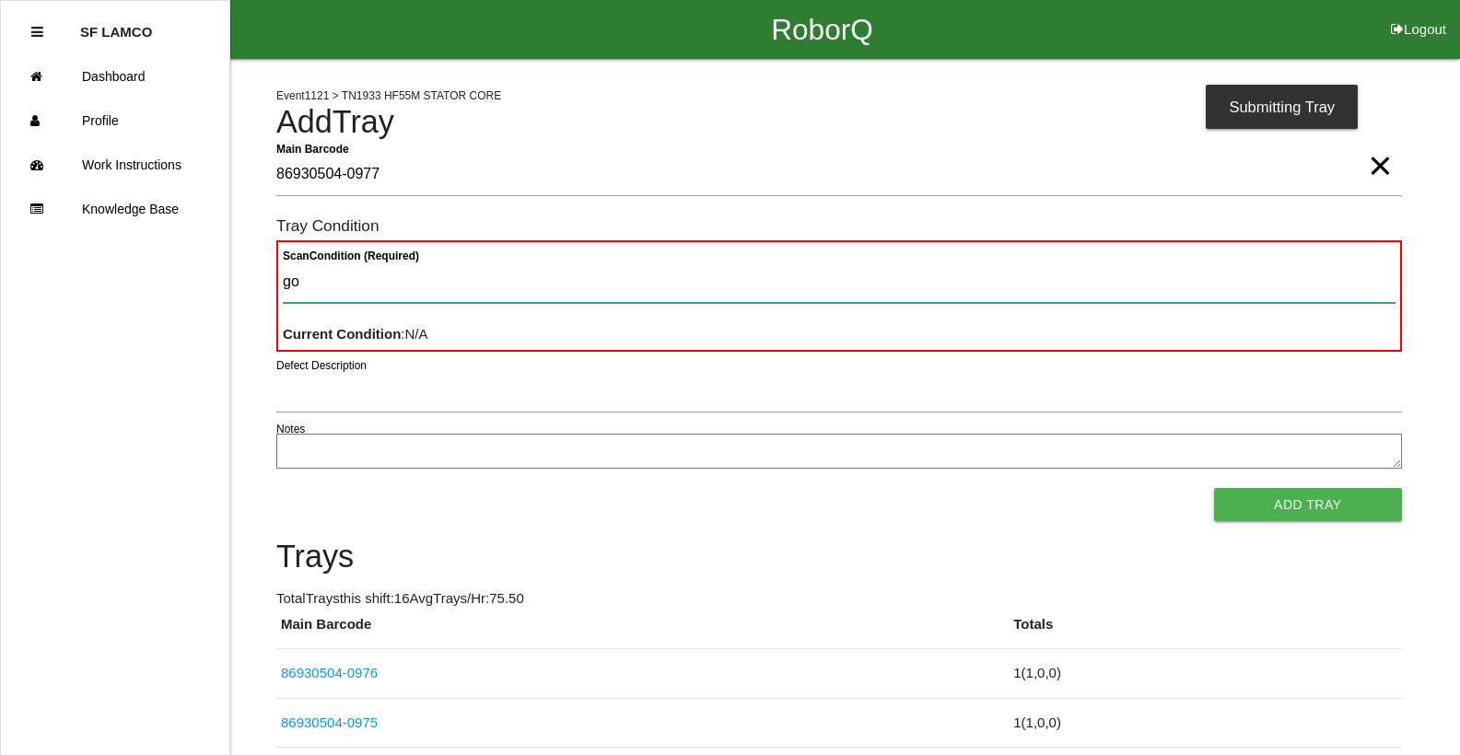
type Condition "goo"
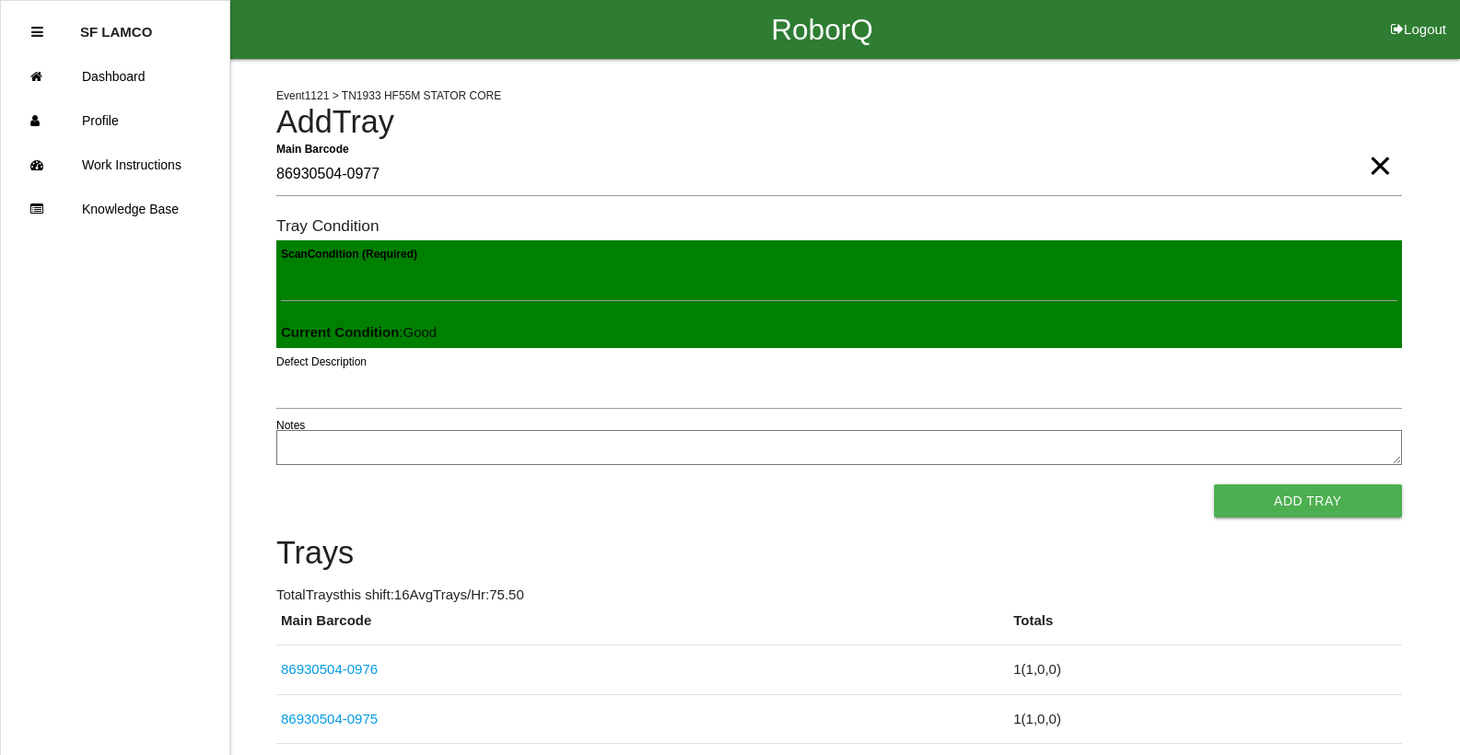
click at [1214, 485] on button "Add Tray" at bounding box center [1308, 501] width 188 height 33
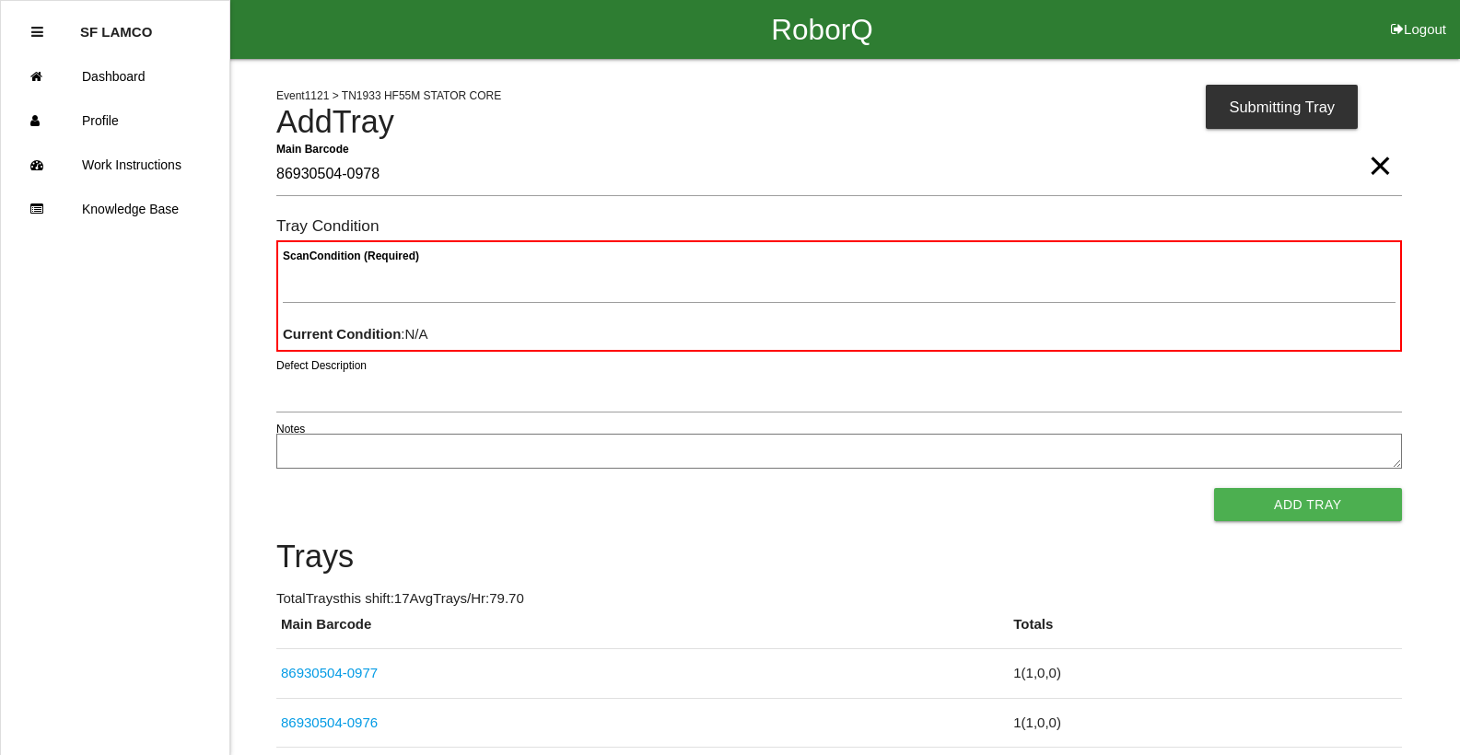
type Barcode "86930504-0978"
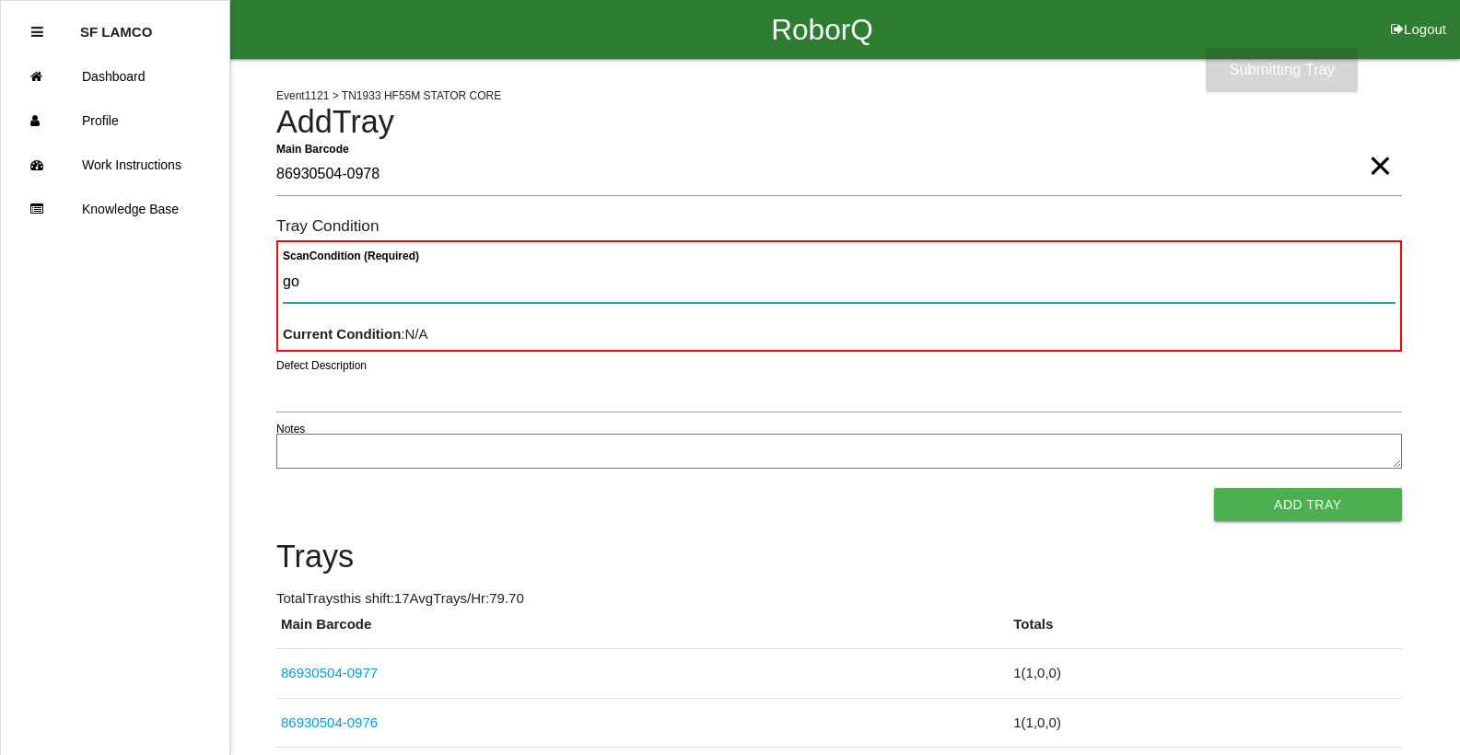
type Condition "goo"
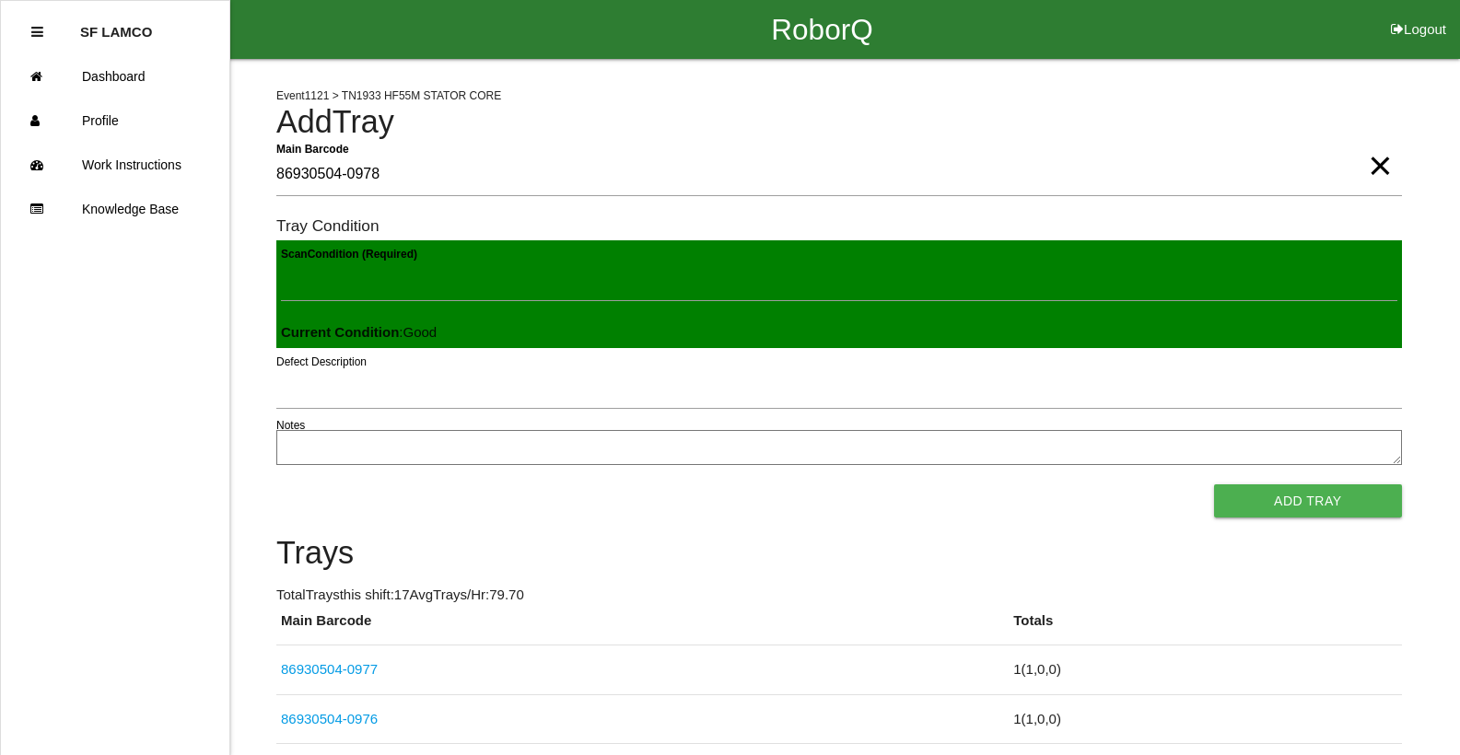
click at [1214, 485] on button "Add Tray" at bounding box center [1308, 501] width 188 height 33
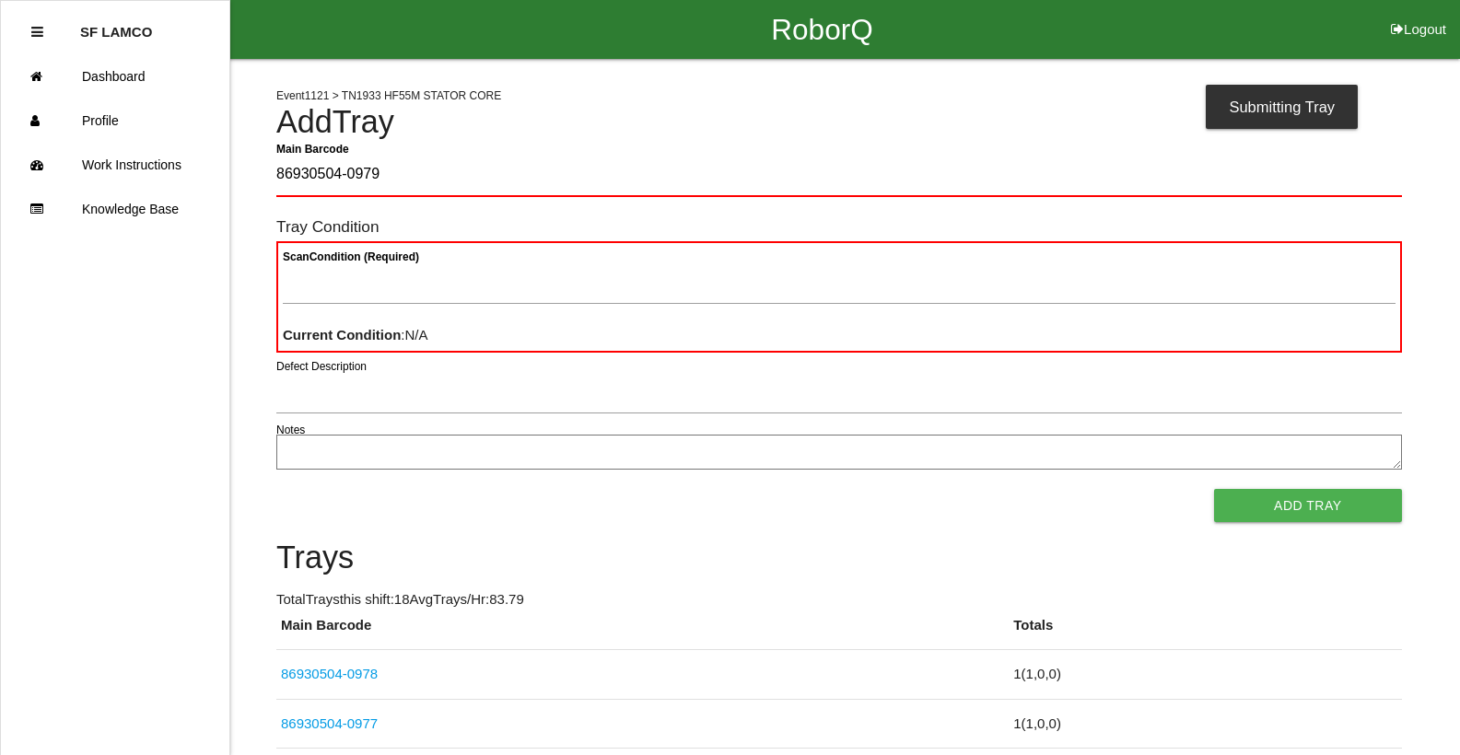
type Barcode "86930504-0979"
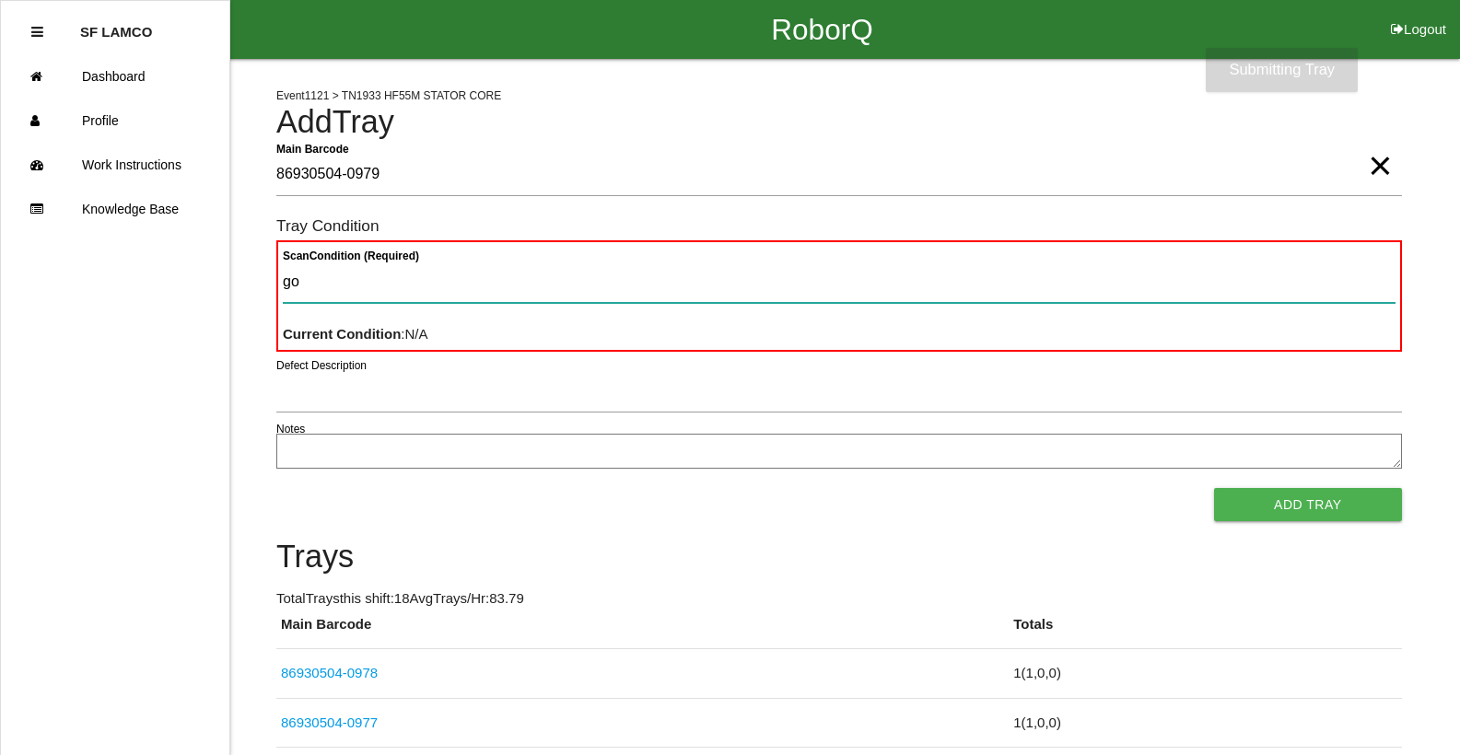
type Condition "goo"
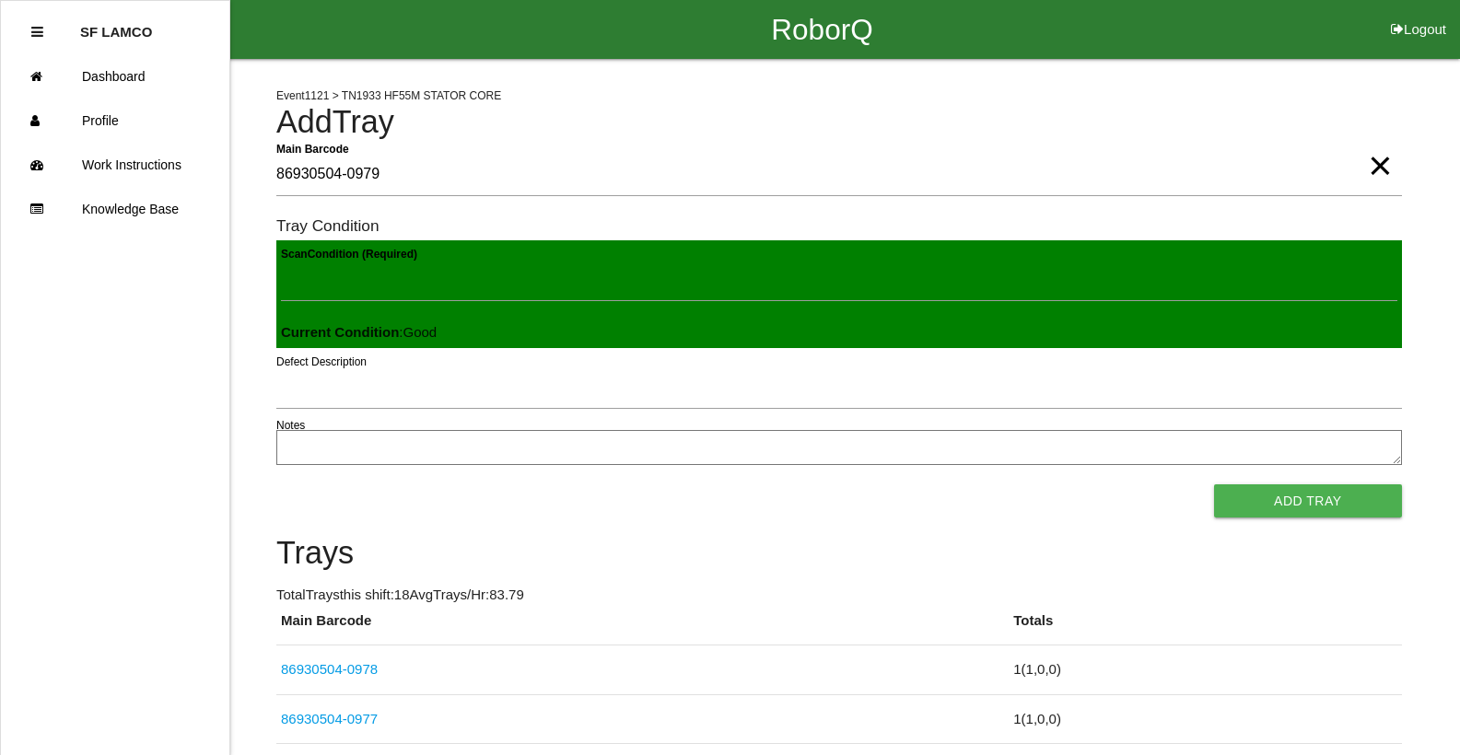
click at [1214, 485] on button "Add Tray" at bounding box center [1308, 501] width 188 height 33
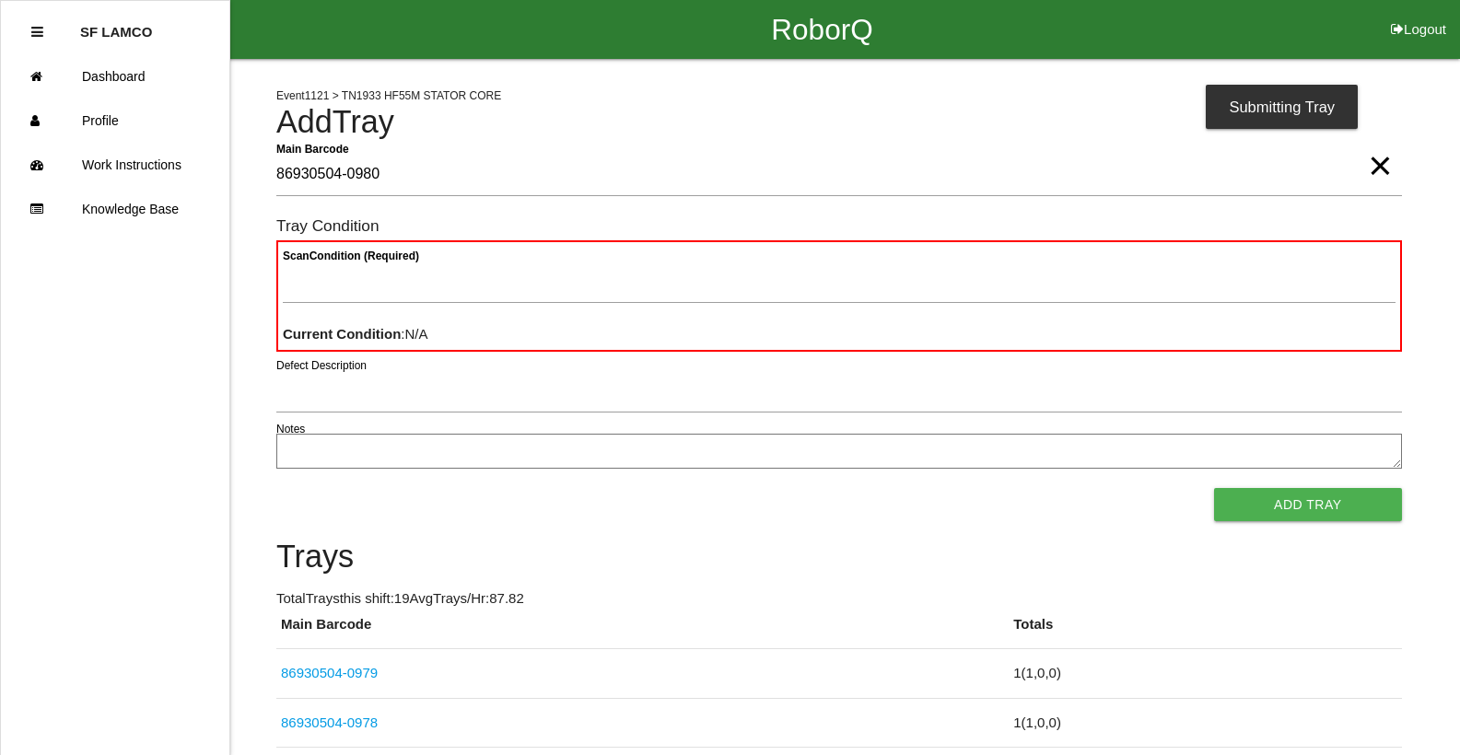
type Barcode "86930504-0980"
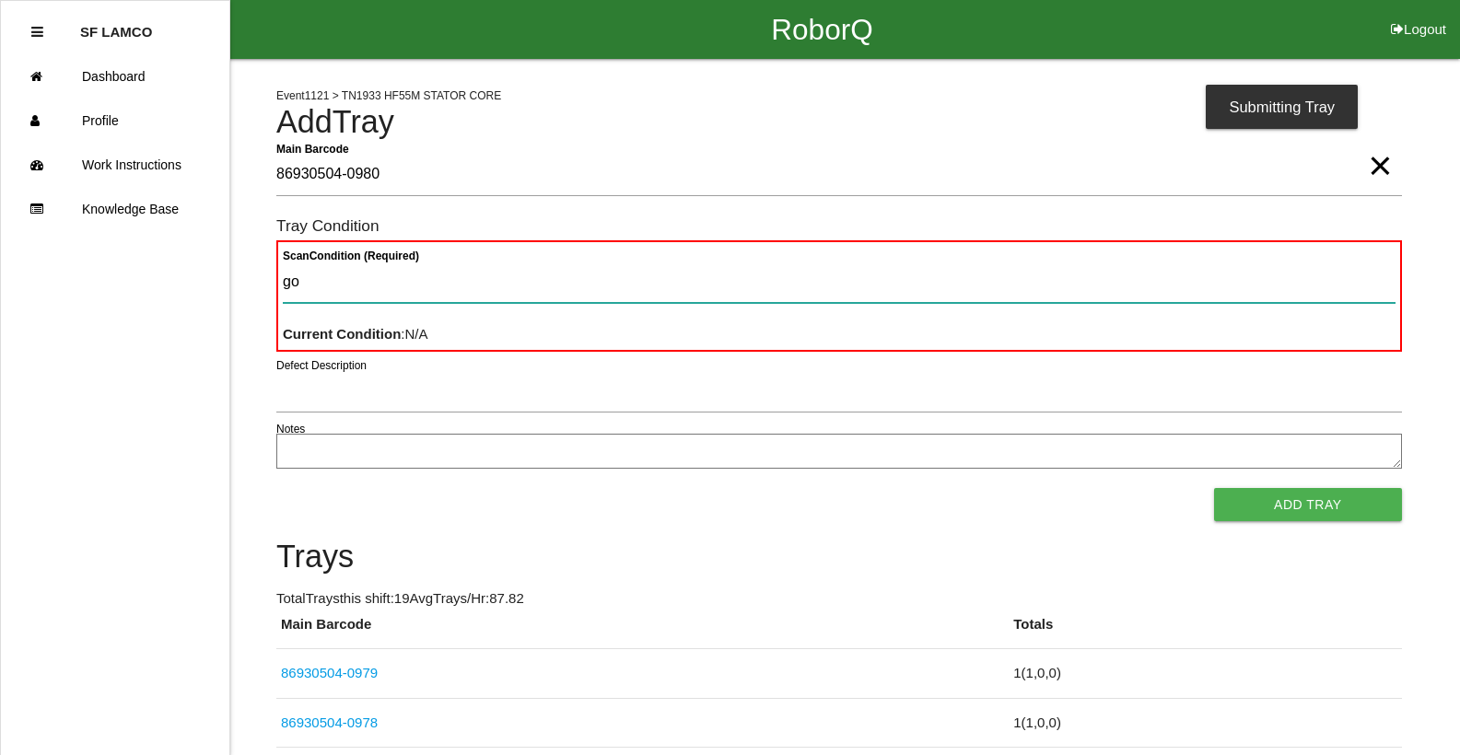
type Condition "goo"
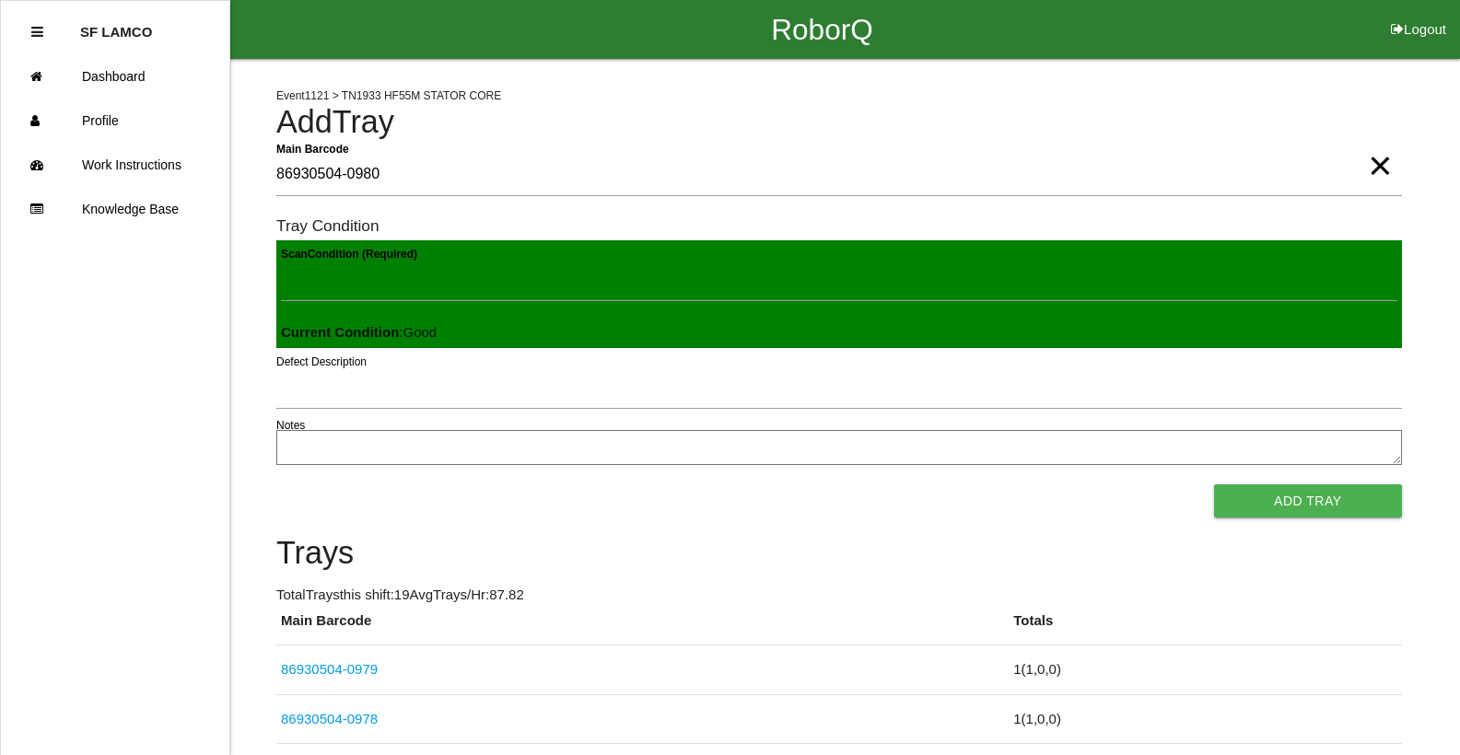
click at [1214, 485] on button "Add Tray" at bounding box center [1308, 501] width 188 height 33
